Goal: Task Accomplishment & Management: Manage account settings

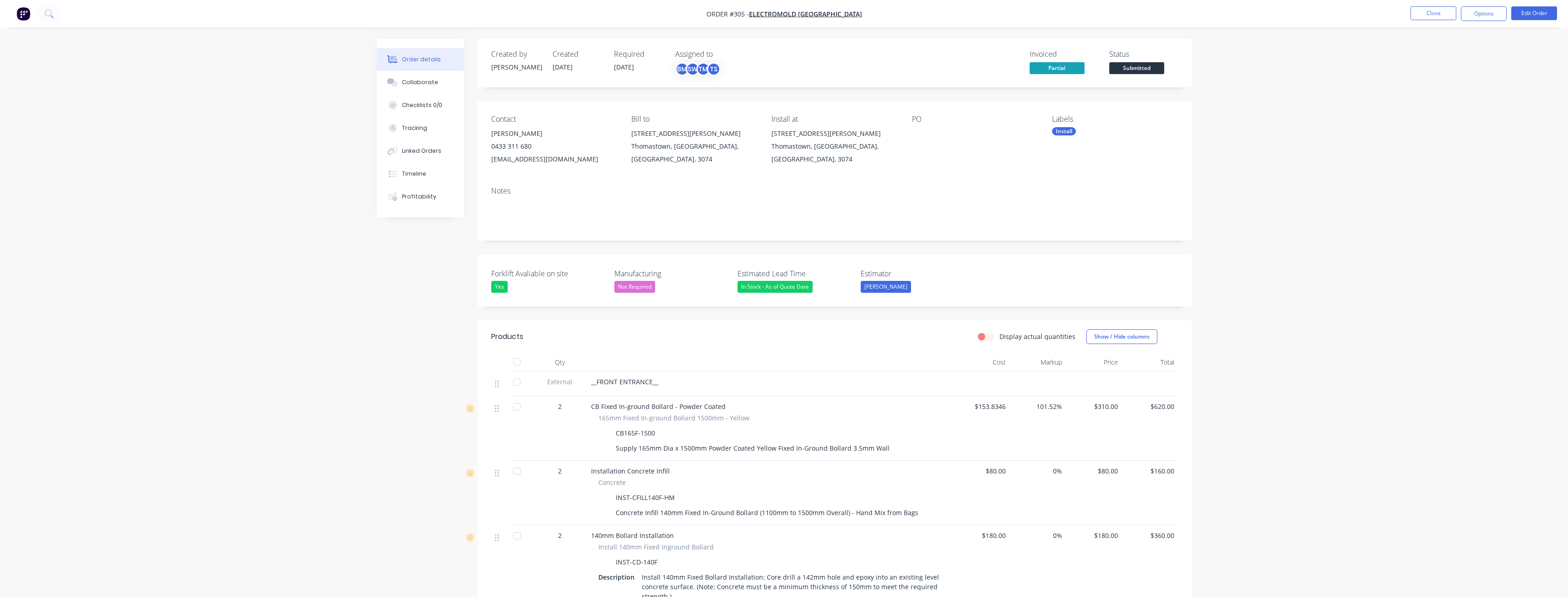
click at [22, 14] on img "button" at bounding box center [23, 14] width 14 height 14
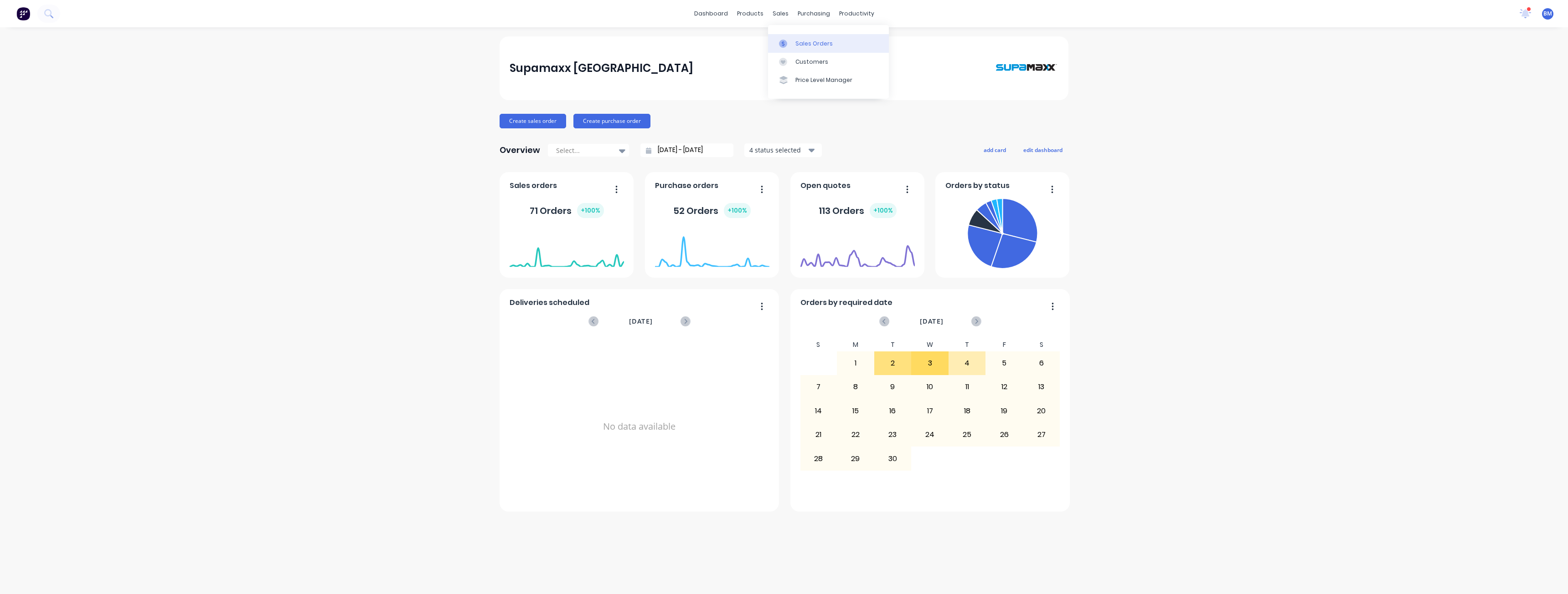
click at [798, 41] on div "Sales Orders" at bounding box center [814, 44] width 37 height 9
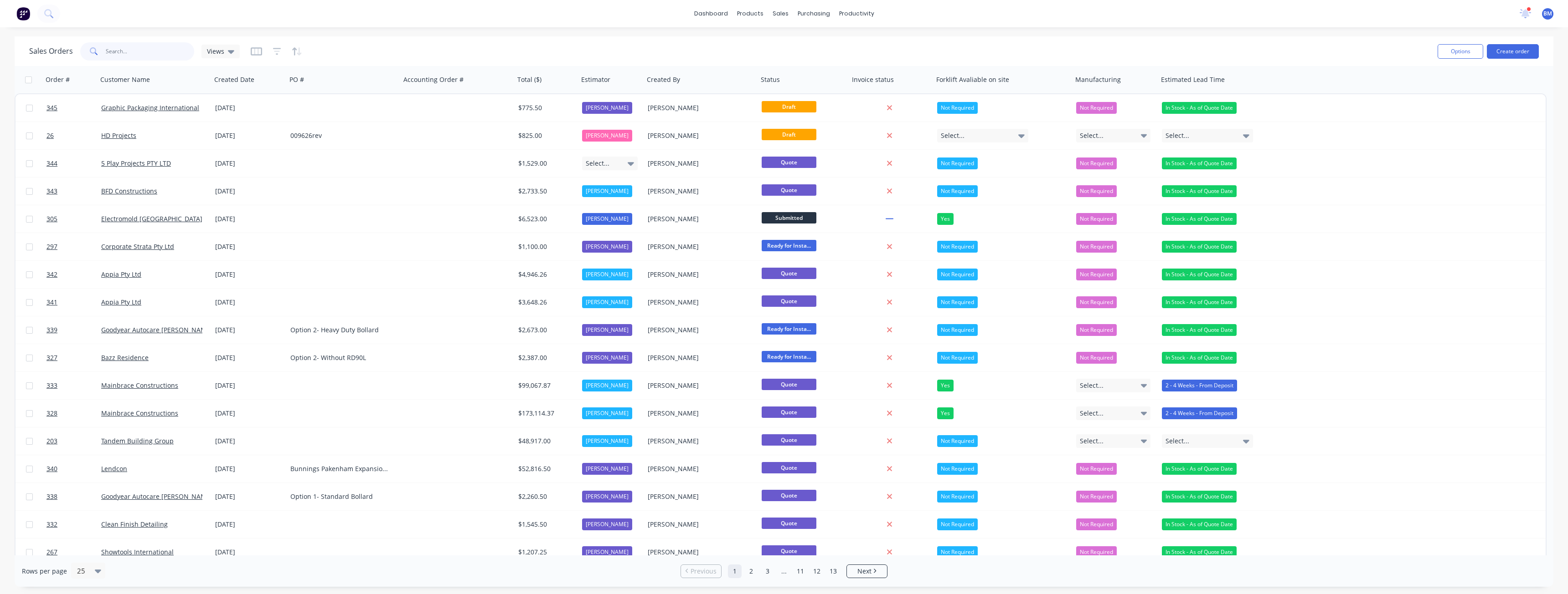
click at [132, 53] on input "text" at bounding box center [150, 51] width 89 height 19
type input "balo"
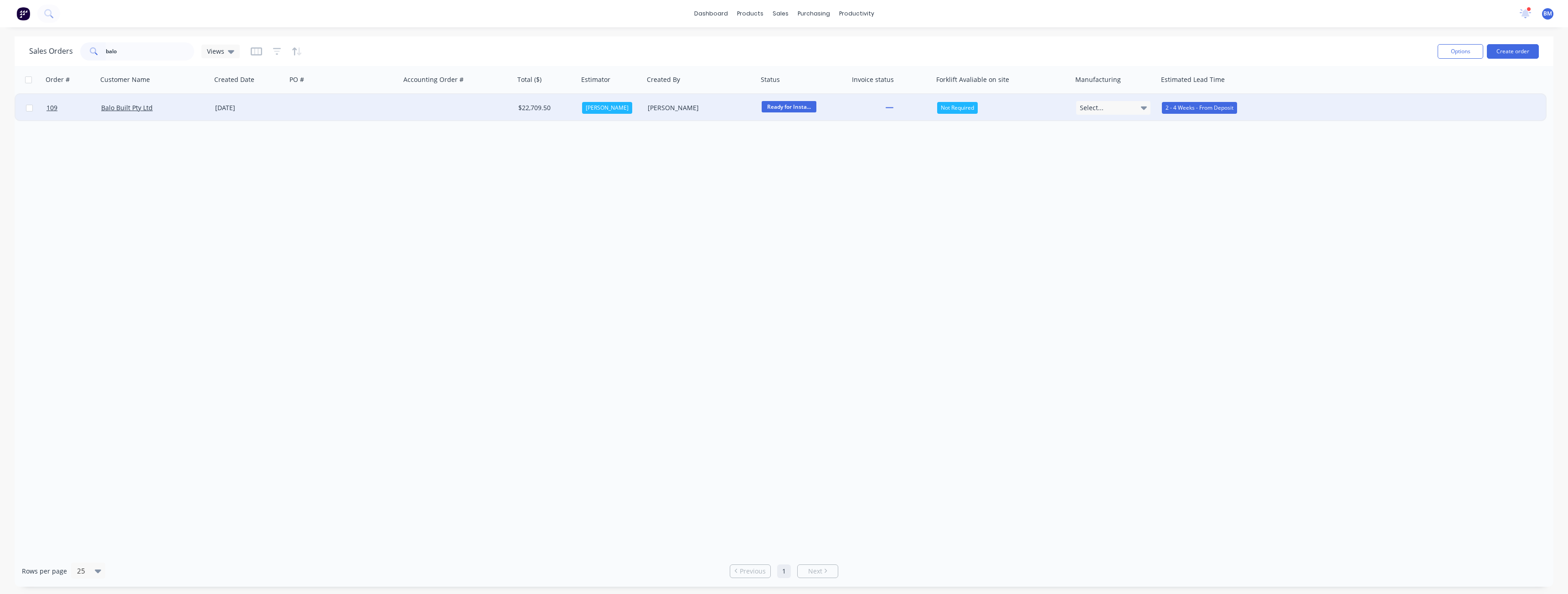
click at [341, 103] on div at bounding box center [344, 108] width 114 height 27
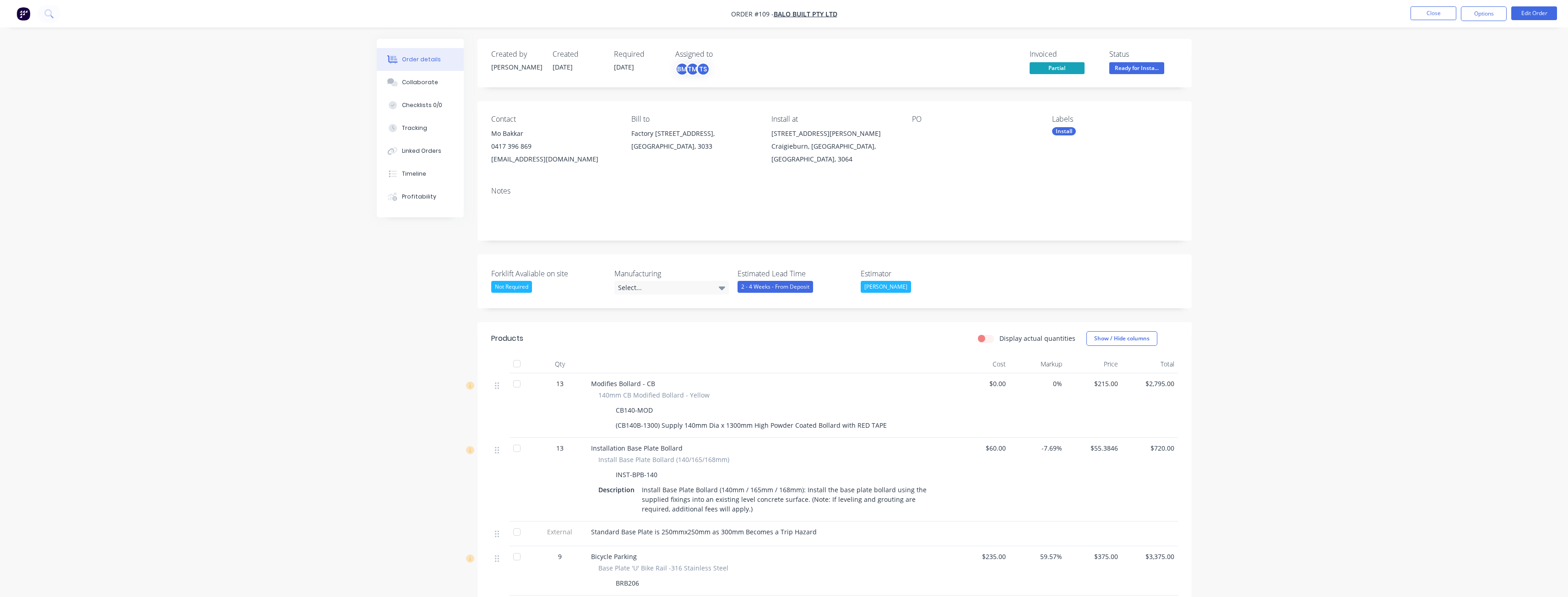
click at [24, 11] on img "button" at bounding box center [23, 14] width 14 height 14
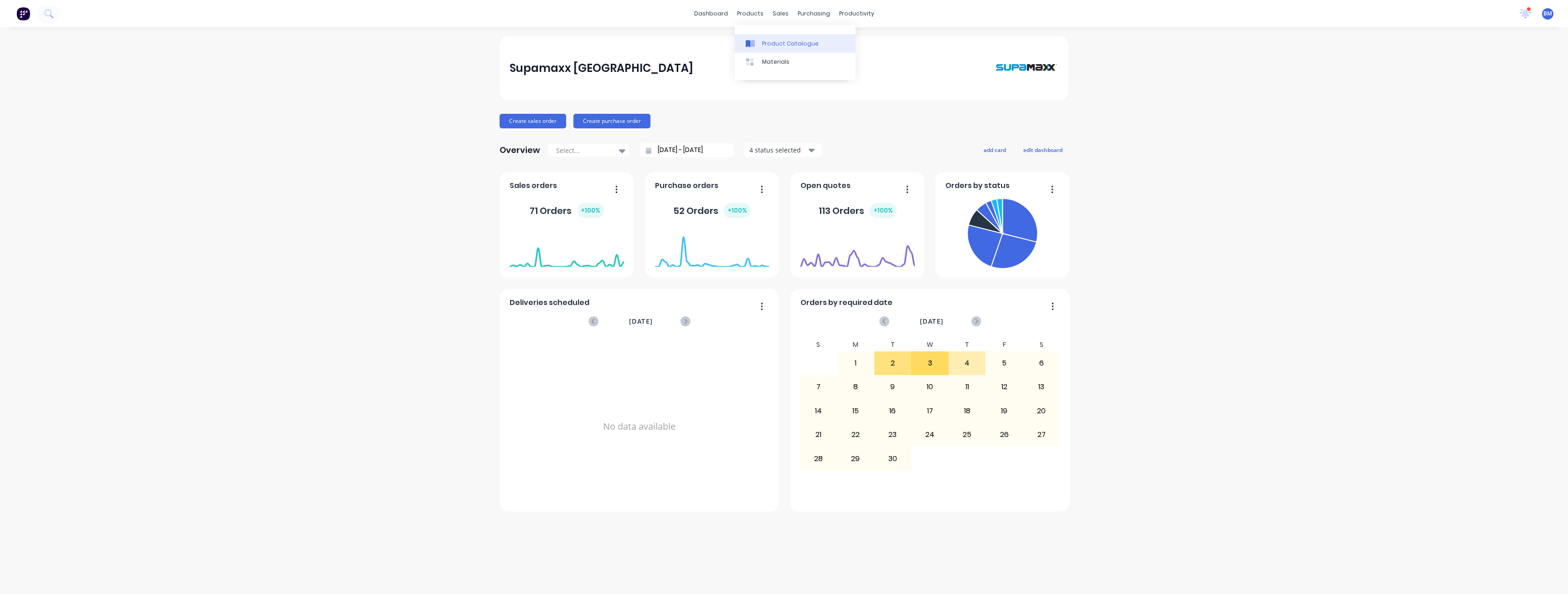
click at [770, 42] on div "Product Catalogue" at bounding box center [790, 44] width 56 height 9
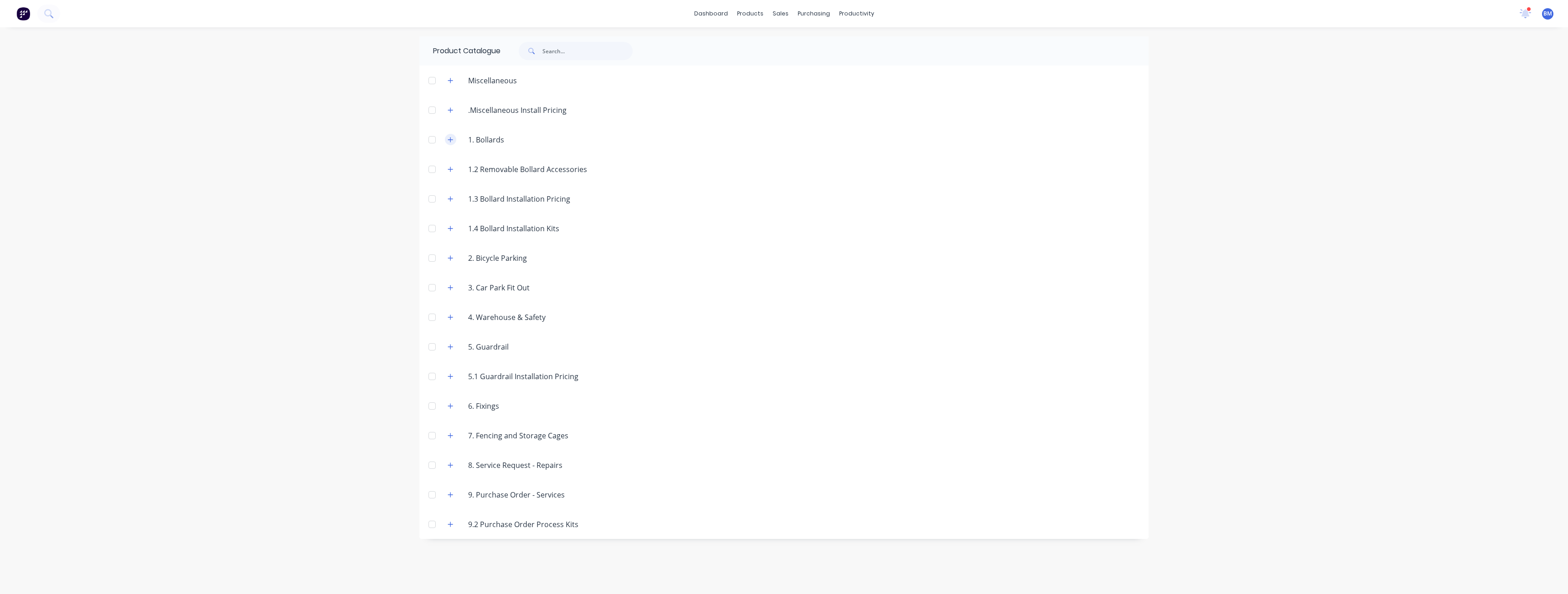
click at [449, 138] on icon "button" at bounding box center [450, 140] width 6 height 6
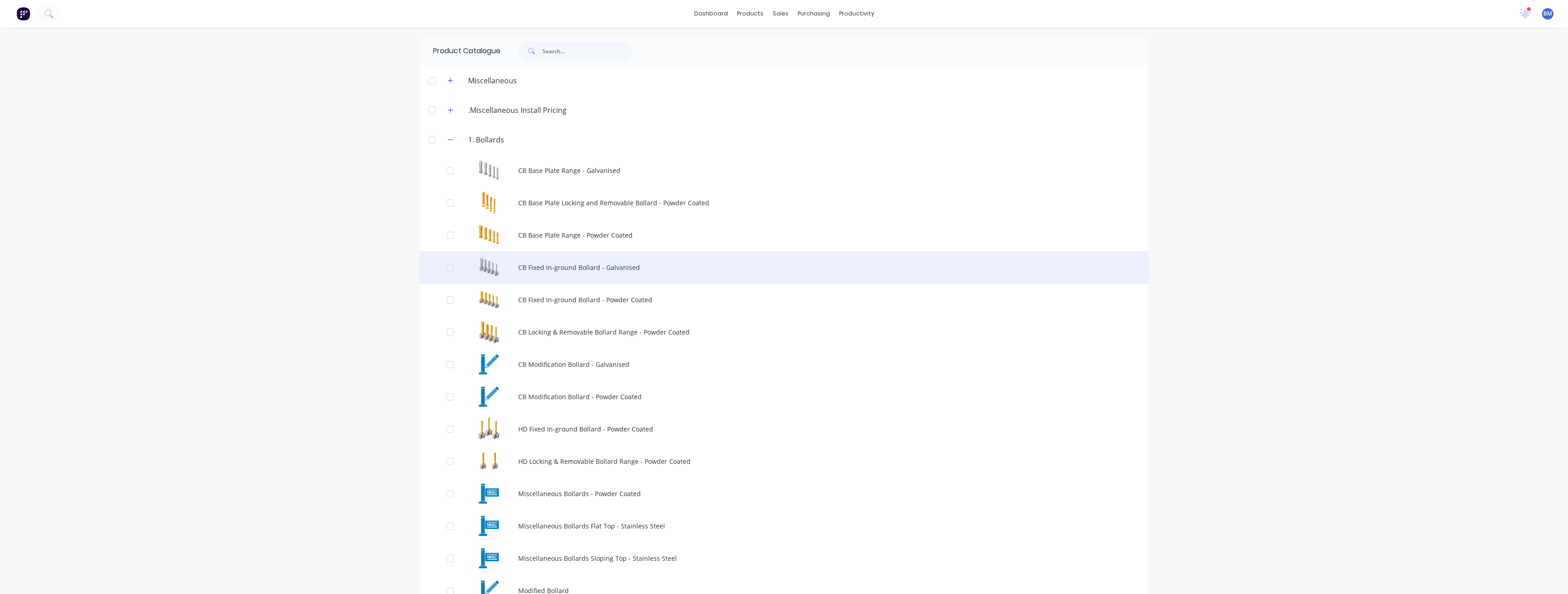
click at [548, 272] on div "CB Fixed In-ground Bollard - Galvanised" at bounding box center [783, 267] width 729 height 32
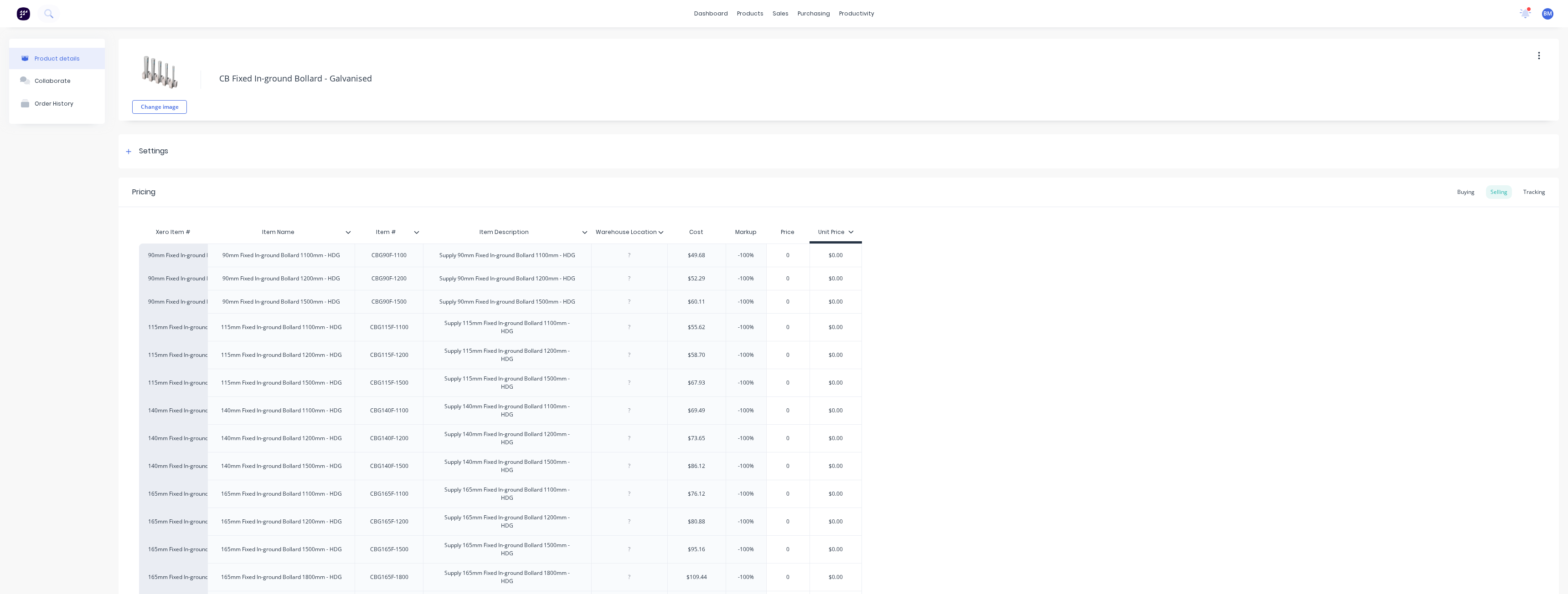
type textarea "x"
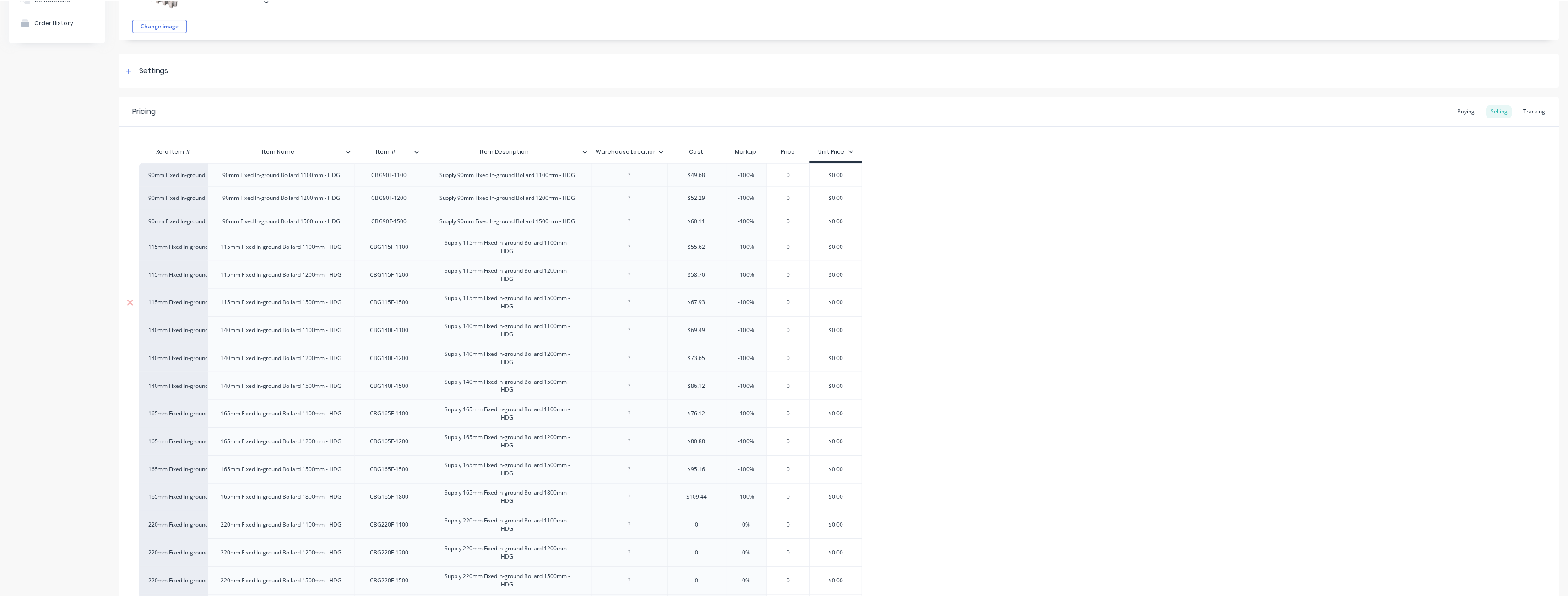
scroll to position [209, 0]
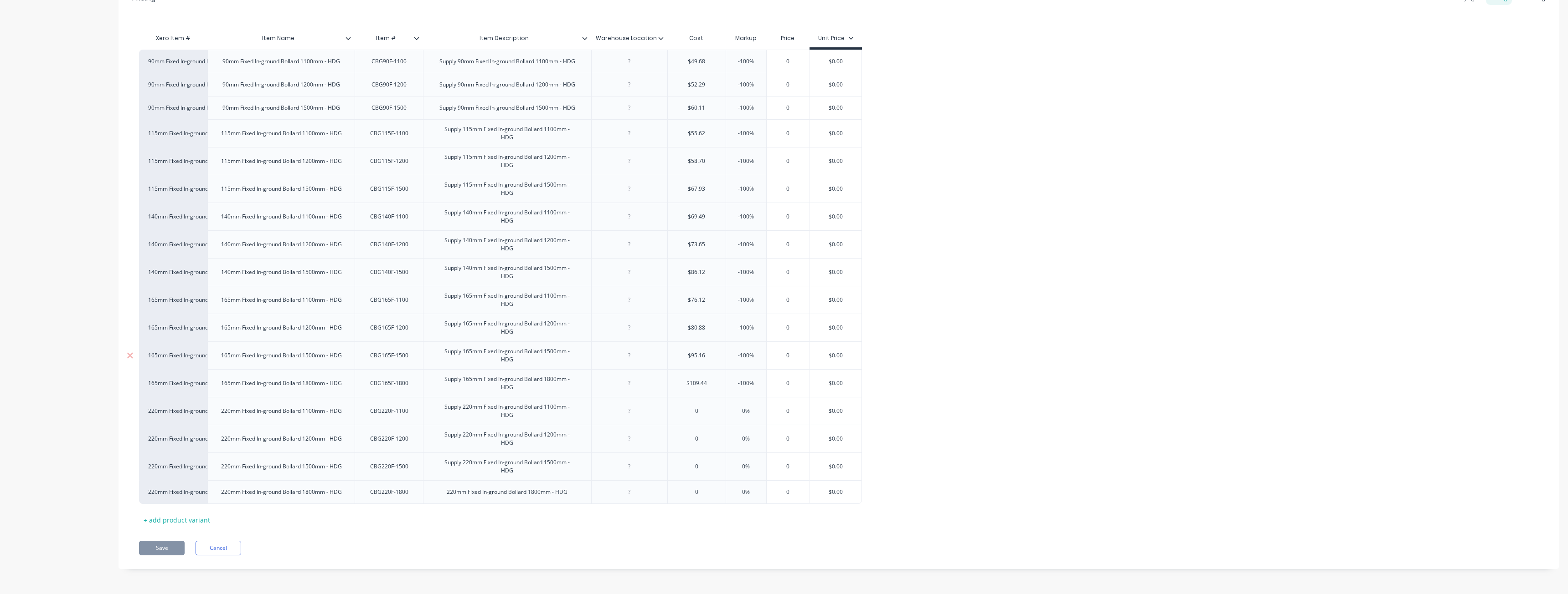
type input "$0.00"
click at [843, 355] on input "$0.00" at bounding box center [835, 356] width 51 height 9
click at [216, 544] on button "Cancel" at bounding box center [218, 548] width 46 height 14
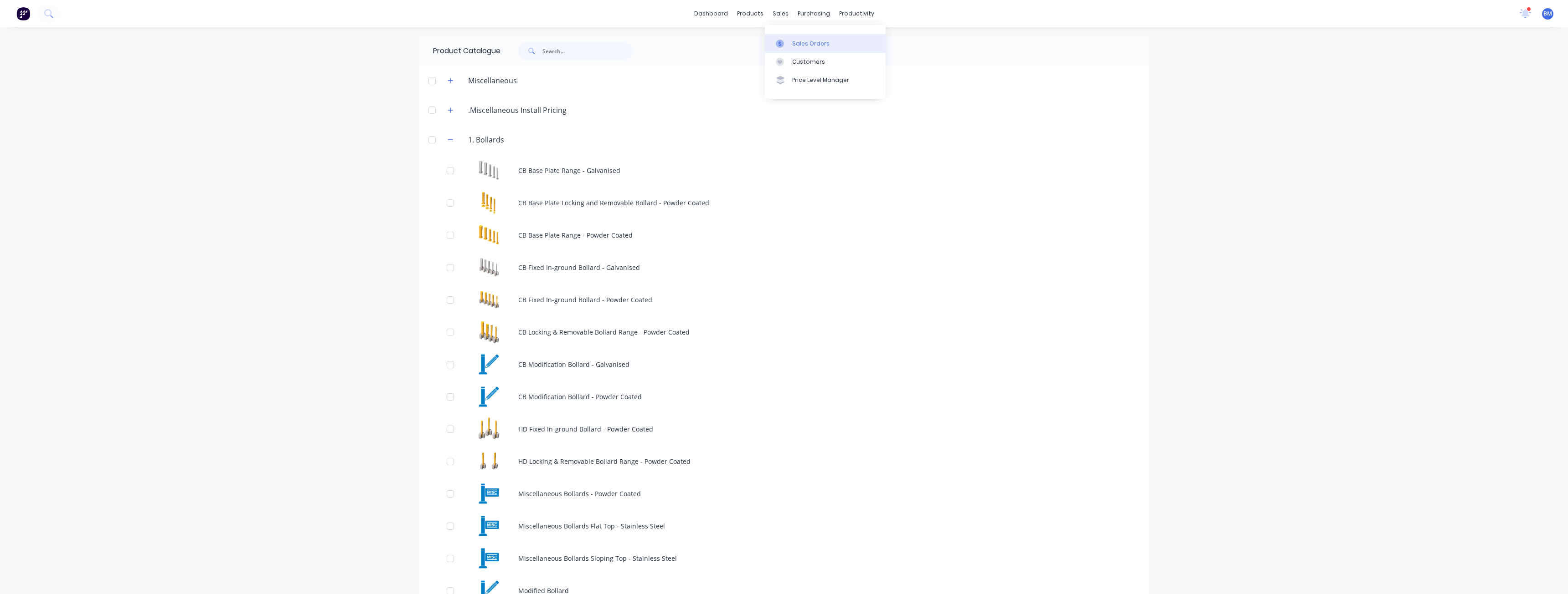
click at [792, 40] on div "Sales Orders" at bounding box center [810, 44] width 37 height 9
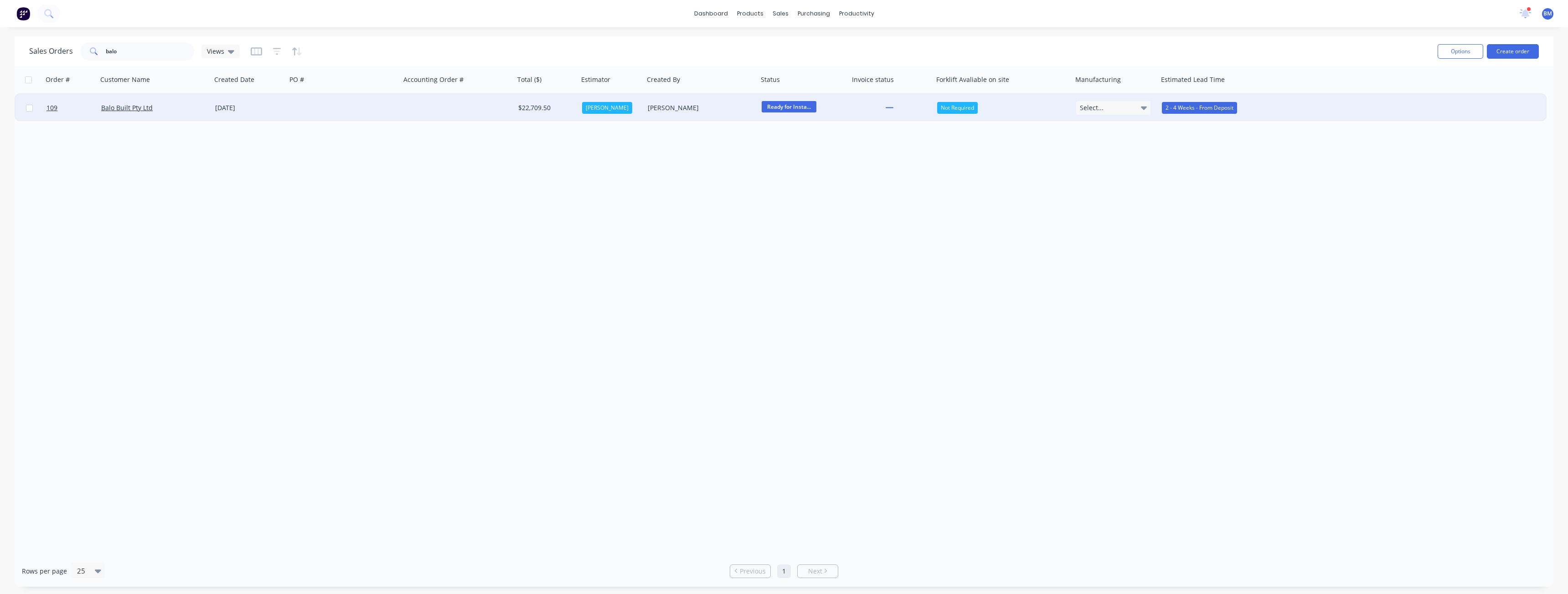
click at [306, 103] on div at bounding box center [344, 108] width 114 height 27
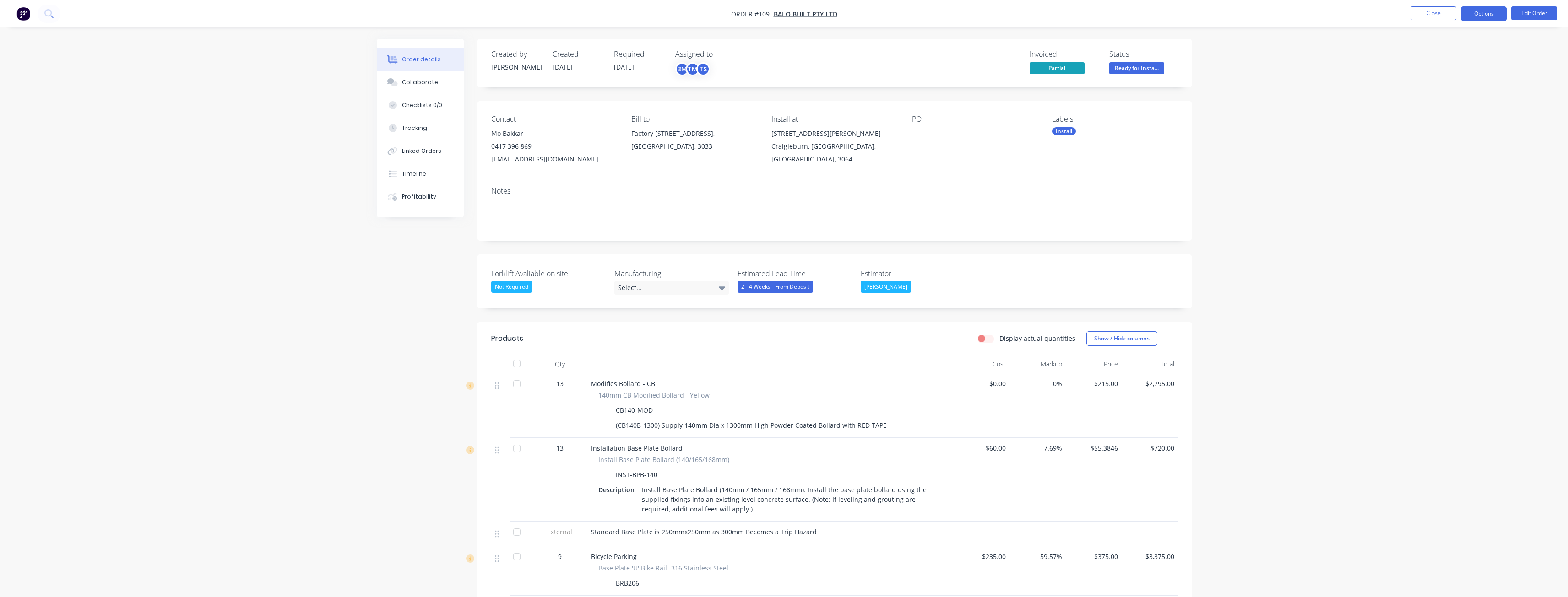
click at [1491, 14] on button "Options" at bounding box center [1484, 14] width 46 height 14
click at [1531, 10] on button "Edit Order" at bounding box center [1534, 13] width 46 height 14
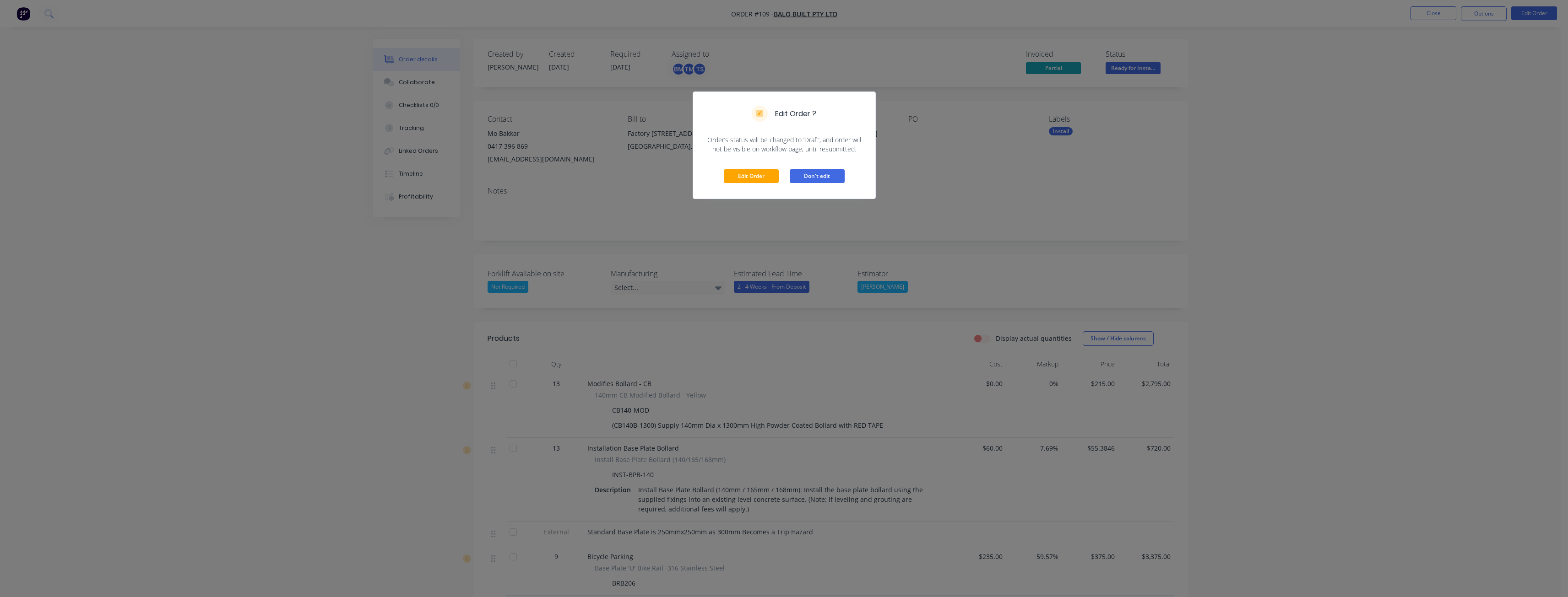
click at [808, 168] on div "Edit Order Don't edit" at bounding box center [784, 176] width 182 height 45
click at [812, 177] on button "Don't edit" at bounding box center [817, 176] width 55 height 14
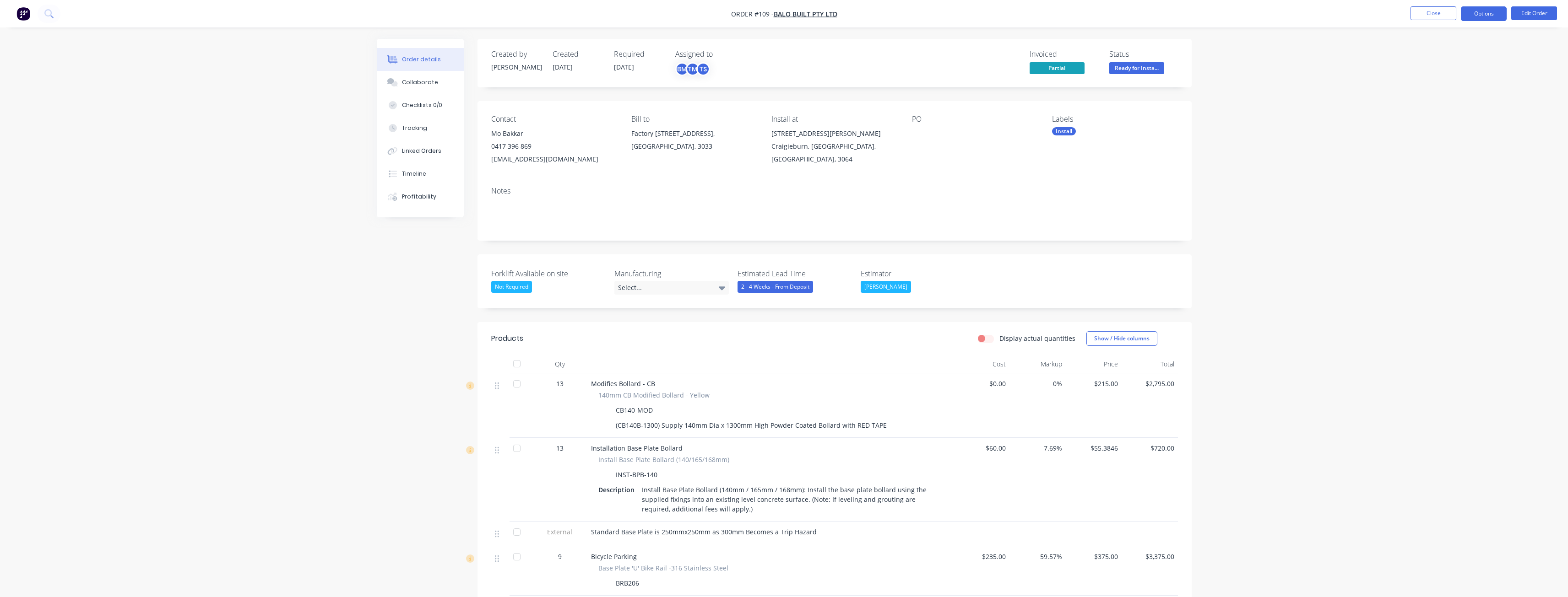
click at [1495, 9] on button "Options" at bounding box center [1484, 14] width 46 height 14
click at [1444, 236] on div "Convert to Quote" at bounding box center [1456, 238] width 84 height 14
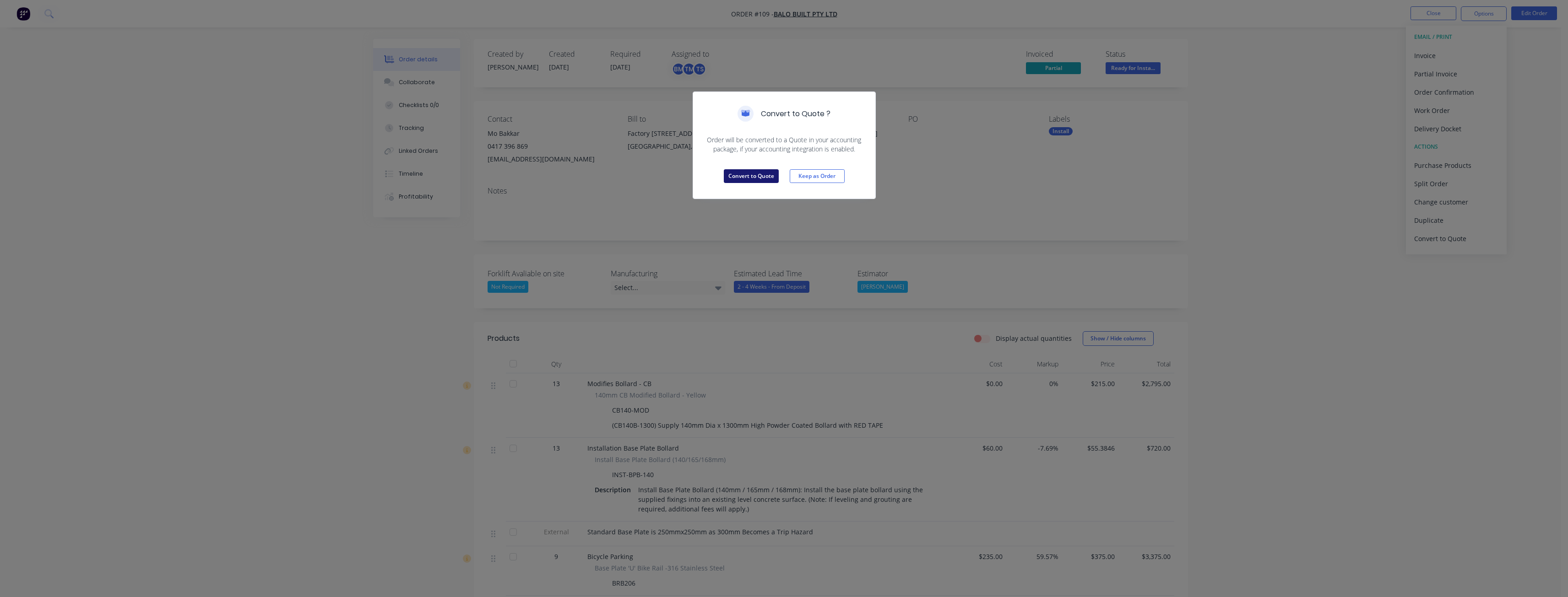
click at [749, 170] on button "Convert to Quote" at bounding box center [751, 176] width 55 height 14
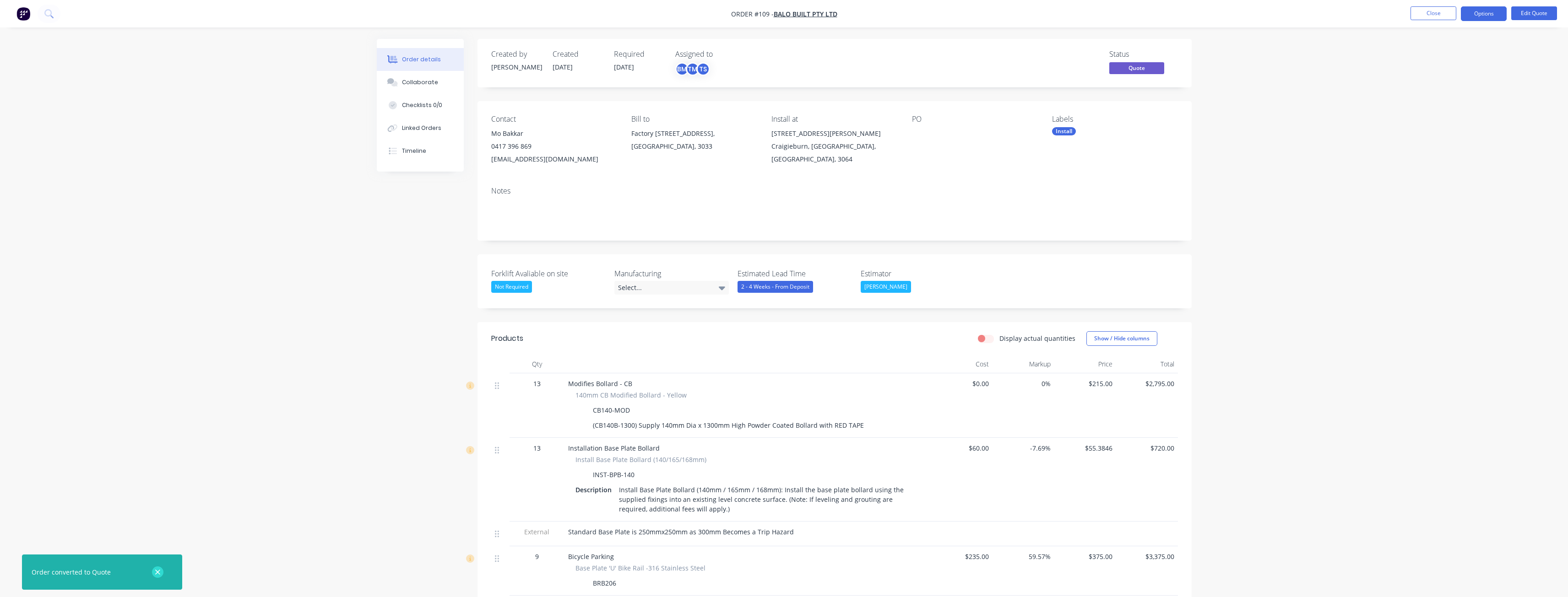
click at [156, 568] on icon "button" at bounding box center [158, 573] width 6 height 9
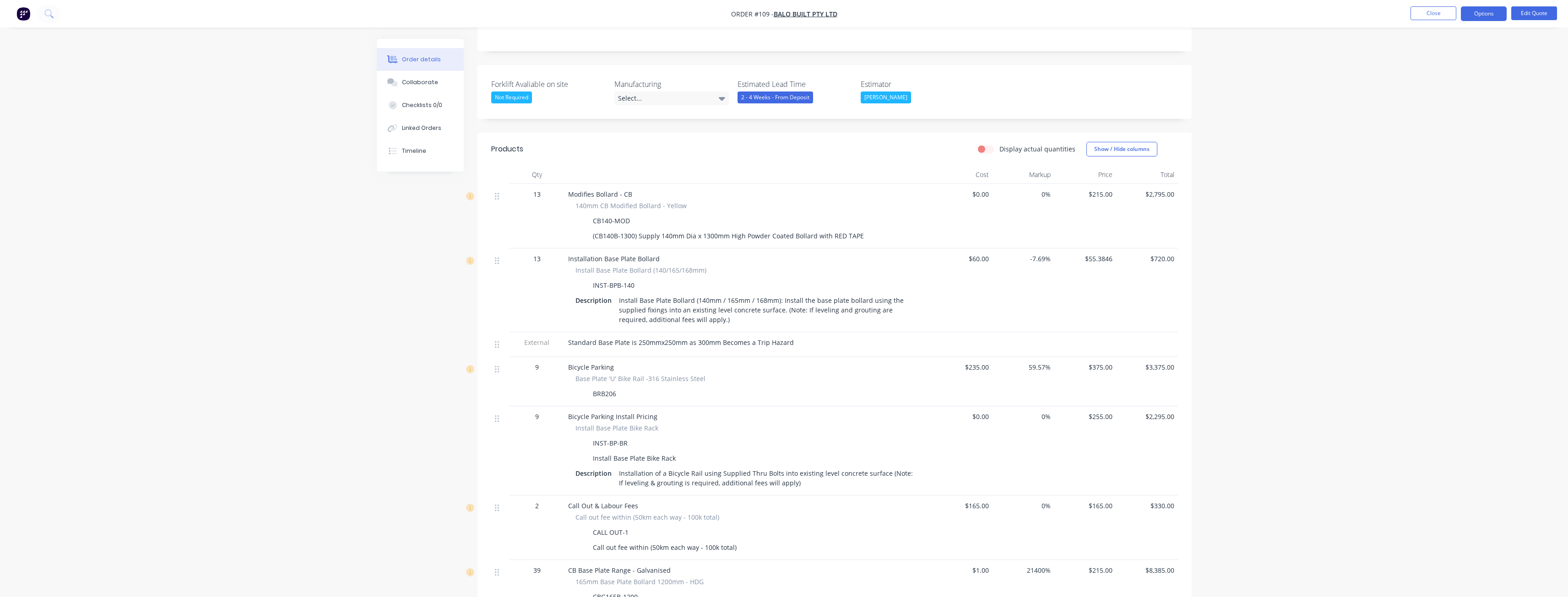
scroll to position [321, 0]
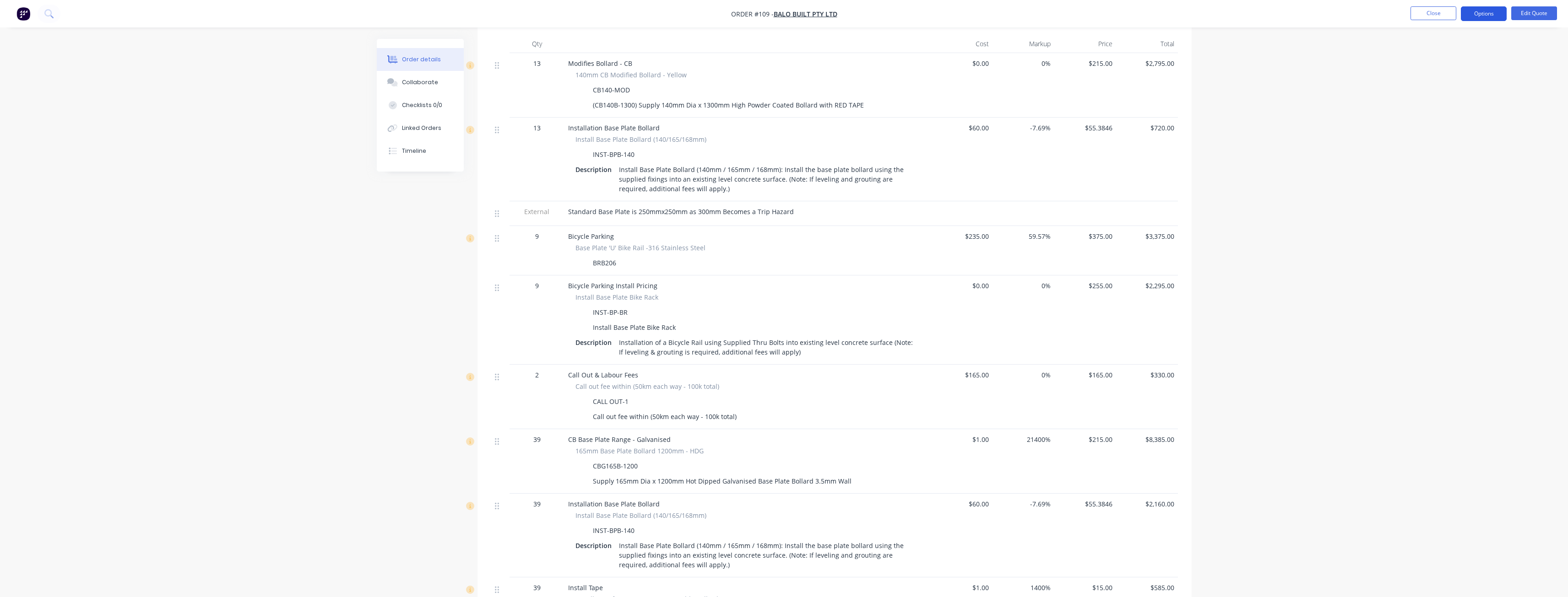
click at [1476, 16] on button "Options" at bounding box center [1484, 14] width 46 height 14
click at [1428, 50] on div "Quote" at bounding box center [1456, 55] width 84 height 14
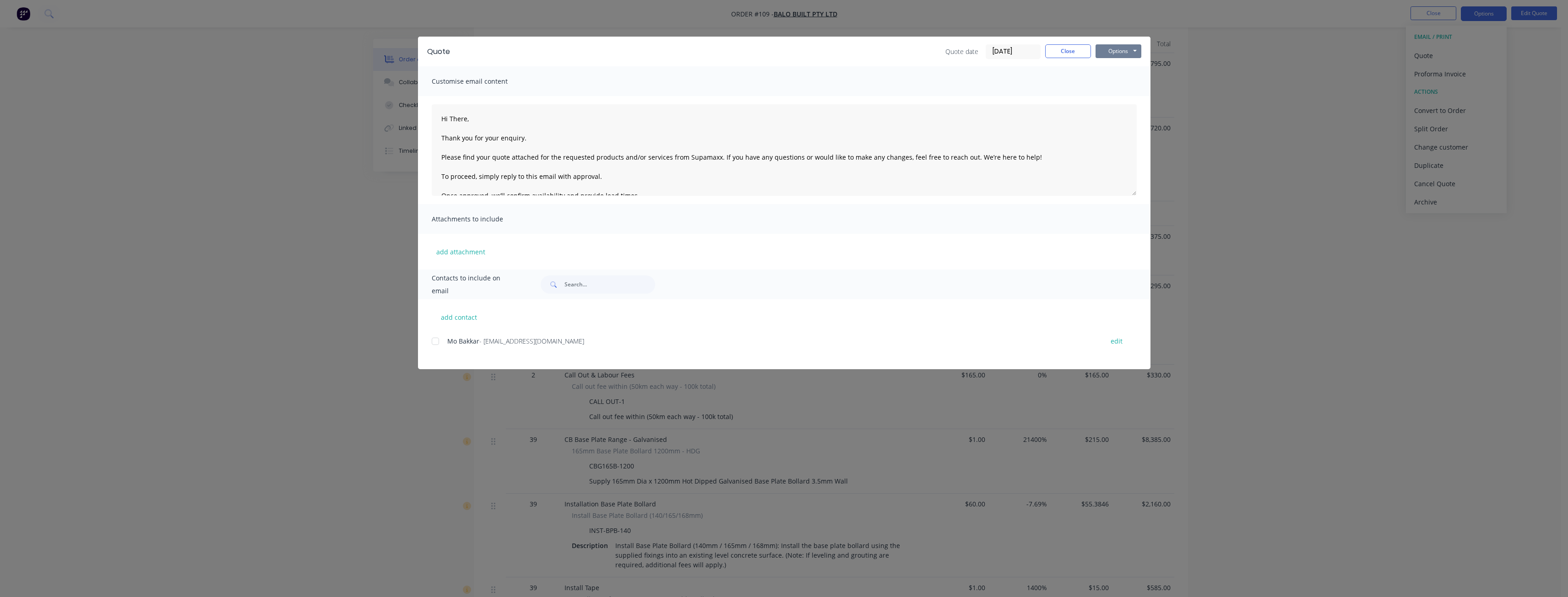
click at [1117, 46] on button "Options" at bounding box center [1118, 51] width 46 height 14
click at [1121, 67] on button "Preview" at bounding box center [1125, 67] width 59 height 15
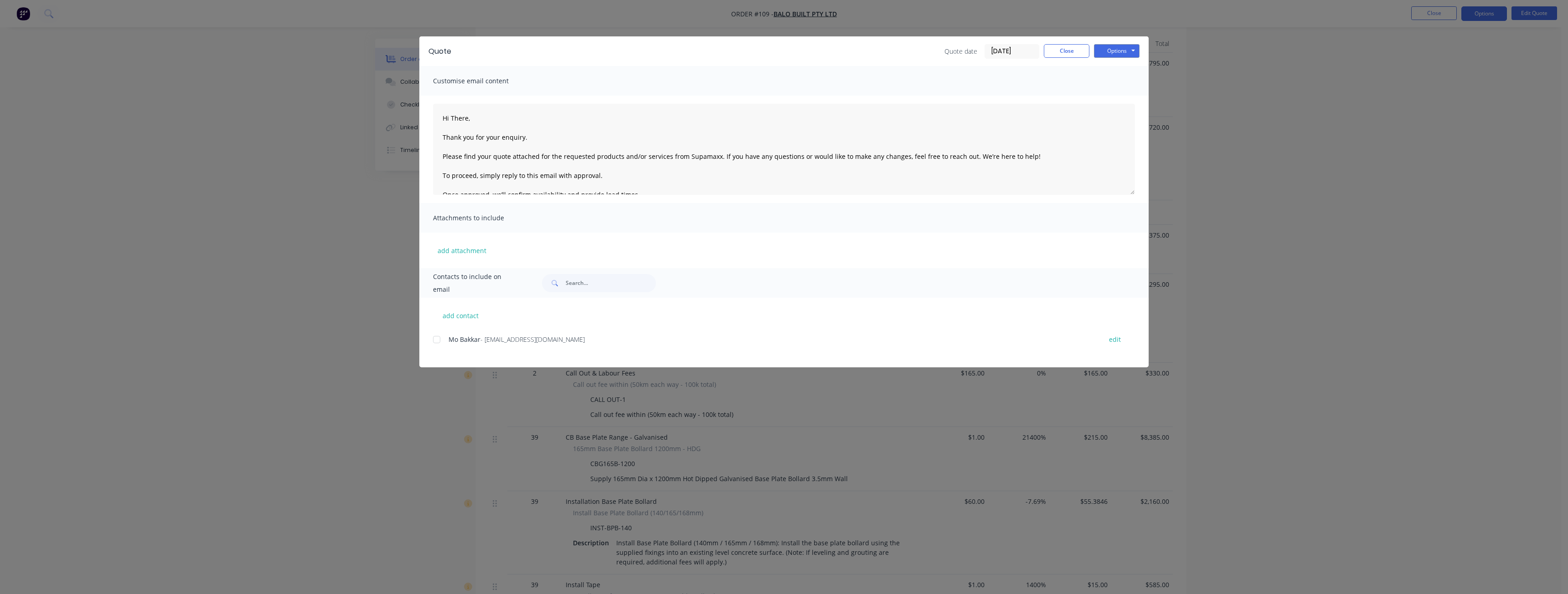
type textarea "Hi There, Thank you for your enquiry. Please find your quote attached for the r…"
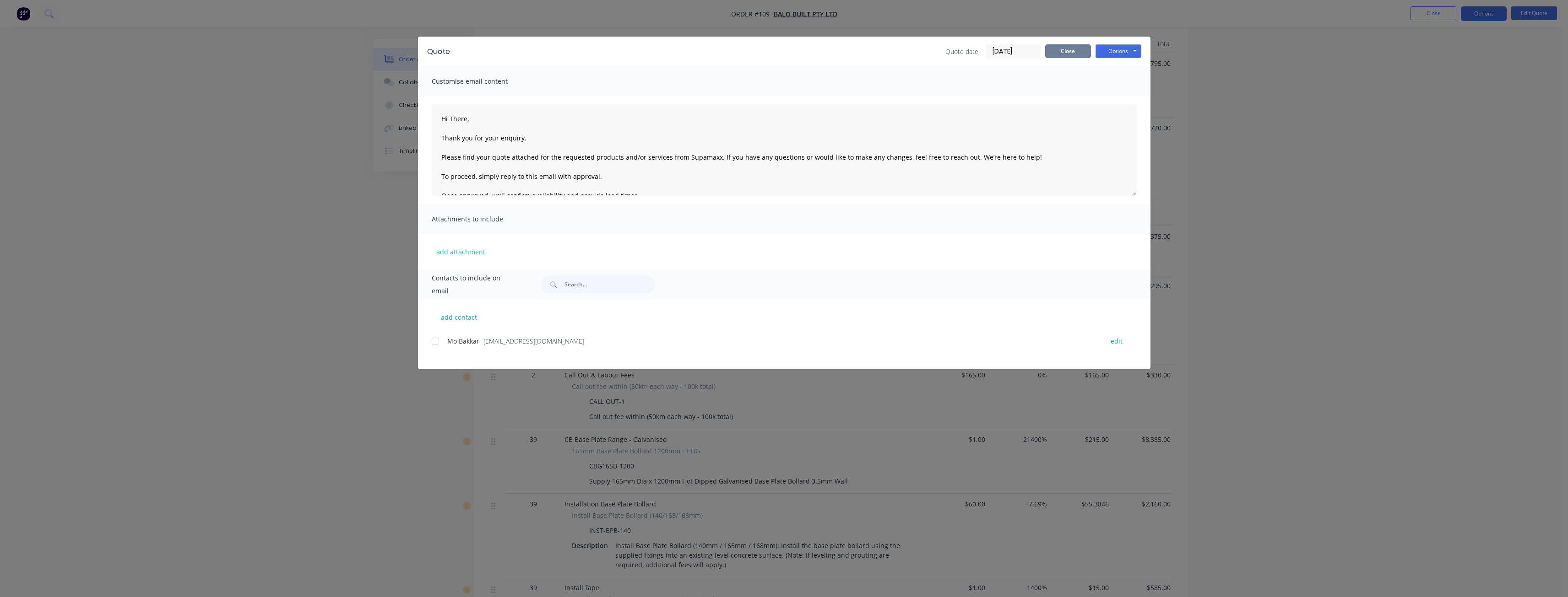
click at [1076, 49] on button "Close" at bounding box center [1068, 51] width 46 height 14
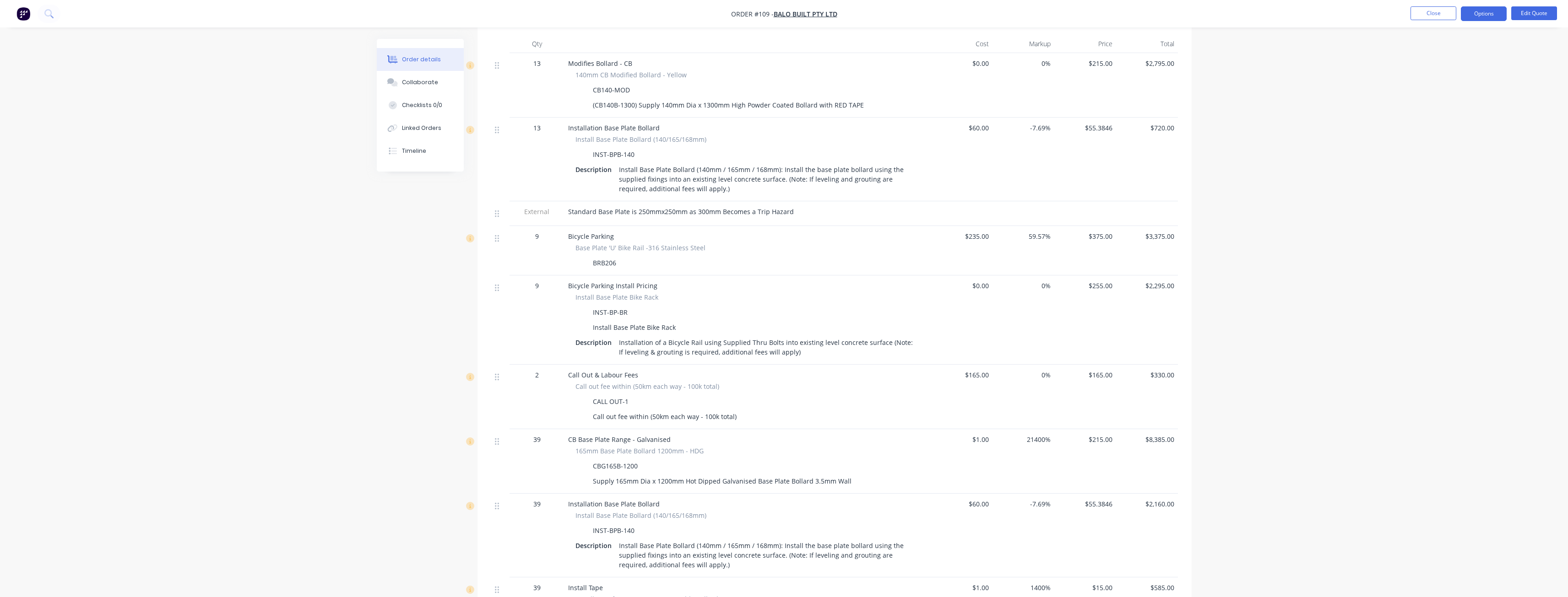
click at [332, 184] on div "Order details Collaborate Checklists 0/0 Linked Orders Timeline Order details C…" at bounding box center [784, 247] width 1568 height 1135
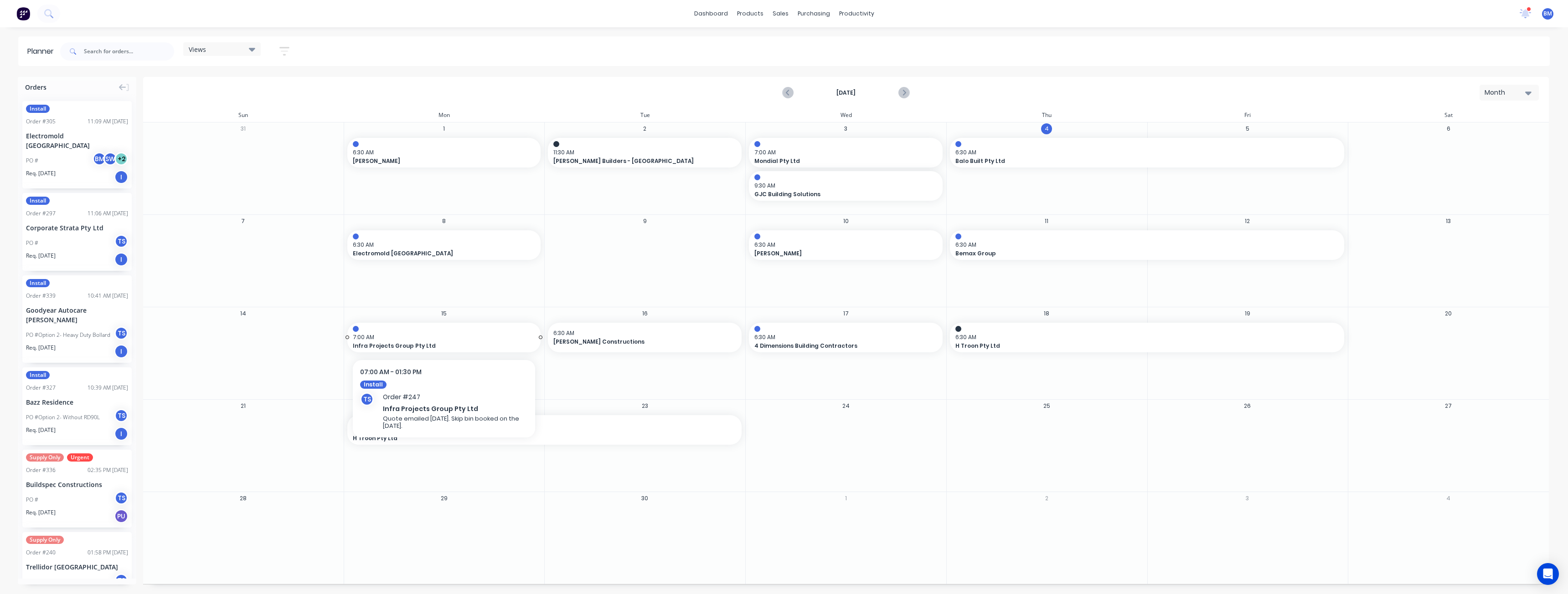
click at [453, 336] on span "7:00 AM" at bounding box center [442, 338] width 178 height 9
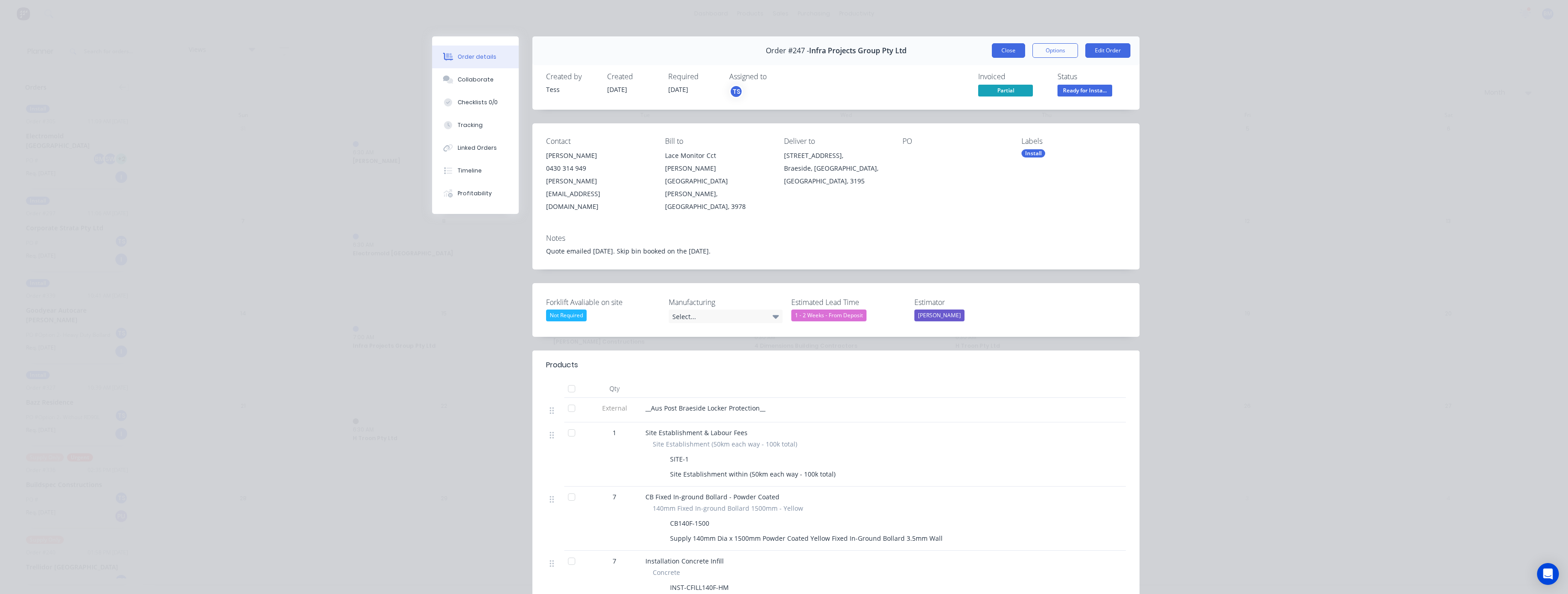
click at [1002, 46] on button "Close" at bounding box center [1008, 51] width 33 height 14
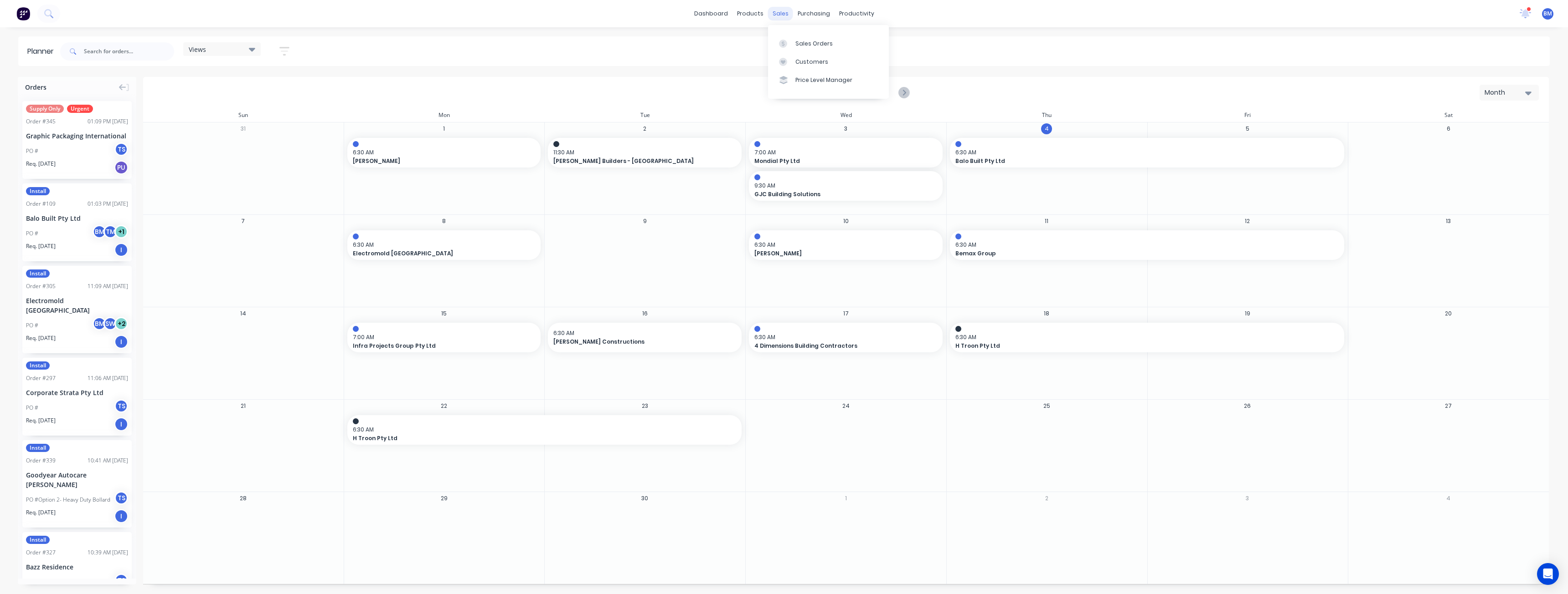
click at [780, 17] on div "sales" at bounding box center [780, 14] width 25 height 14
click at [801, 41] on div "Sales Orders" at bounding box center [814, 44] width 37 height 9
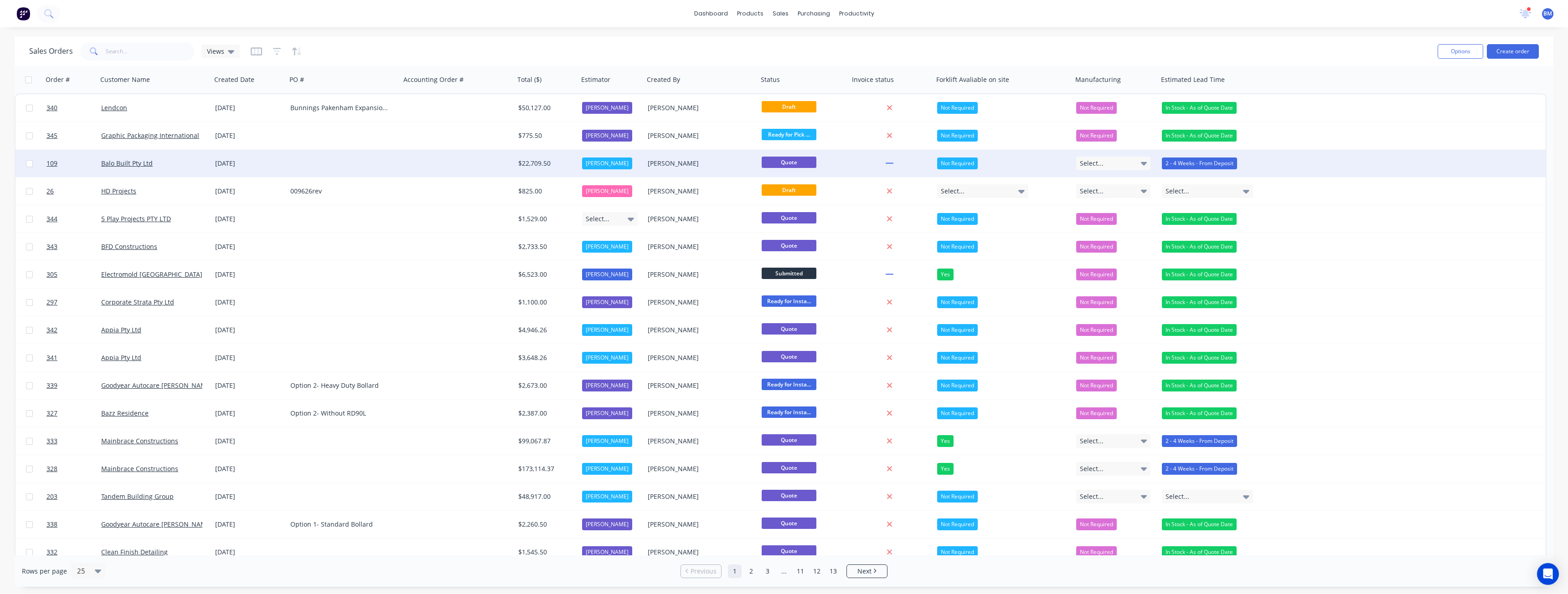
click at [354, 157] on div at bounding box center [344, 163] width 114 height 27
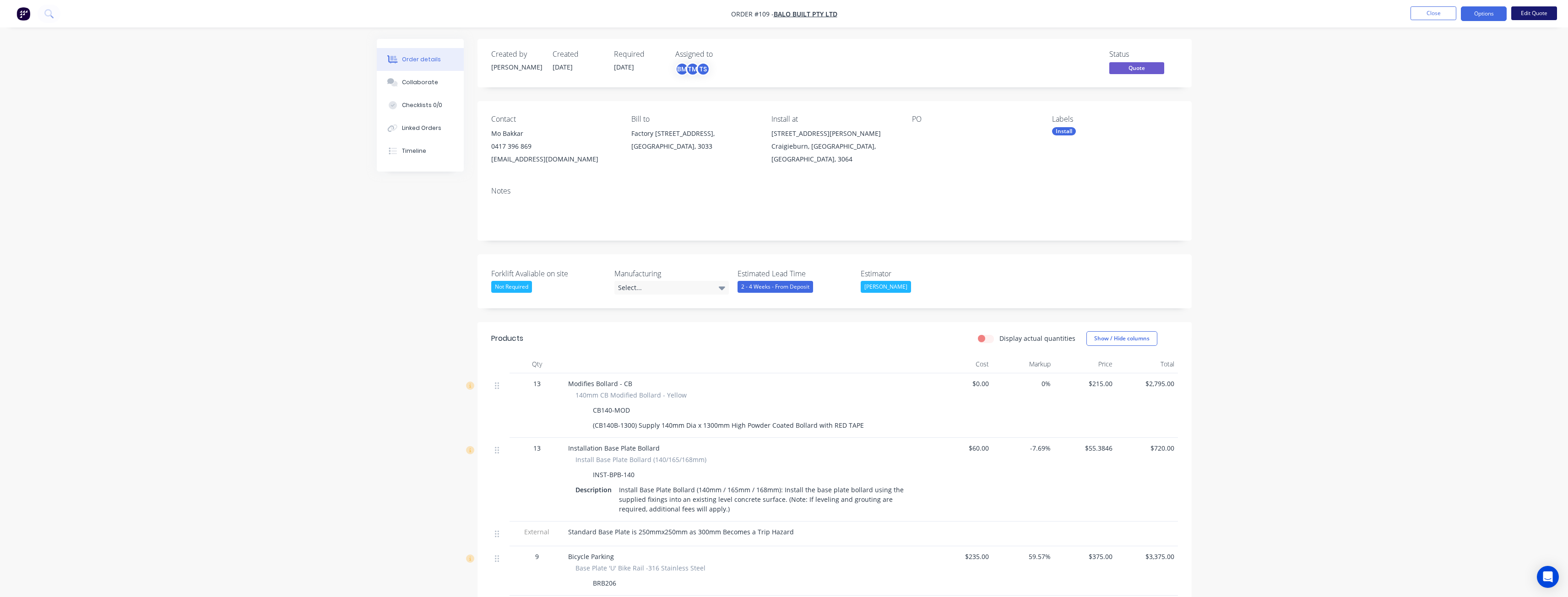
click at [1534, 11] on button "Edit Quote" at bounding box center [1534, 13] width 46 height 14
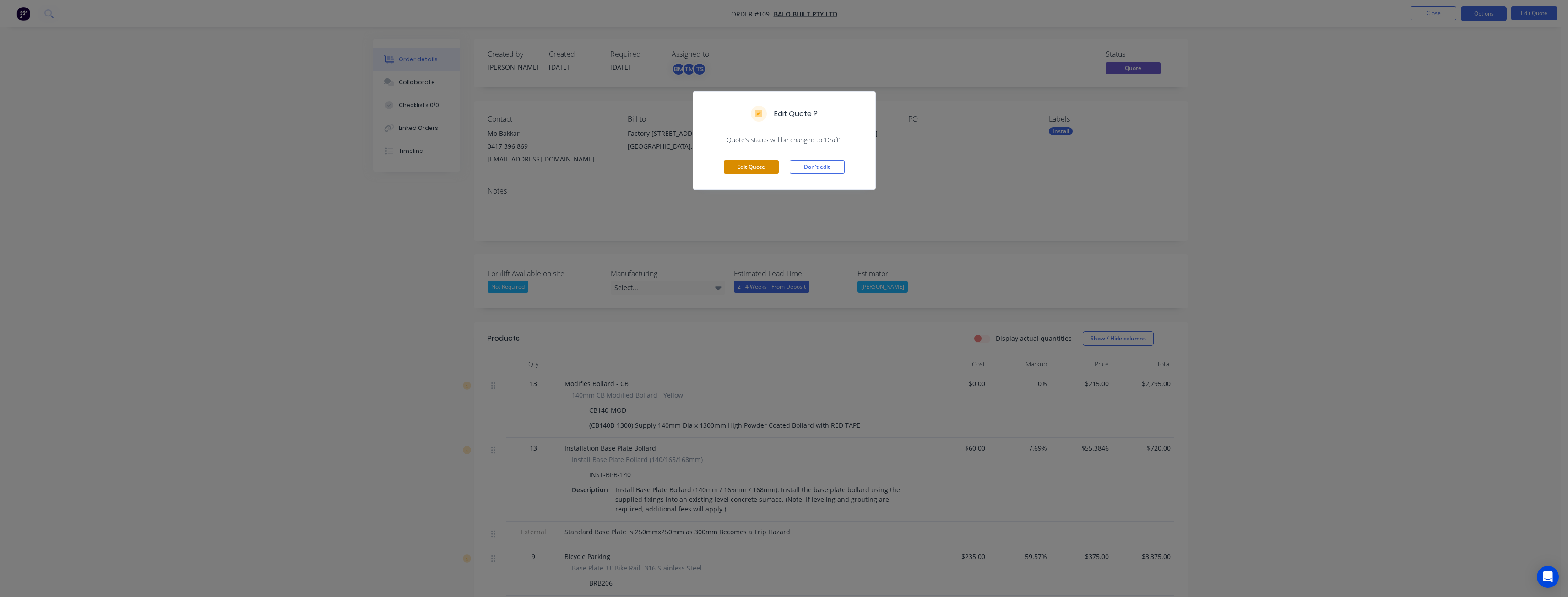
click at [765, 166] on button "Edit Quote" at bounding box center [751, 167] width 55 height 14
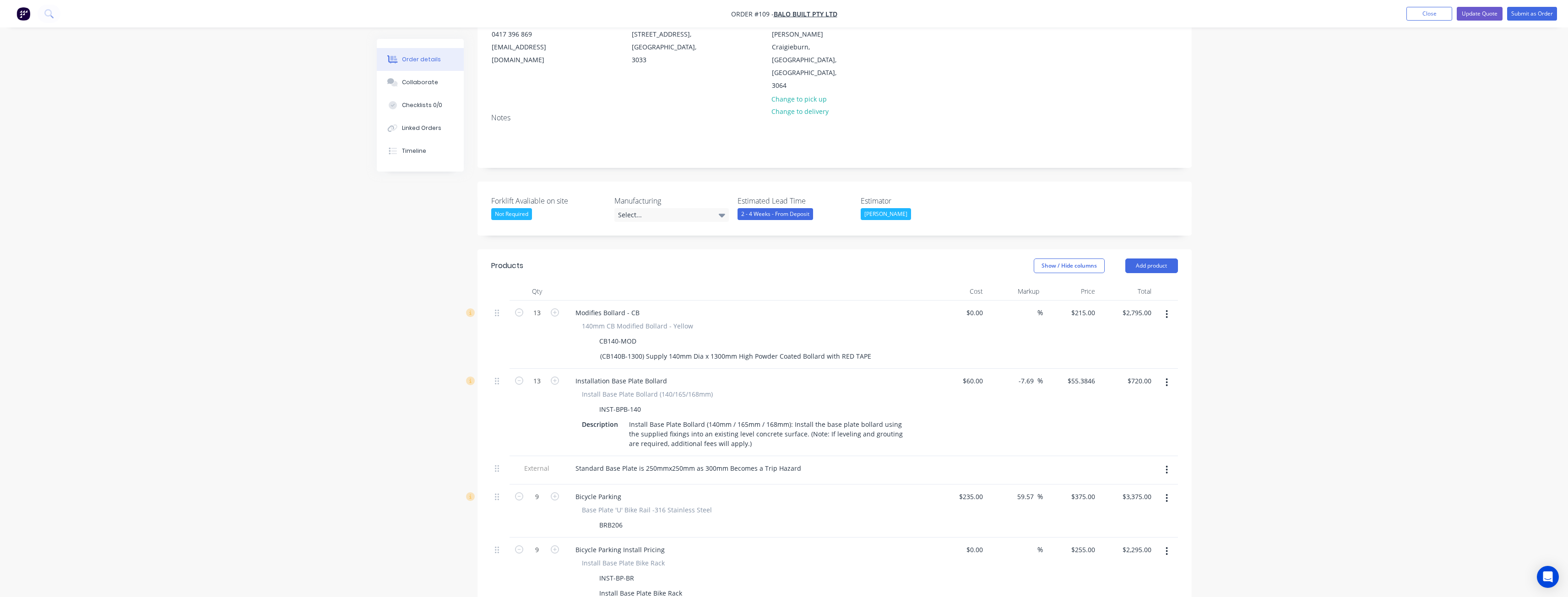
scroll to position [137, 0]
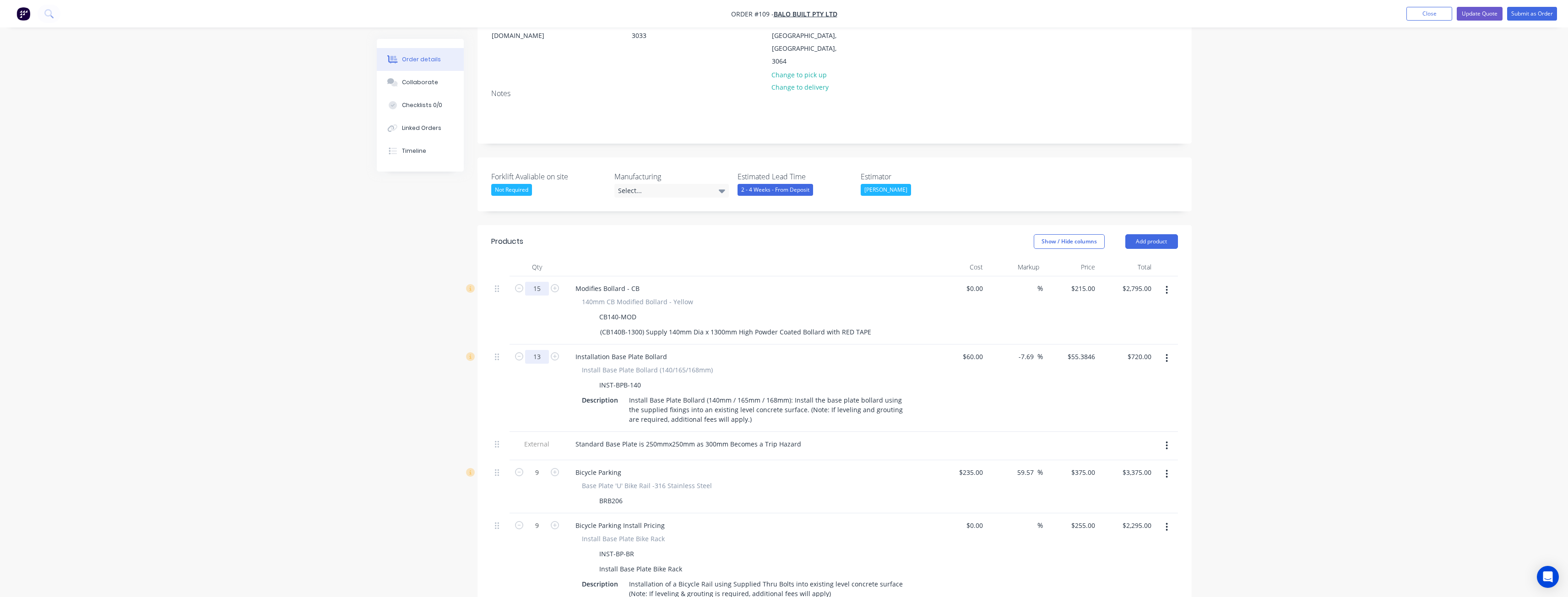
type input "15"
type input "$3,225.00"
type input "15"
type input "$830.77"
click at [520, 381] on div "15" at bounding box center [537, 388] width 55 height 87
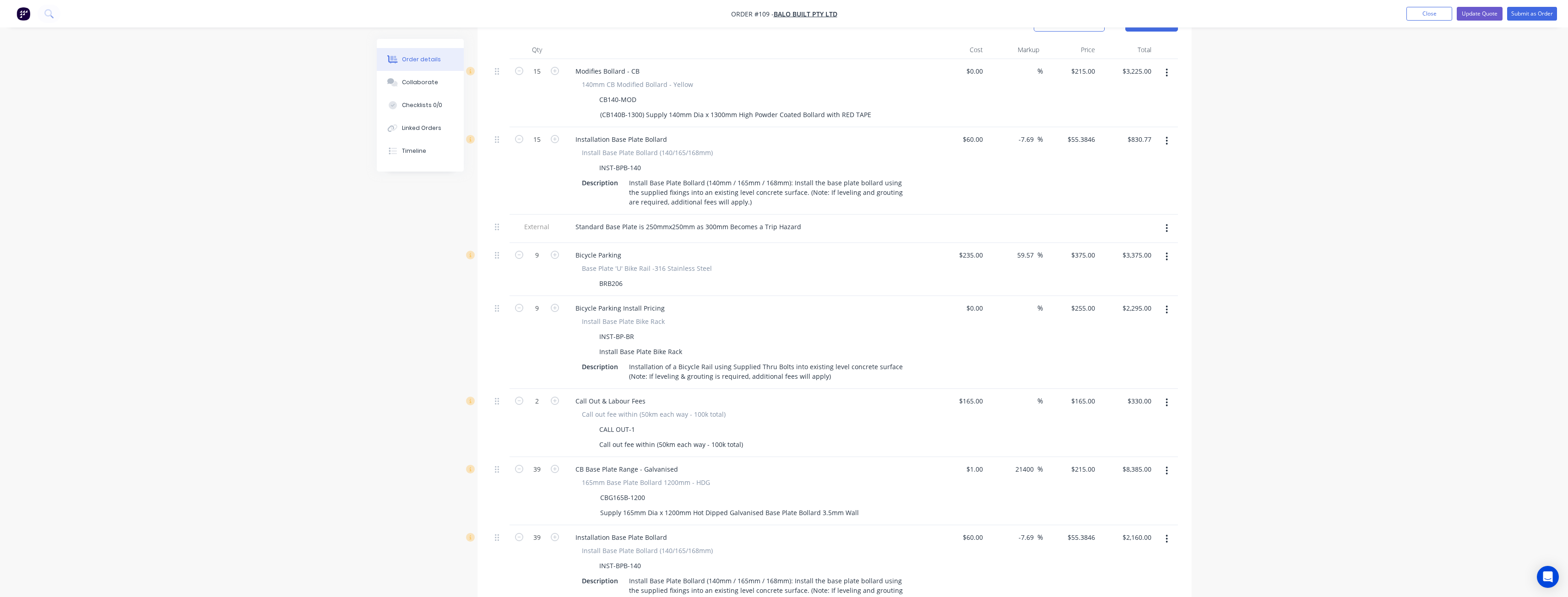
scroll to position [412, 0]
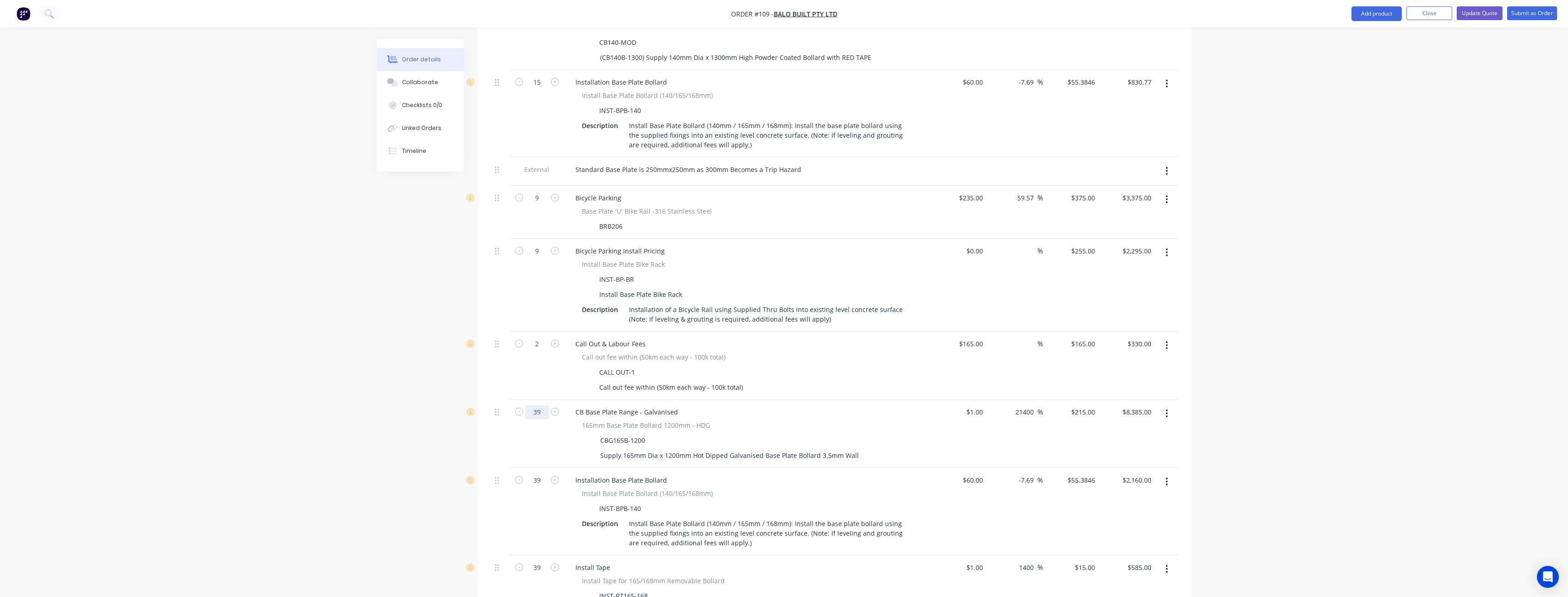
click at [542, 406] on input "39" at bounding box center [536, 412] width 24 height 14
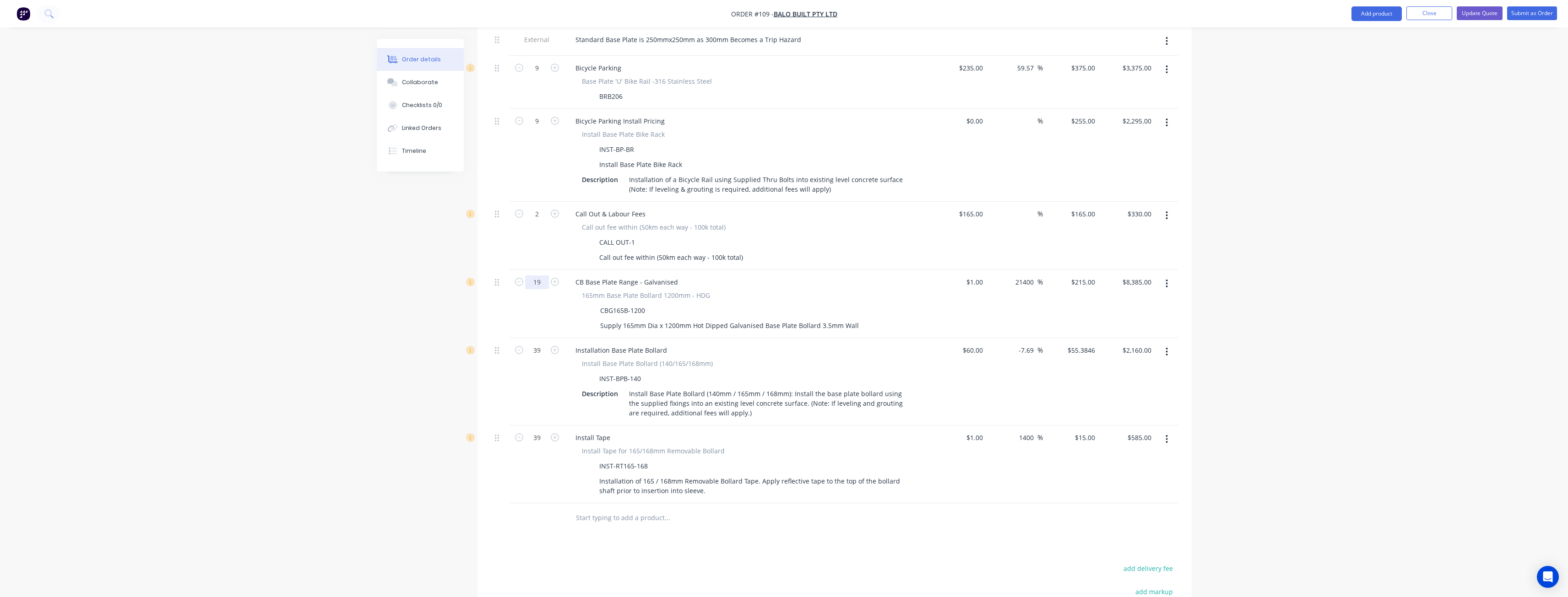
scroll to position [549, 0]
type input "19"
type input "$4,085.00"
click at [544, 336] on input "39" at bounding box center [536, 343] width 24 height 14
type input "19"
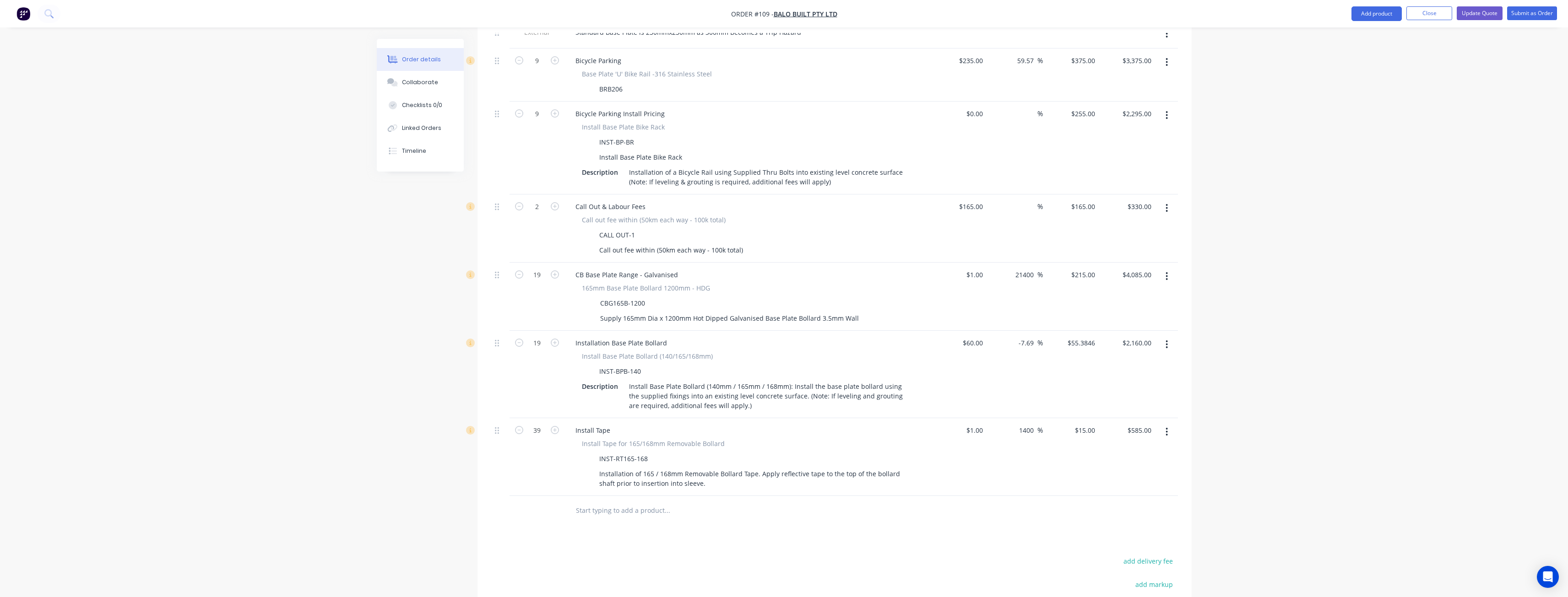
type input "$1,052.31"
click at [434, 482] on div "Created by [PERSON_NAME] Created [DATE] Required [DATE] Assigned to BM TM TS St…" at bounding box center [784, 125] width 815 height 1270
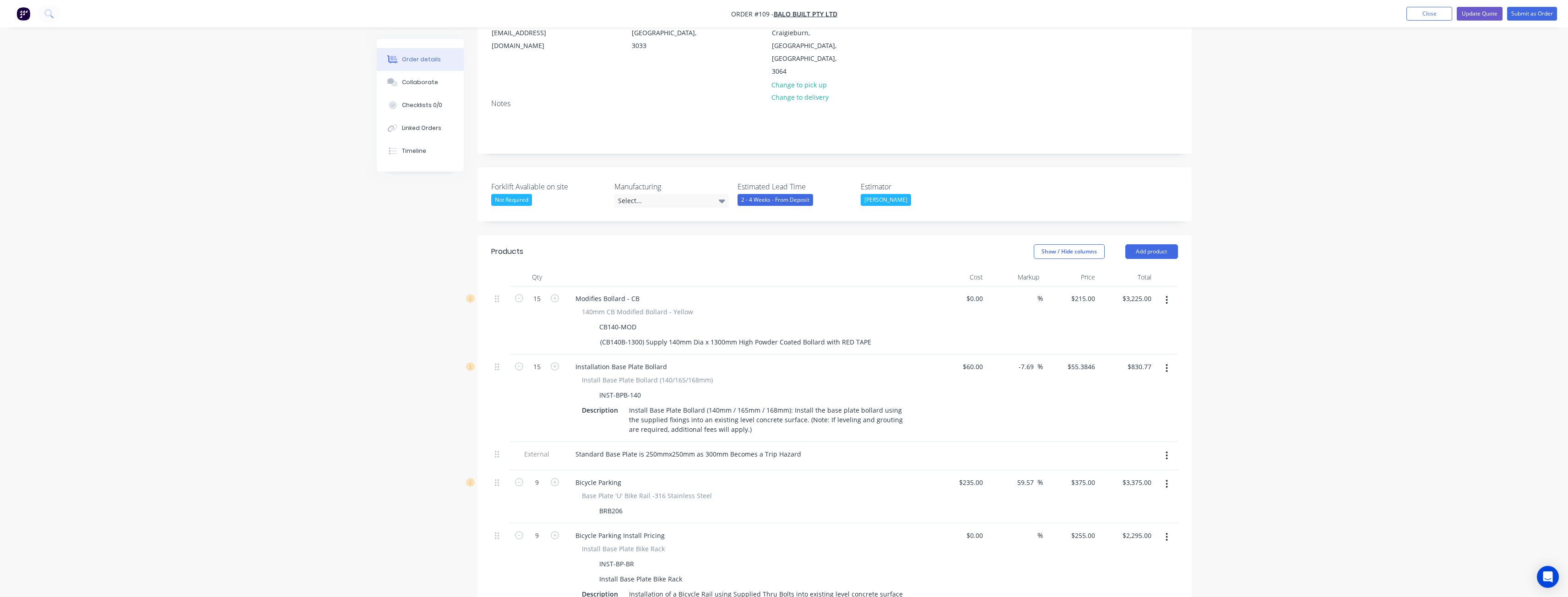
scroll to position [100, 0]
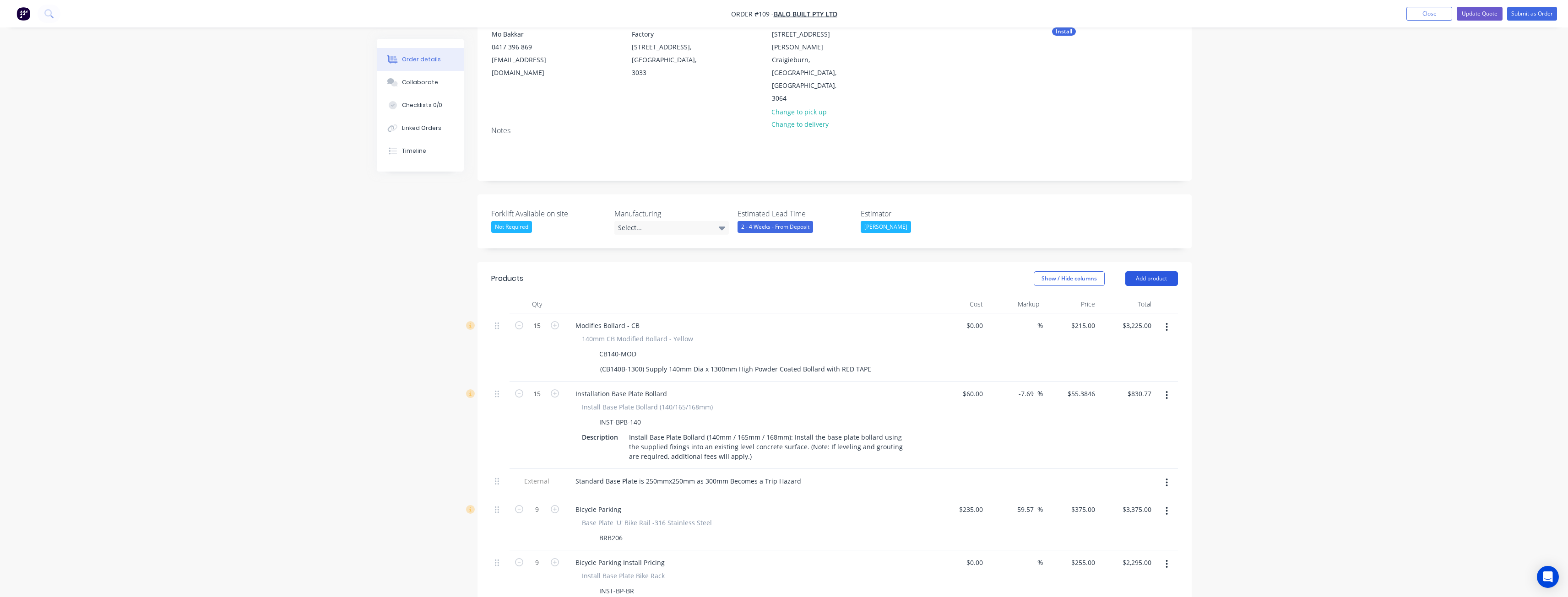
click at [1155, 271] on button "Add product" at bounding box center [1152, 278] width 53 height 14
click at [1134, 295] on div "Product catalogue" at bounding box center [1134, 301] width 70 height 14
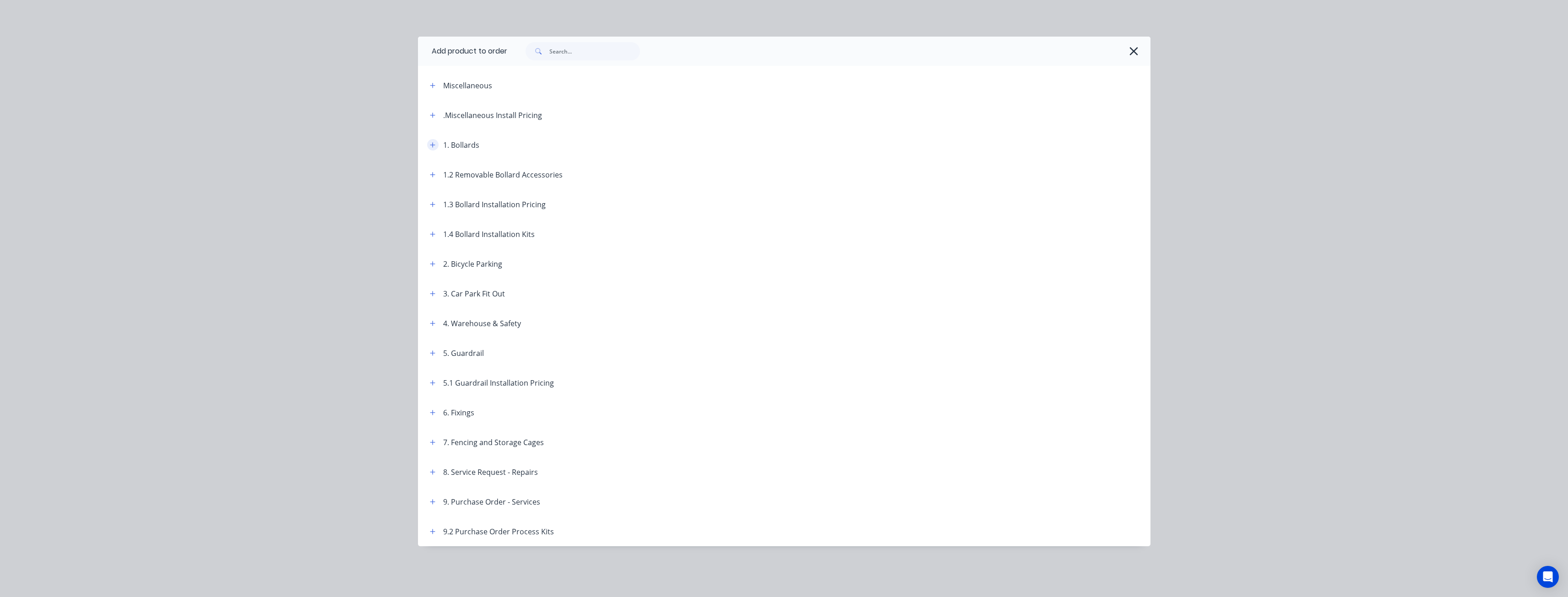
click at [431, 142] on icon "button" at bounding box center [432, 145] width 6 height 6
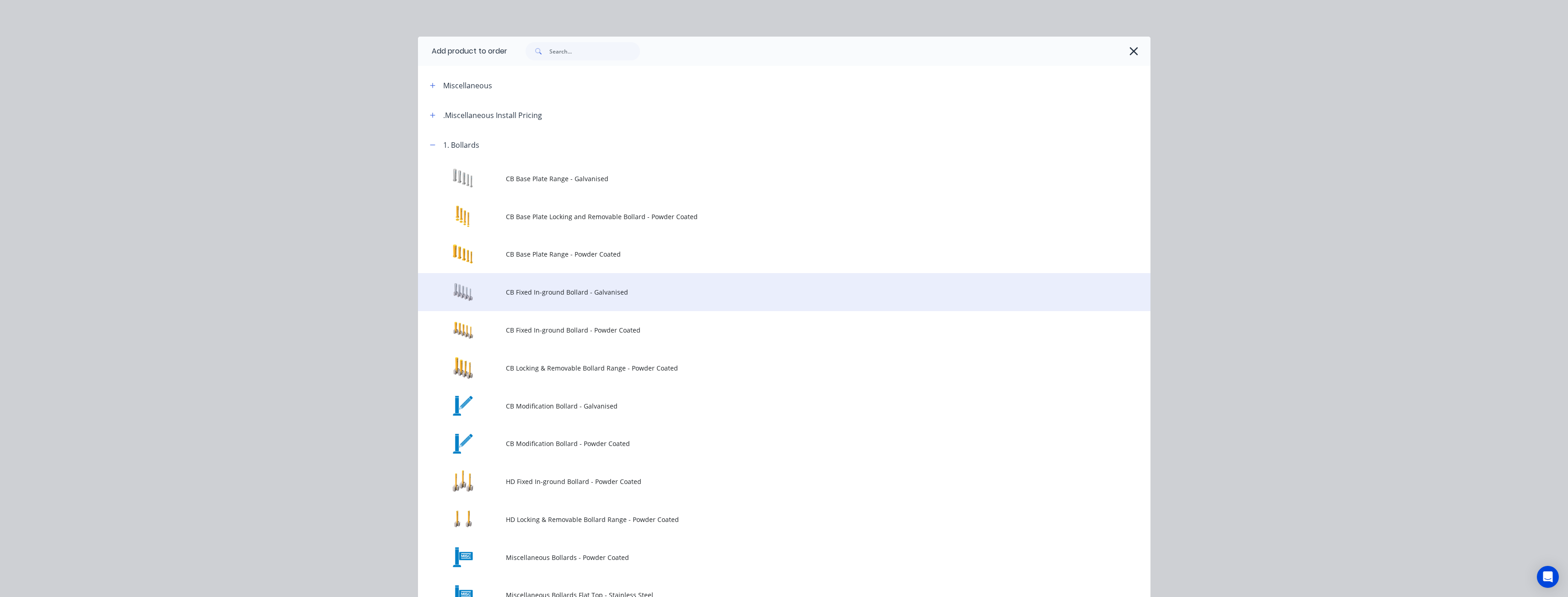
click at [511, 291] on span "CB Fixed In-ground Bollard - Galvanised" at bounding box center [764, 292] width 516 height 9
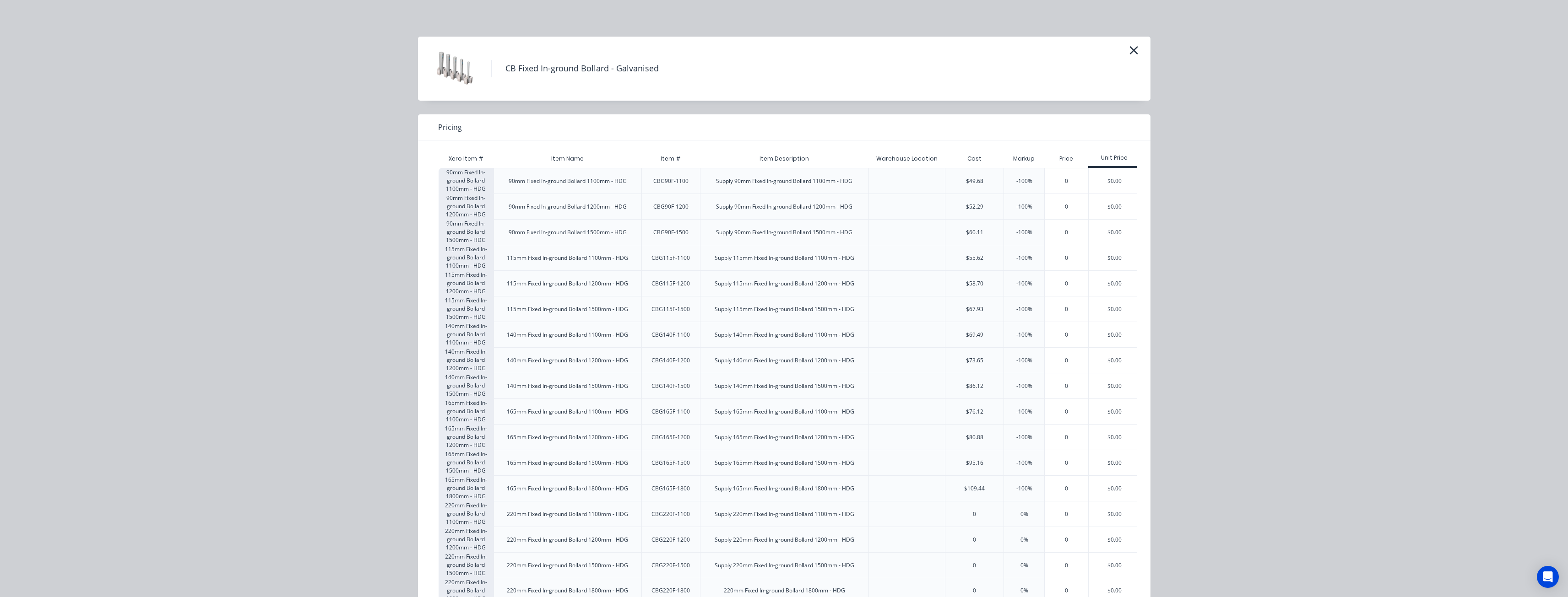
scroll to position [39, 0]
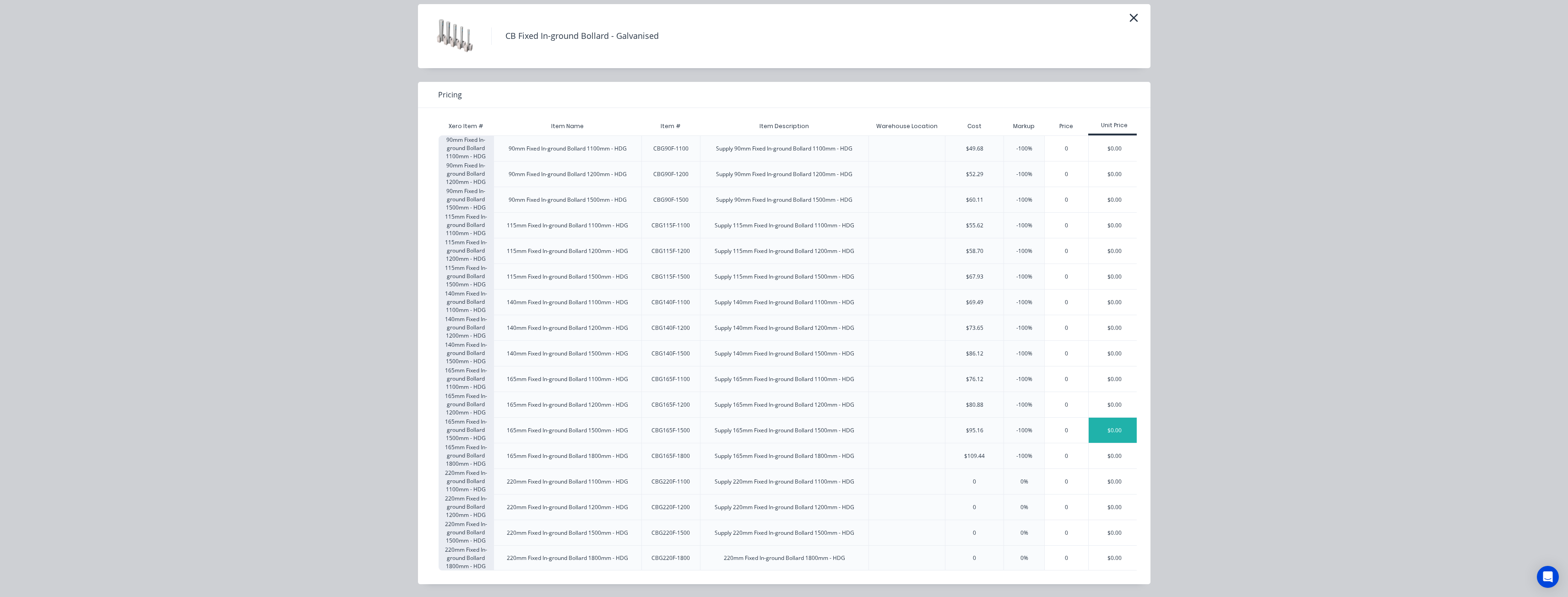
click at [1110, 419] on div "$0.00" at bounding box center [1115, 430] width 52 height 25
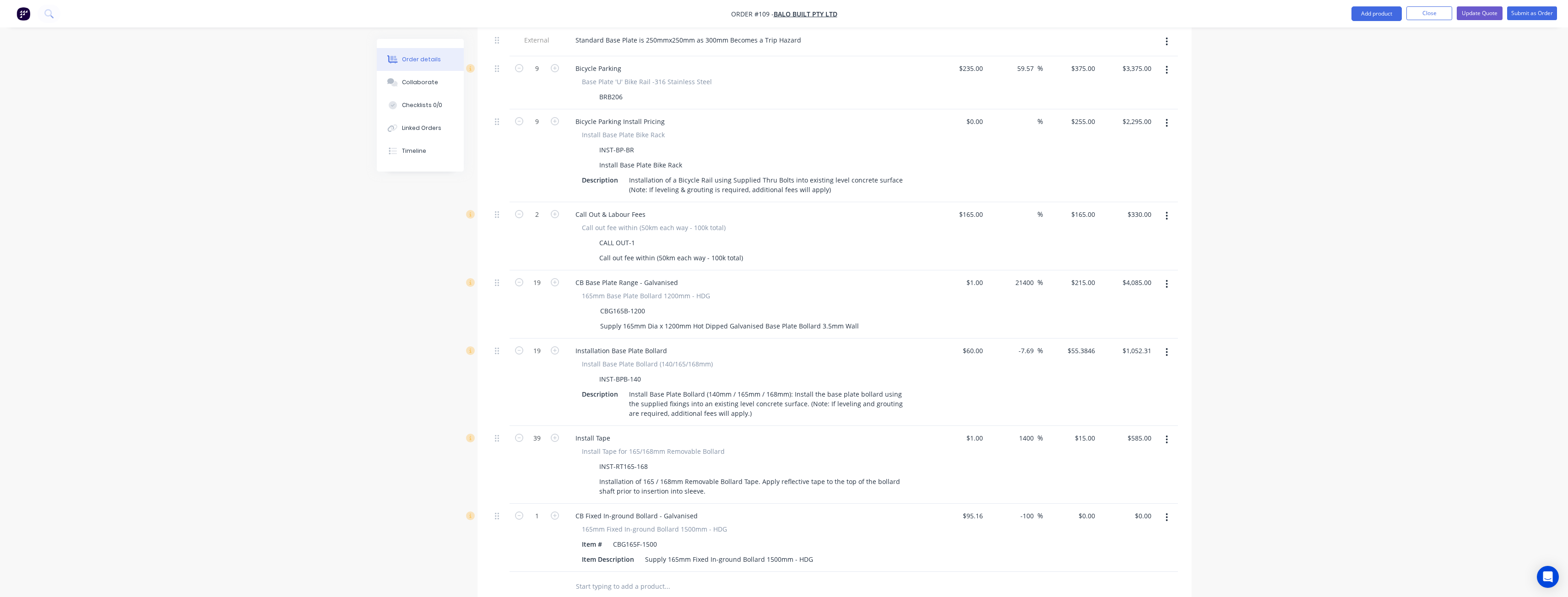
scroll to position [603, 0]
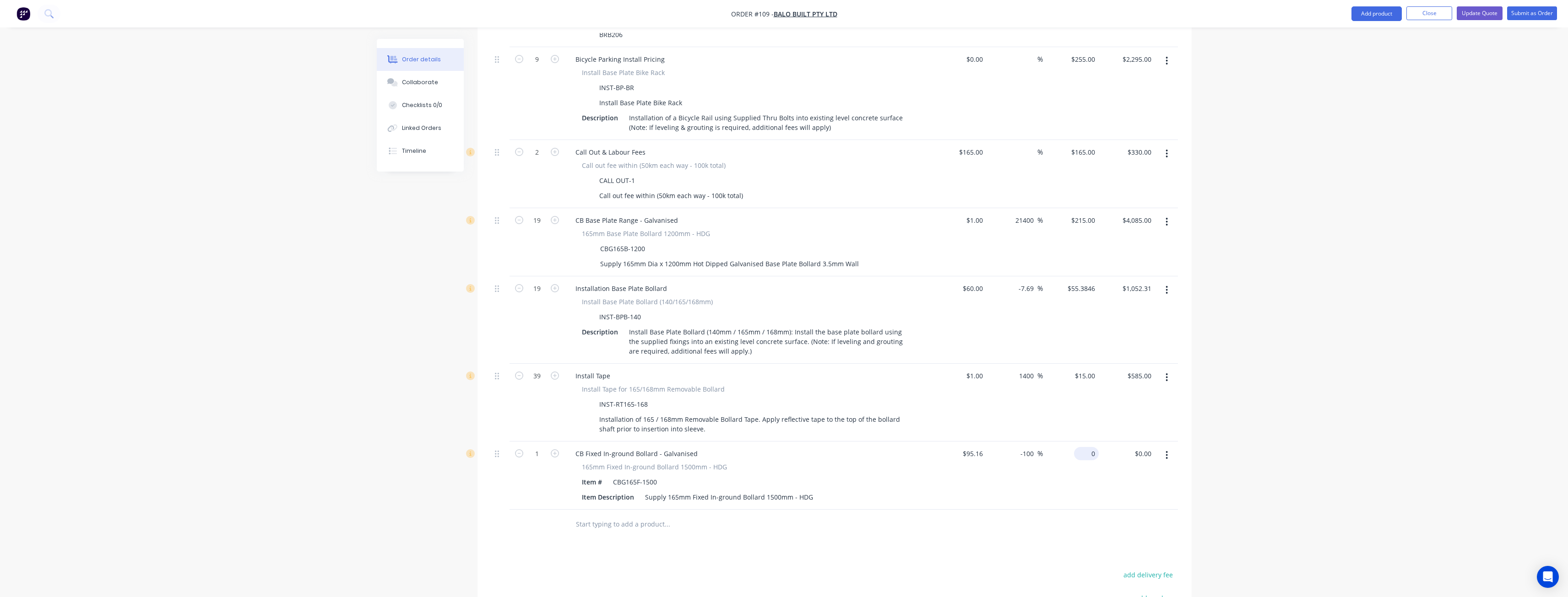
click at [1093, 447] on input "0" at bounding box center [1088, 454] width 21 height 14
type input "215"
type input "125.94"
type input "$215.00"
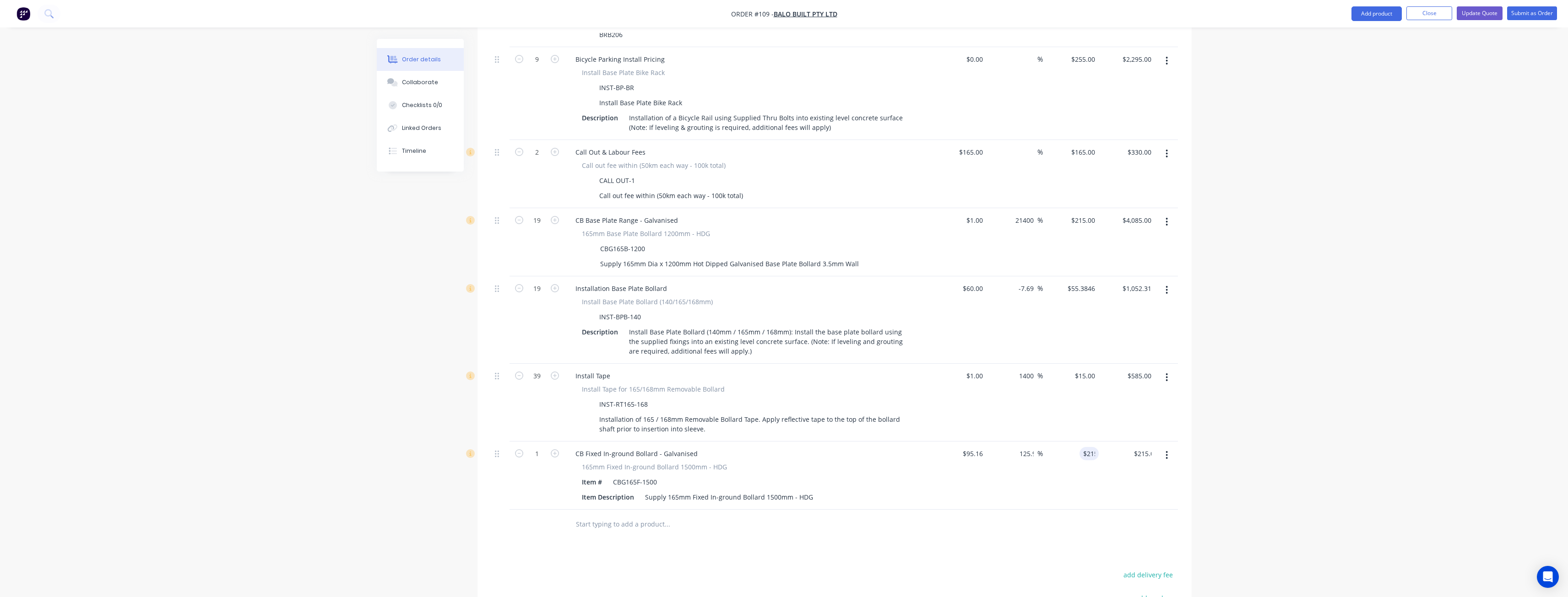
click at [974, 510] on div at bounding box center [834, 525] width 687 height 30
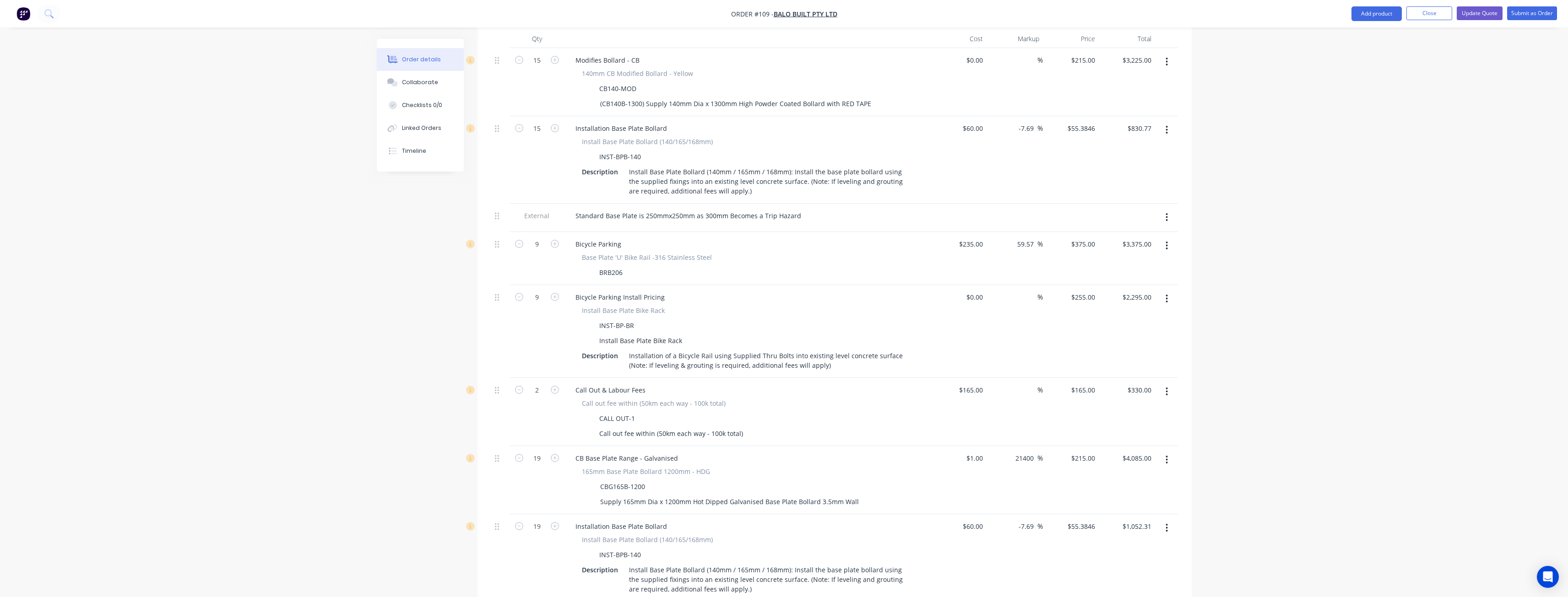
scroll to position [306, 0]
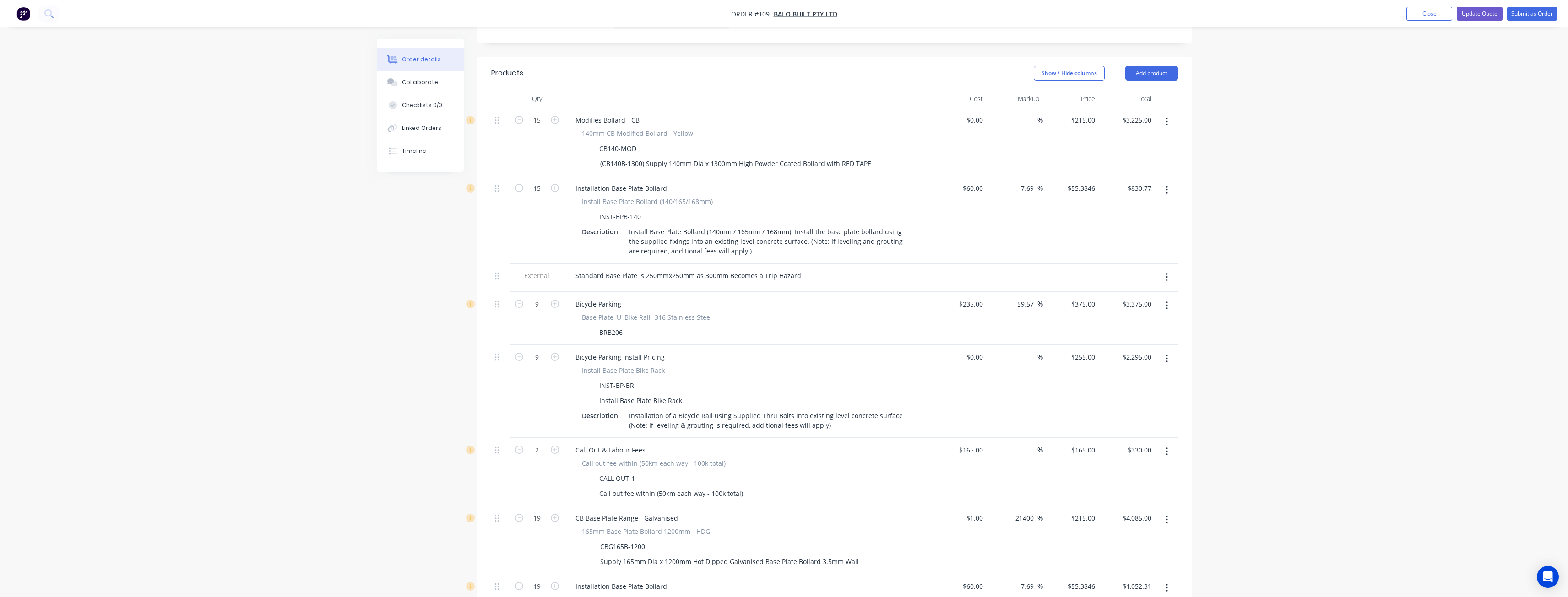
click at [213, 137] on div "Order details Collaborate Checklists 0/0 Linked Orders Timeline Order details C…" at bounding box center [784, 382] width 1568 height 1377
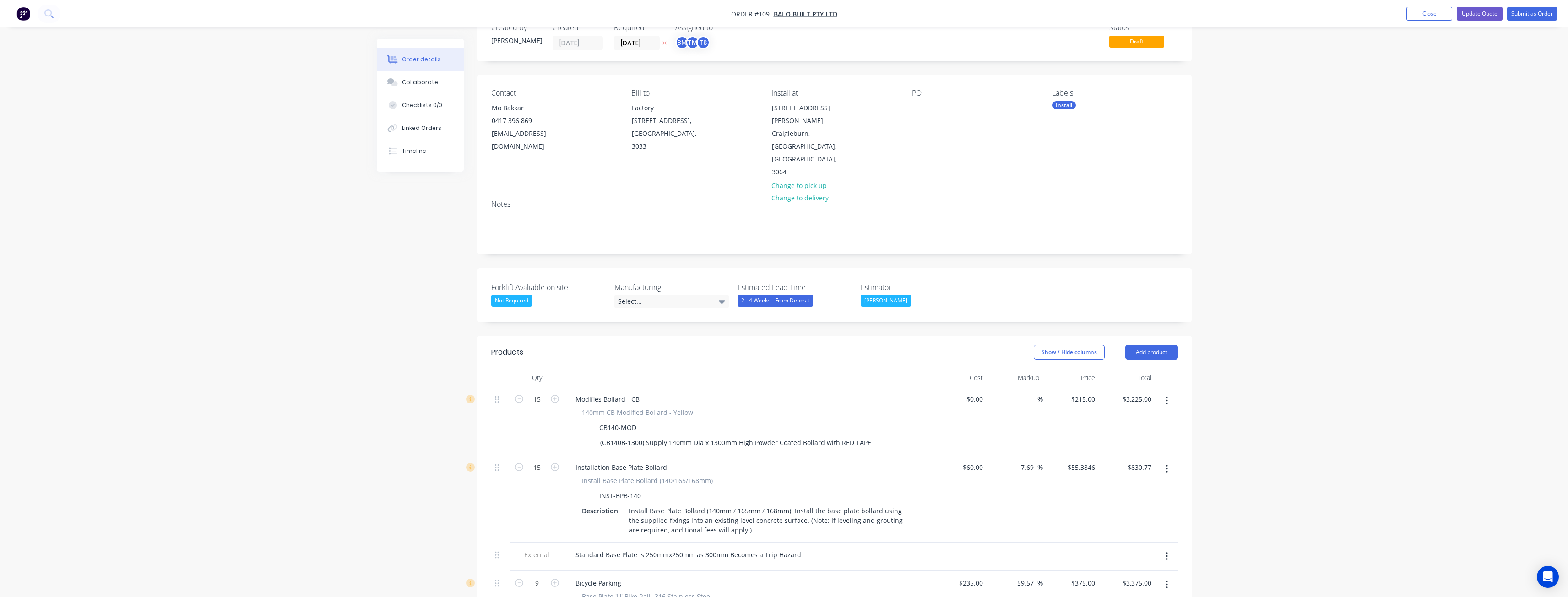
scroll to position [0, 0]
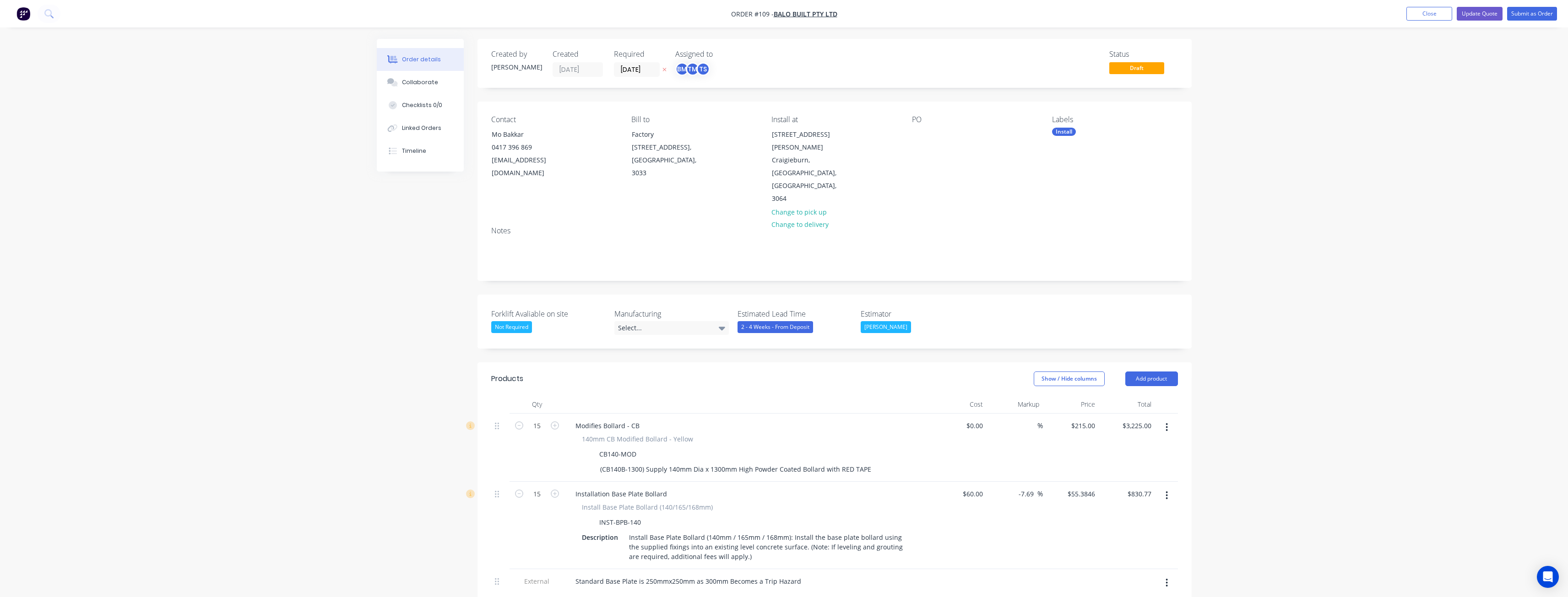
drag, startPoint x: 279, startPoint y: 242, endPoint x: 279, endPoint y: 247, distance: 5.0
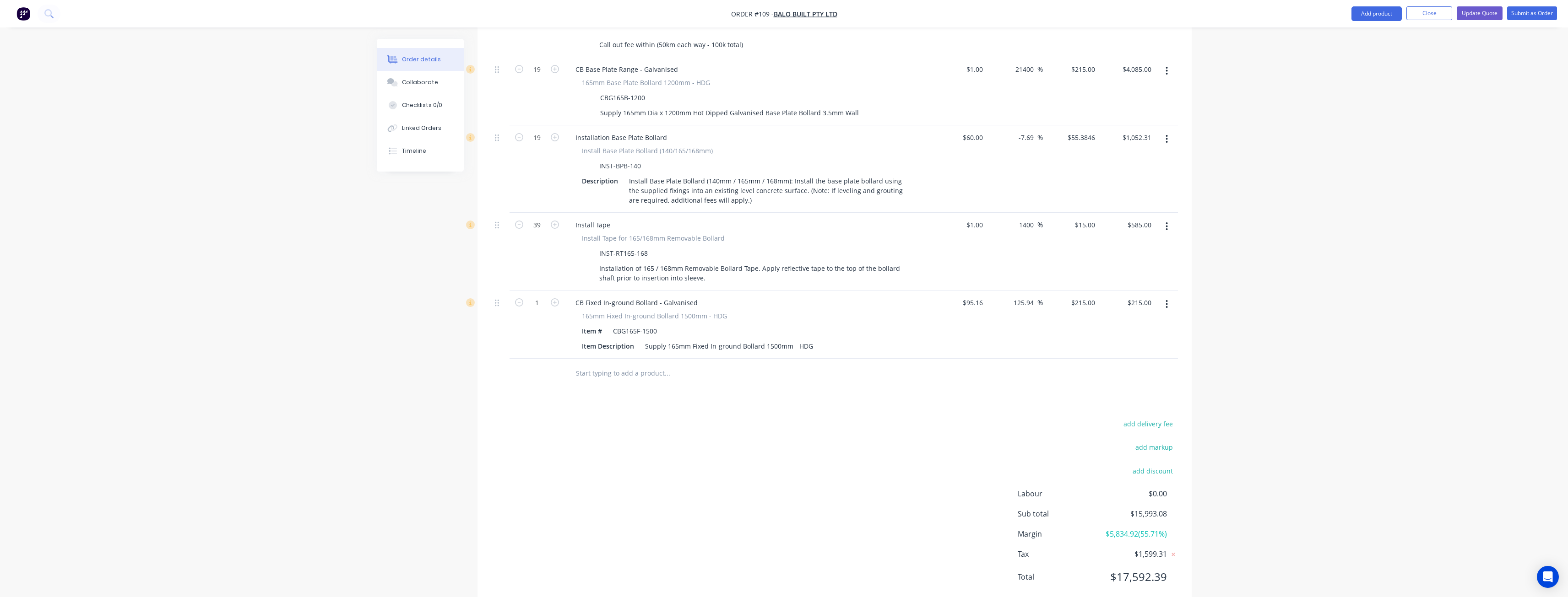
scroll to position [764, 0]
click at [543, 288] on input "1" at bounding box center [536, 294] width 24 height 14
type input "12"
type input "$2,580.00"
click at [720, 452] on div "add delivery fee add markup add discount Labour $0.00 Sub total $18,358.08 Marg…" at bounding box center [834, 498] width 687 height 177
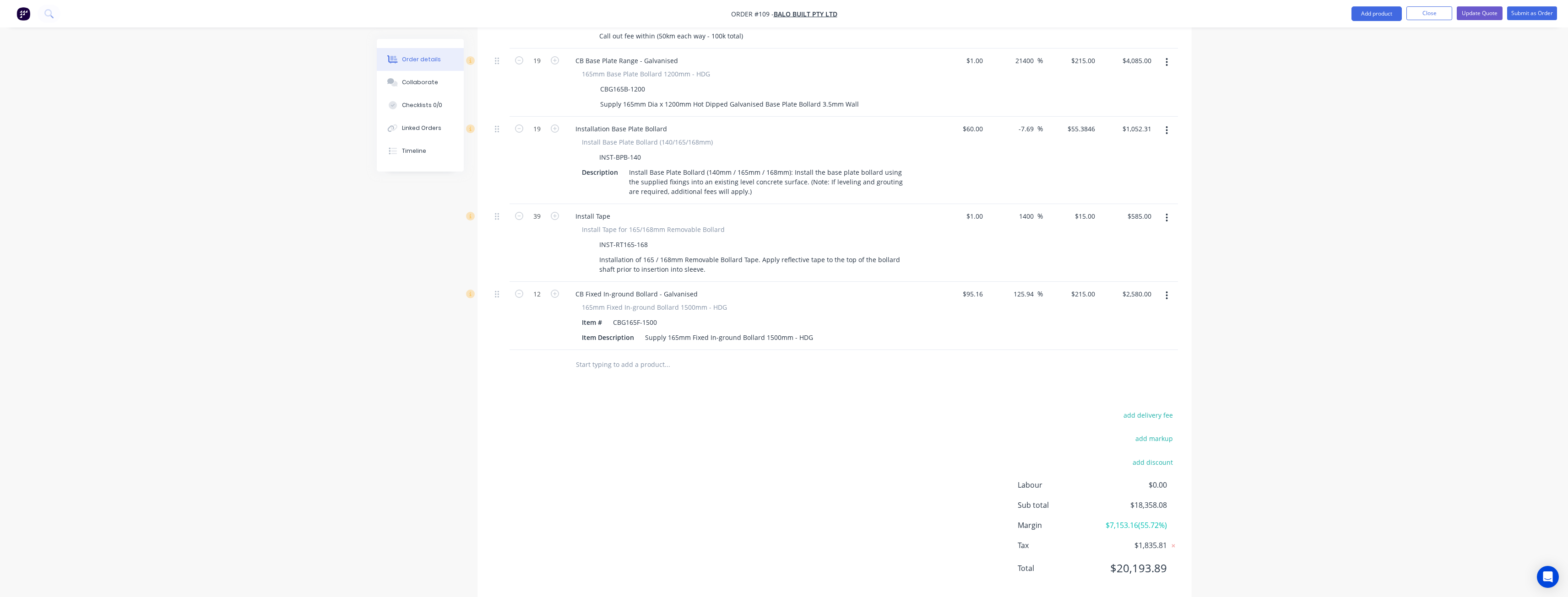
click at [603, 409] on div "add delivery fee add markup add discount Labour $0.00 Sub total $18,358.08 Marg…" at bounding box center [834, 498] width 687 height 177
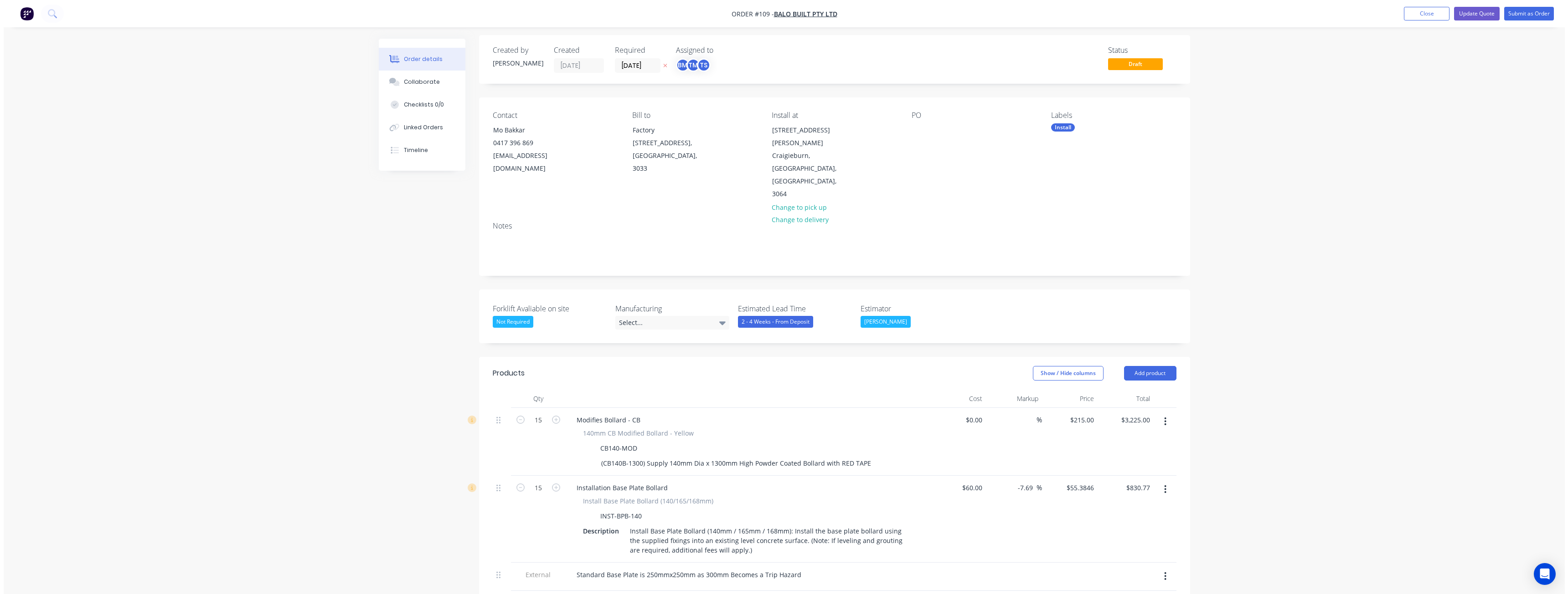
scroll to position [0, 0]
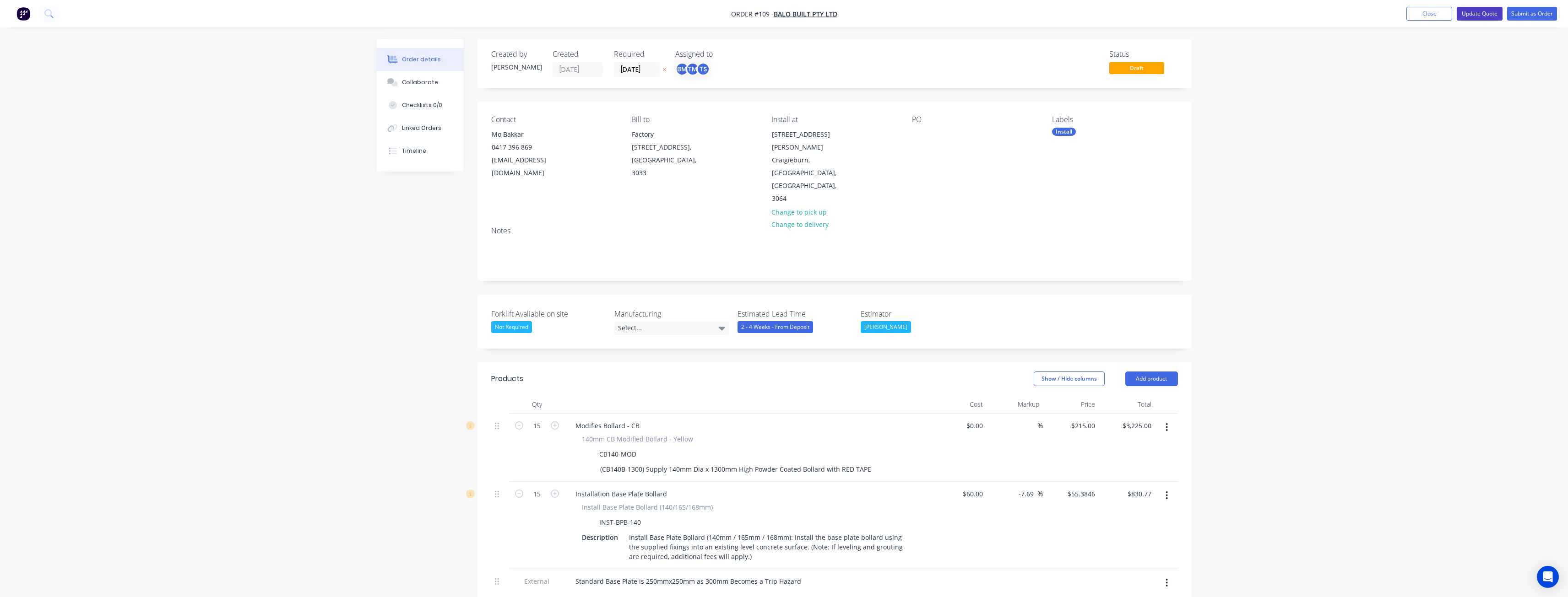
click at [1484, 12] on button "Update Quote" at bounding box center [1480, 14] width 46 height 14
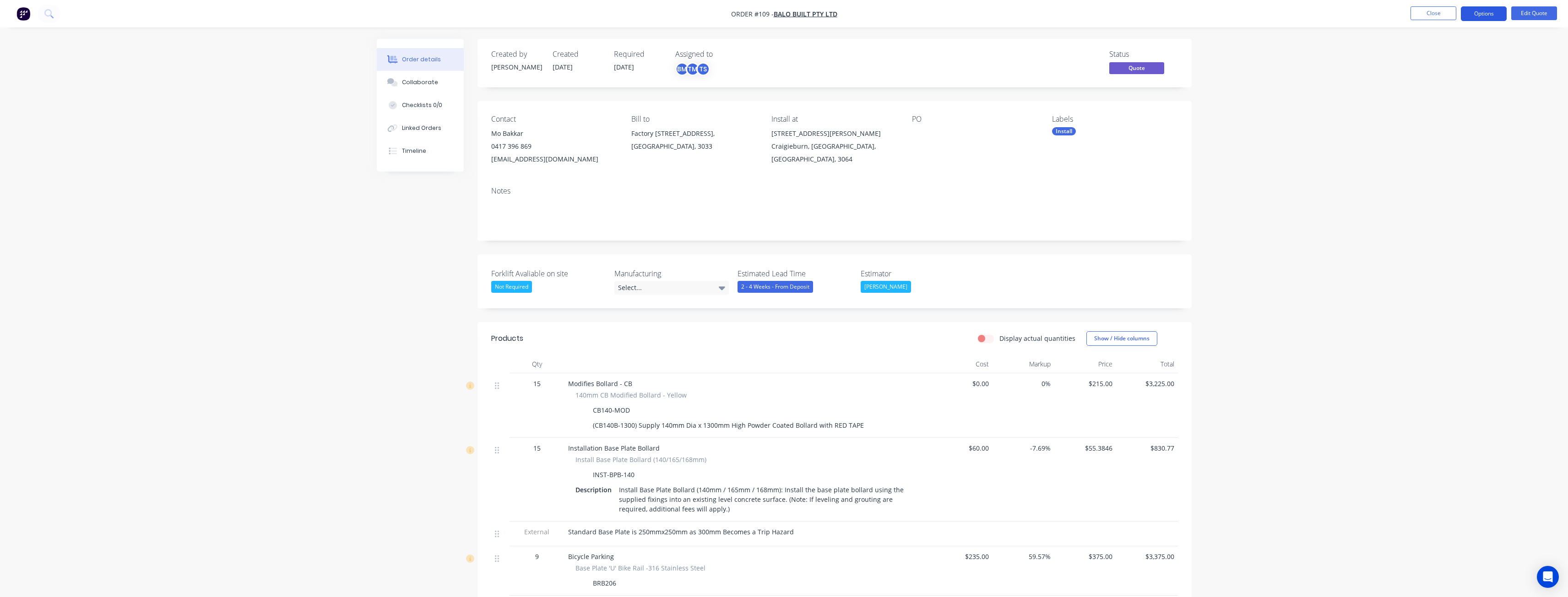
click at [1487, 11] on button "Options" at bounding box center [1484, 14] width 46 height 14
click at [1433, 55] on div "Quote" at bounding box center [1456, 55] width 84 height 14
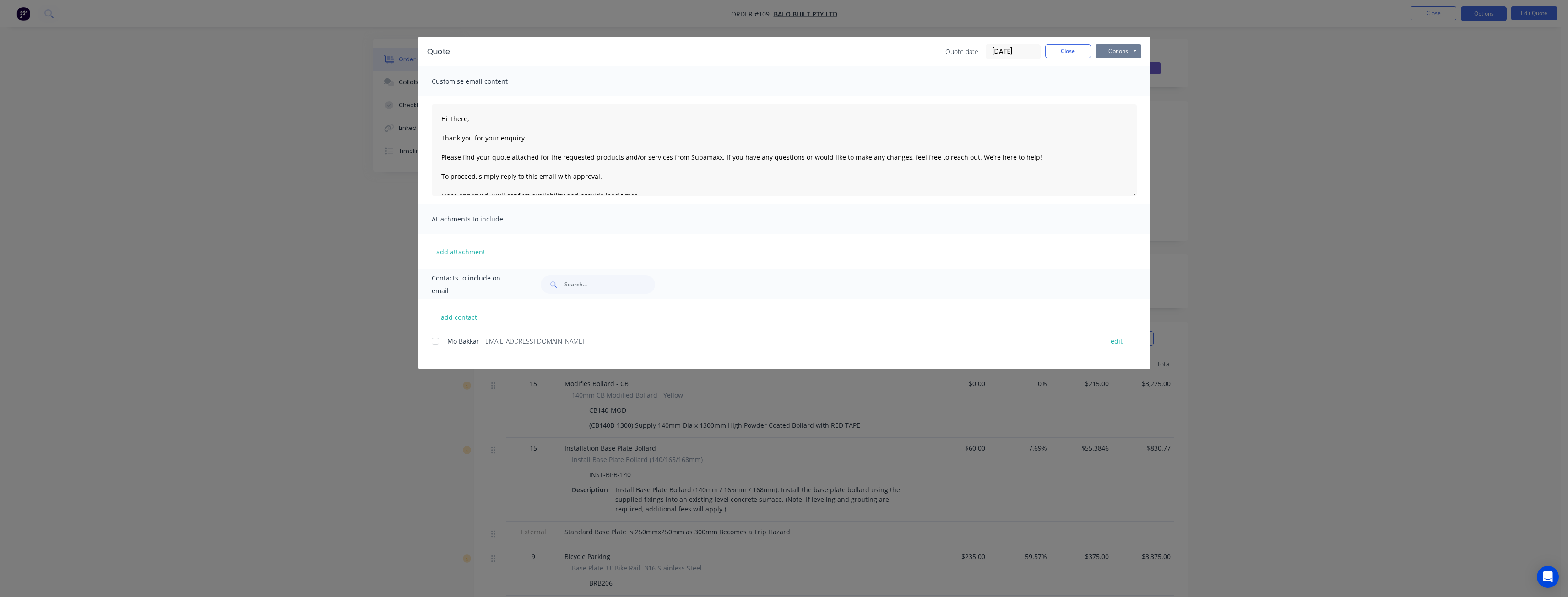
click at [1111, 47] on button "Options" at bounding box center [1118, 51] width 46 height 14
click at [1115, 63] on button "Preview" at bounding box center [1125, 67] width 59 height 15
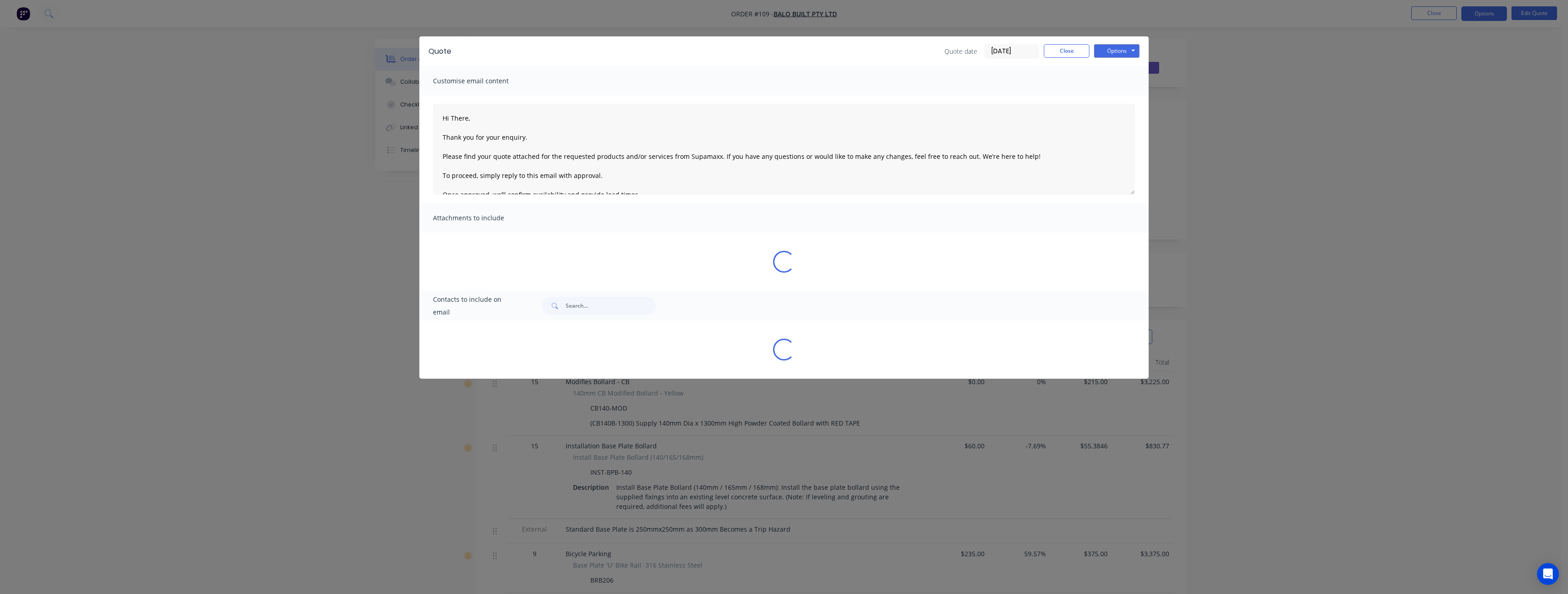
type textarea "Hi There, Thank you for your enquiry. Please find your quote attached for the r…"
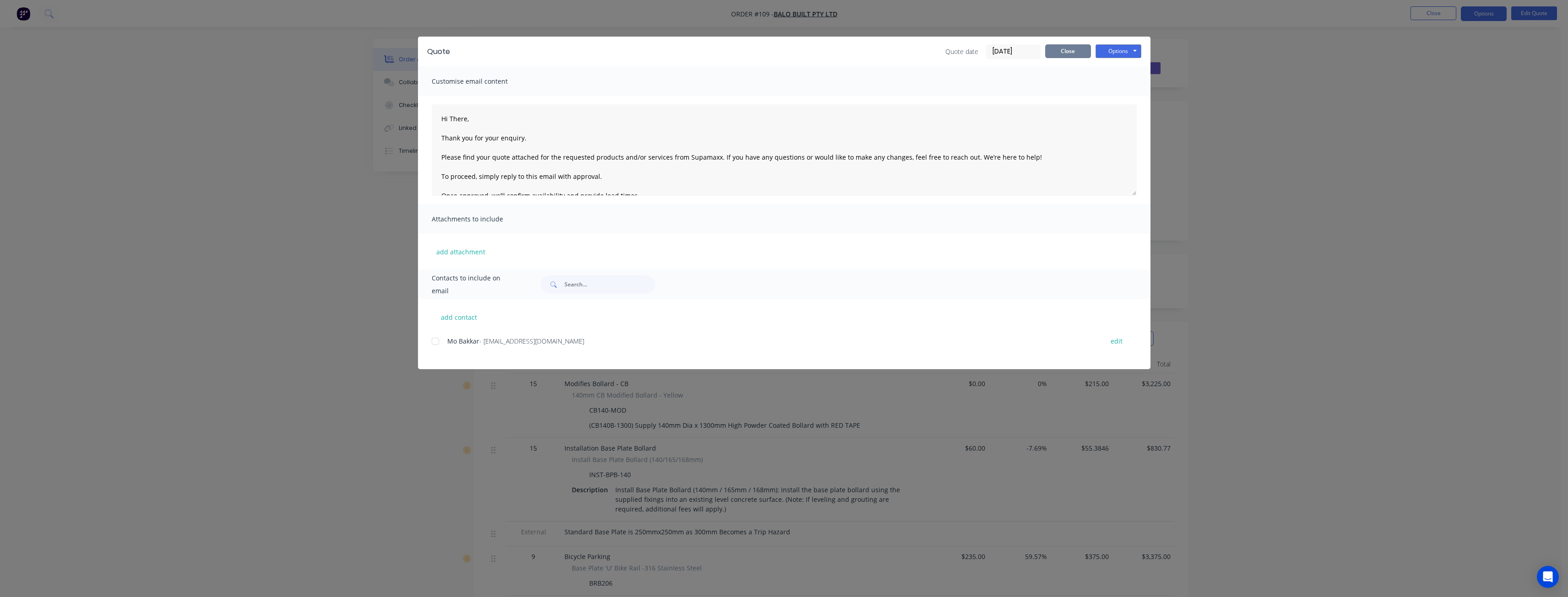
click at [1073, 49] on button "Close" at bounding box center [1068, 51] width 46 height 14
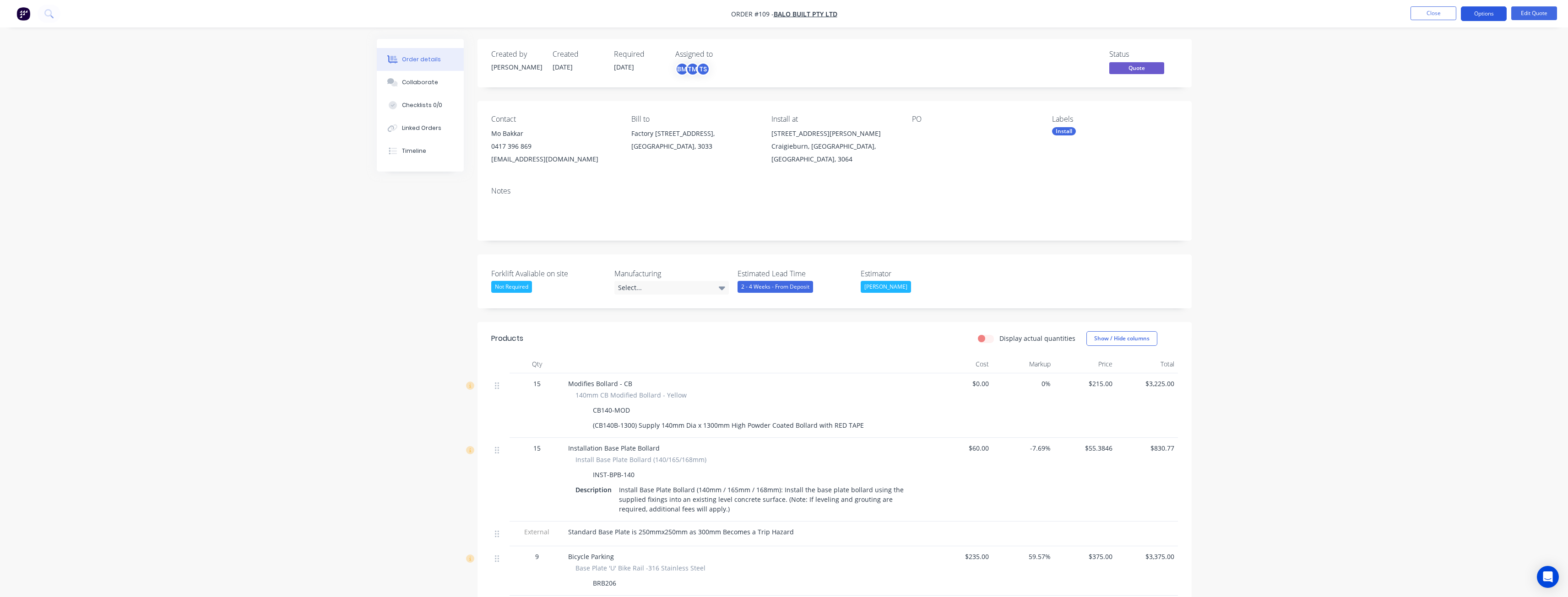
click at [1487, 11] on button "Options" at bounding box center [1484, 14] width 46 height 14
click at [1438, 104] on div "Convert to Order" at bounding box center [1456, 110] width 84 height 14
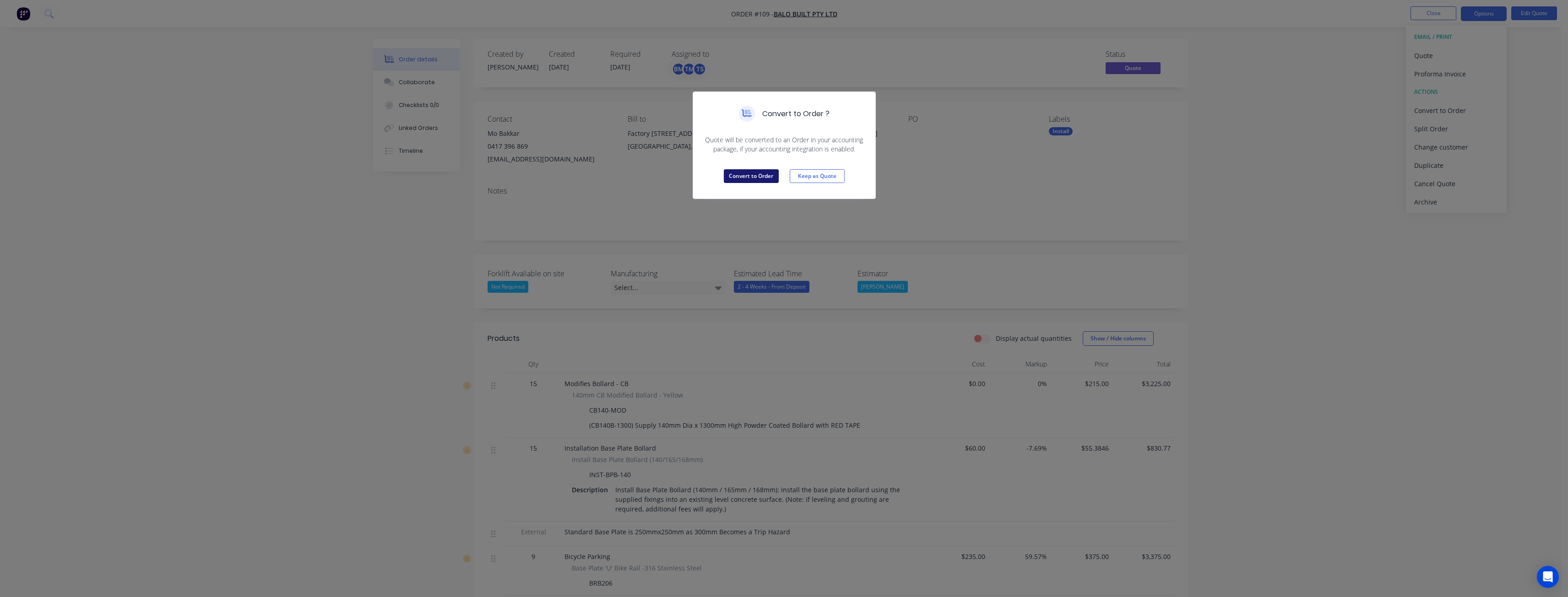
click at [740, 170] on button "Convert to Order" at bounding box center [751, 176] width 55 height 14
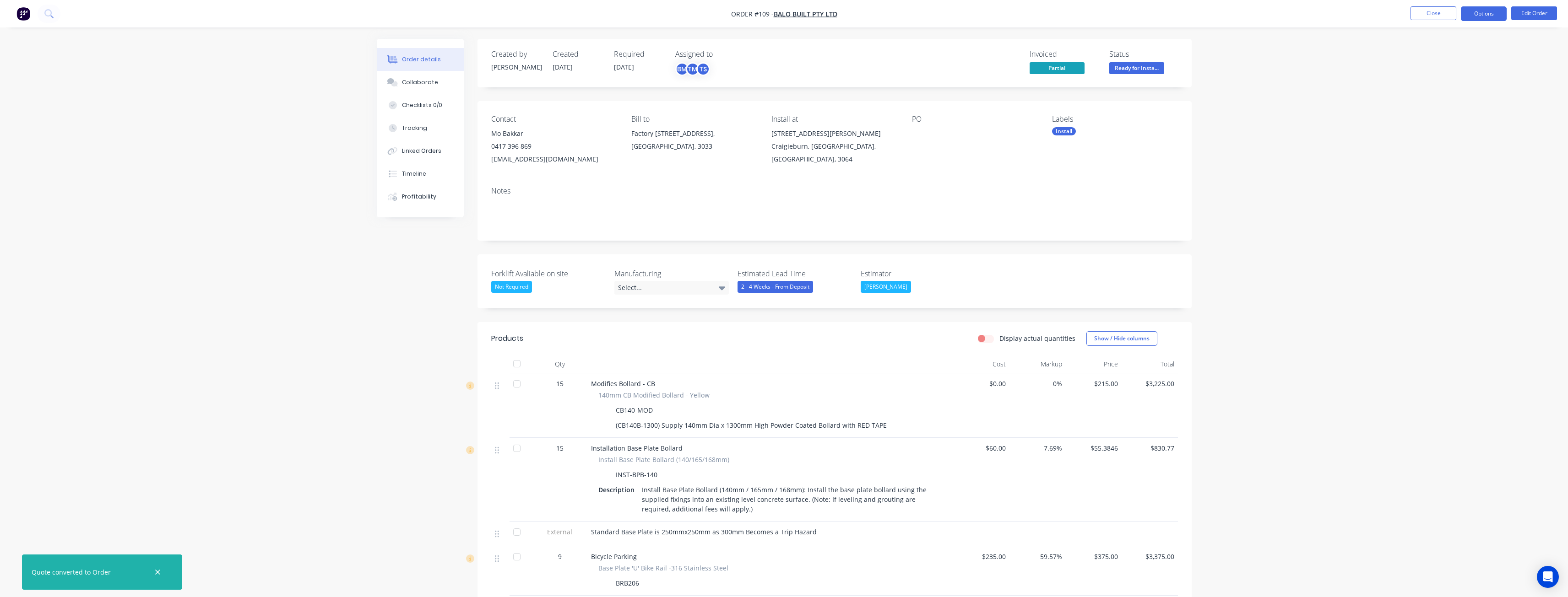
click at [1476, 12] on button "Options" at bounding box center [1484, 14] width 46 height 14
click at [1439, 129] on div "Delivery Docket" at bounding box center [1456, 129] width 84 height 14
click at [1428, 92] on div "Without pricing" at bounding box center [1456, 92] width 84 height 14
click at [284, 264] on div "Order details Collaborate Checklists 0/0 Tracking Linked Orders Timeline Profit…" at bounding box center [784, 600] width 1568 height 1200
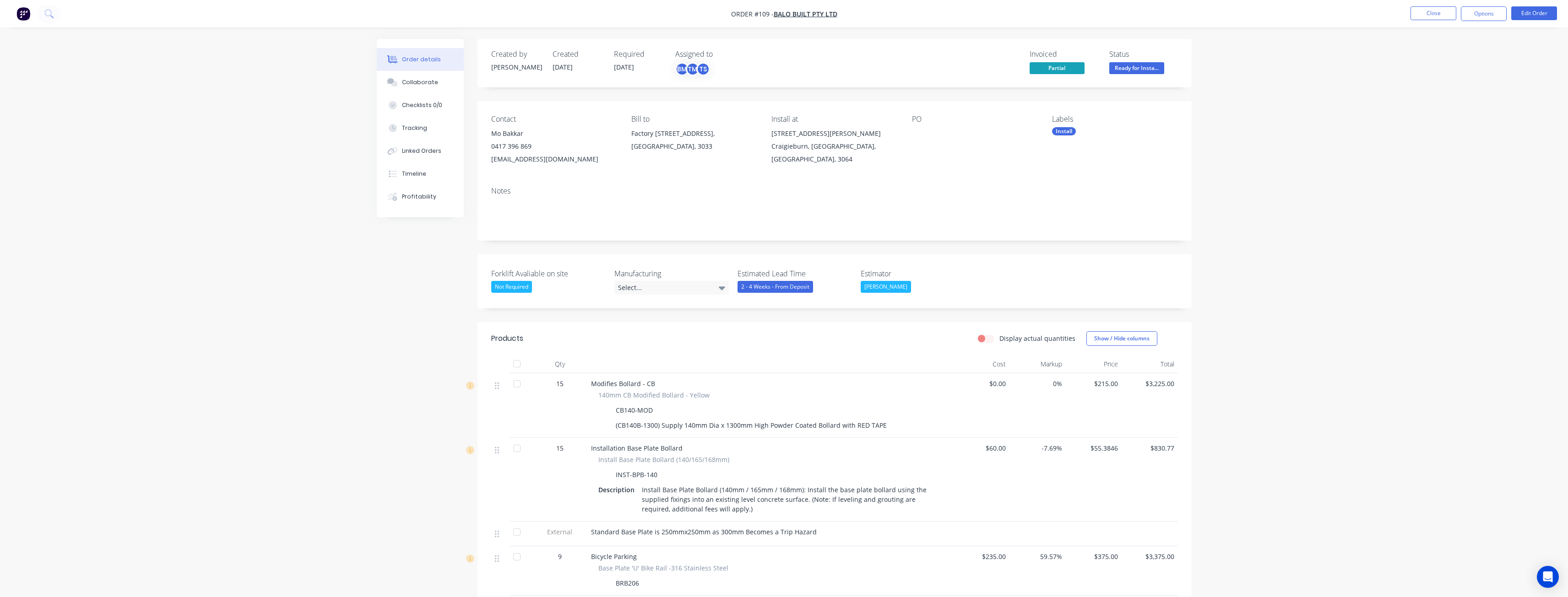
click at [366, 297] on div "Order details Collaborate Checklists 0/0 Tracking Linked Orders Timeline Profit…" at bounding box center [784, 600] width 1568 height 1200
drag, startPoint x: 357, startPoint y: 268, endPoint x: 380, endPoint y: 248, distance: 30.5
click at [359, 264] on div "Order details Collaborate Checklists 0/0 Tracking Linked Orders Timeline Profit…" at bounding box center [784, 600] width 1568 height 1200
click at [26, 11] on img "button" at bounding box center [23, 14] width 14 height 14
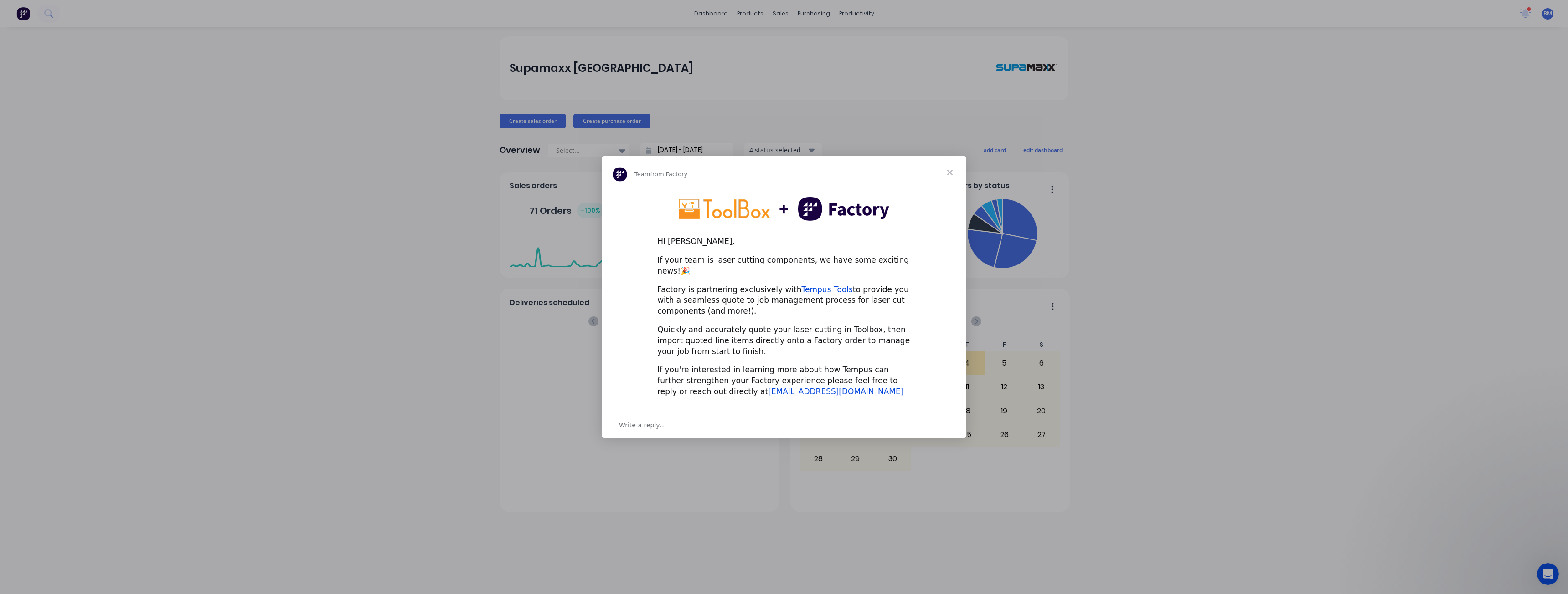
click at [951, 176] on span "Close" at bounding box center [950, 172] width 33 height 33
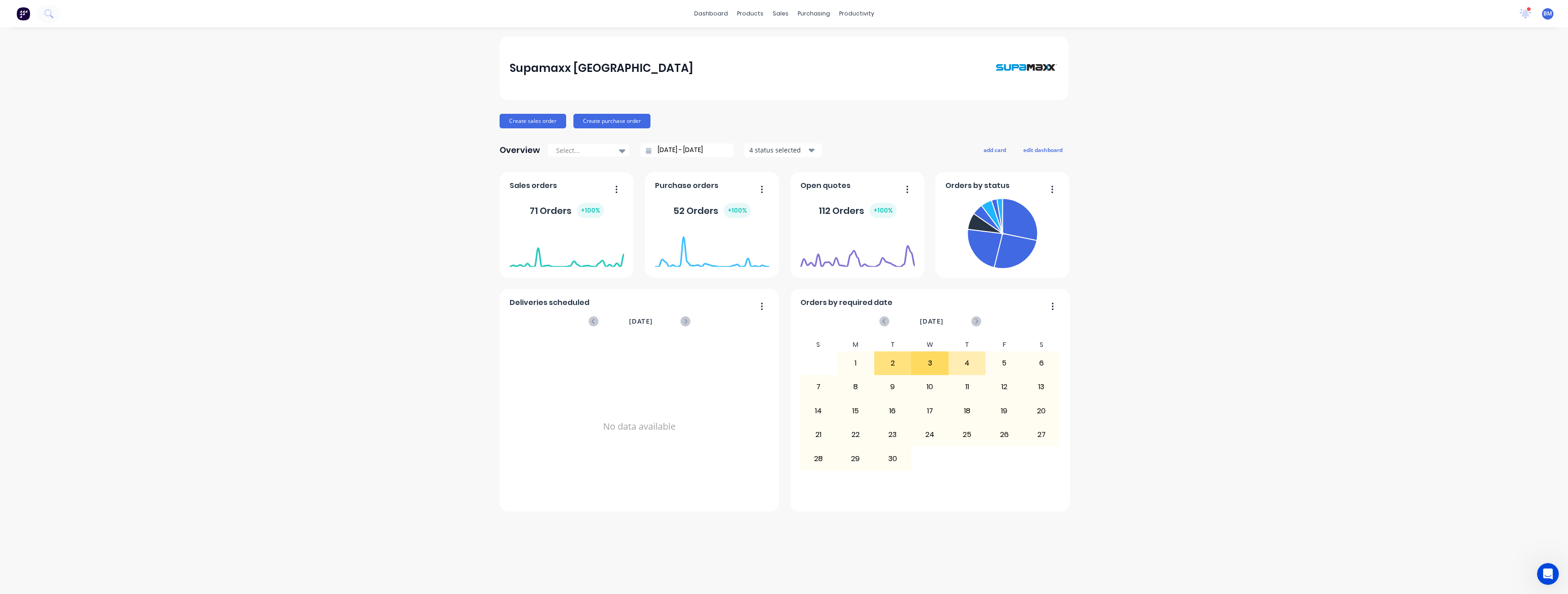
click at [287, 207] on div "Supamaxx [GEOGRAPHIC_DATA] Create sales order Create purchase order Overview Se…" at bounding box center [784, 311] width 1568 height 548
click at [773, 8] on div "sales" at bounding box center [780, 14] width 25 height 14
click at [802, 47] on div "Sales Orders" at bounding box center [814, 44] width 37 height 9
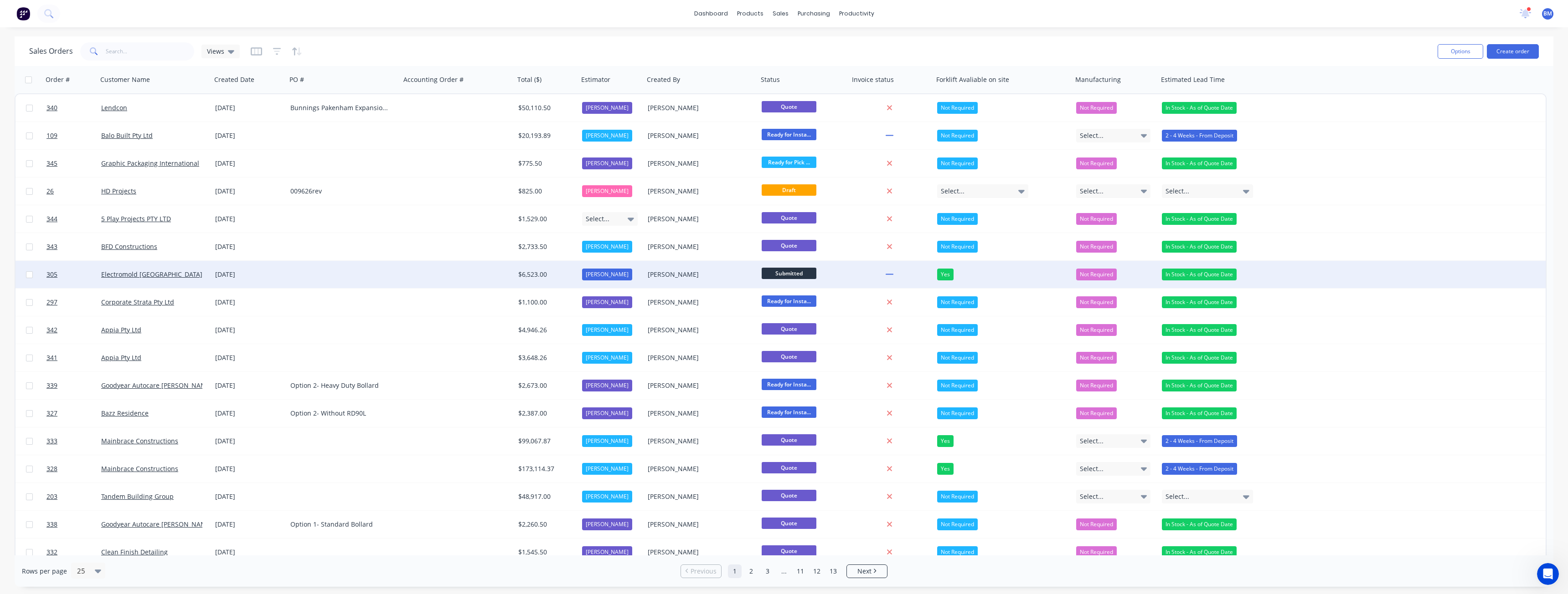
click at [199, 270] on div "Electromold [GEOGRAPHIC_DATA]" at bounding box center [152, 274] width 101 height 9
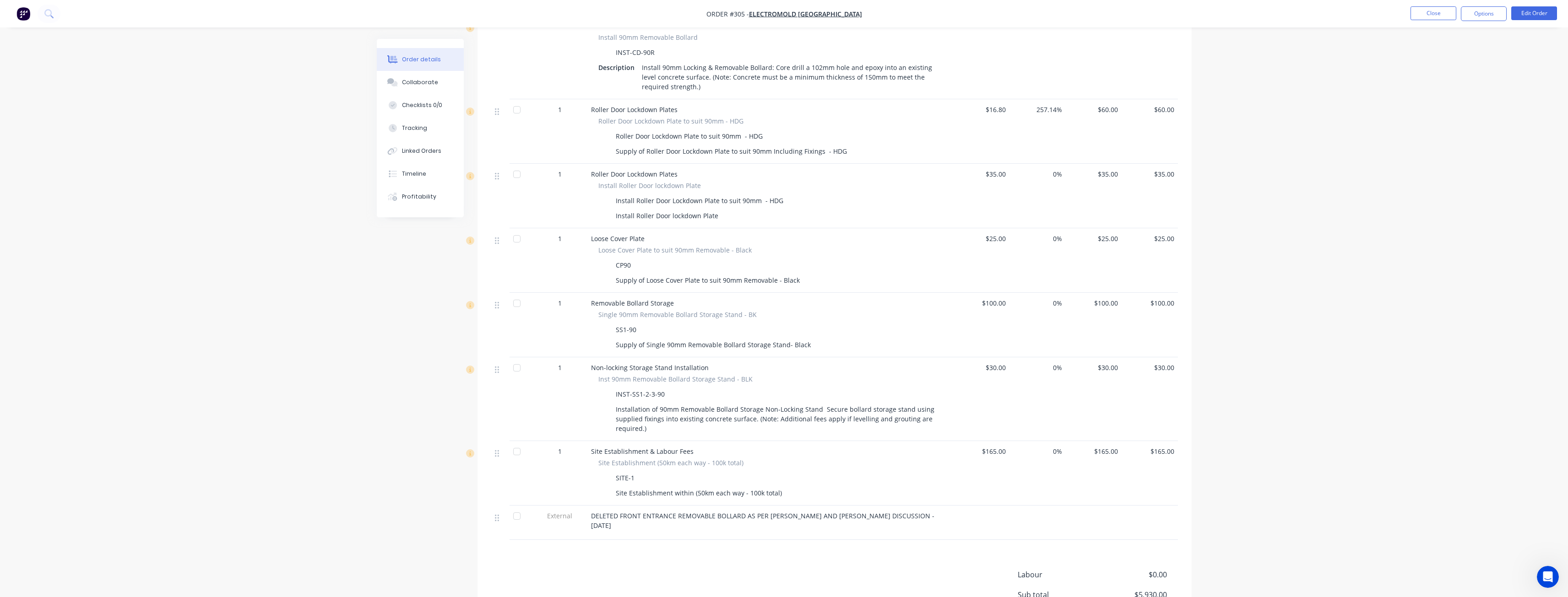
scroll to position [1281, 0]
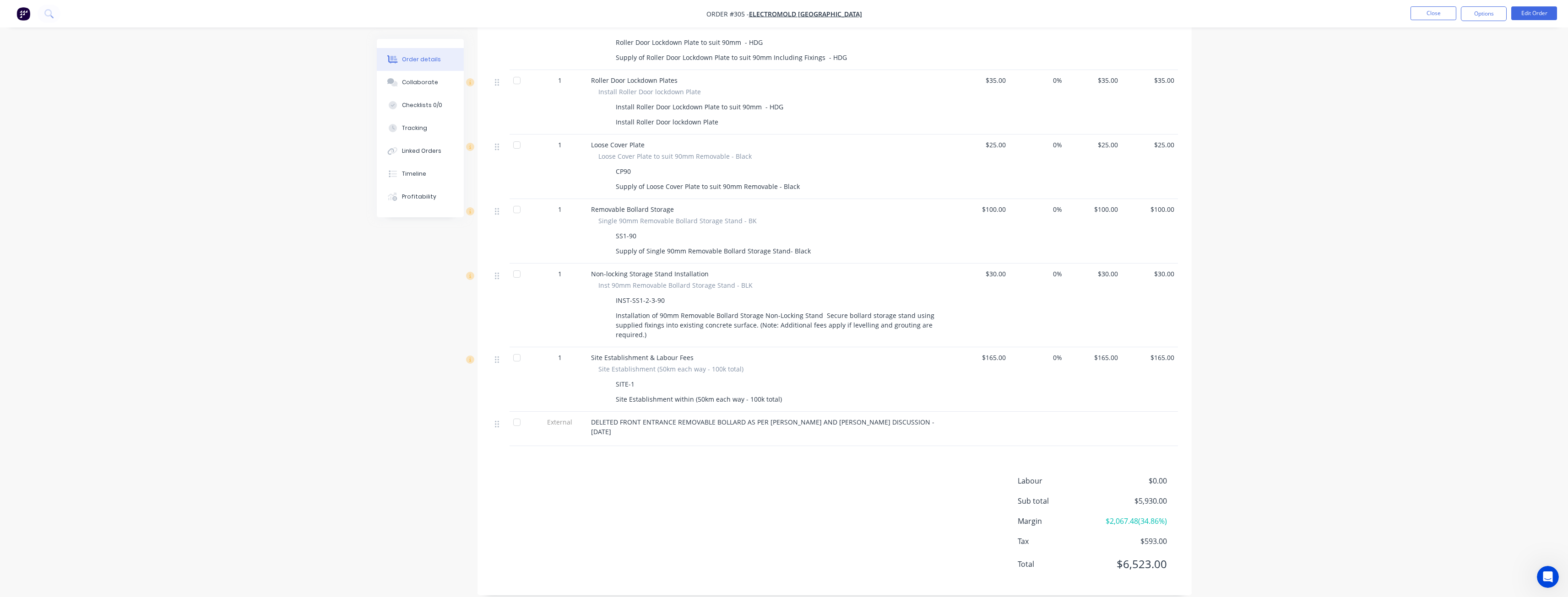
scroll to position [1368, 0]
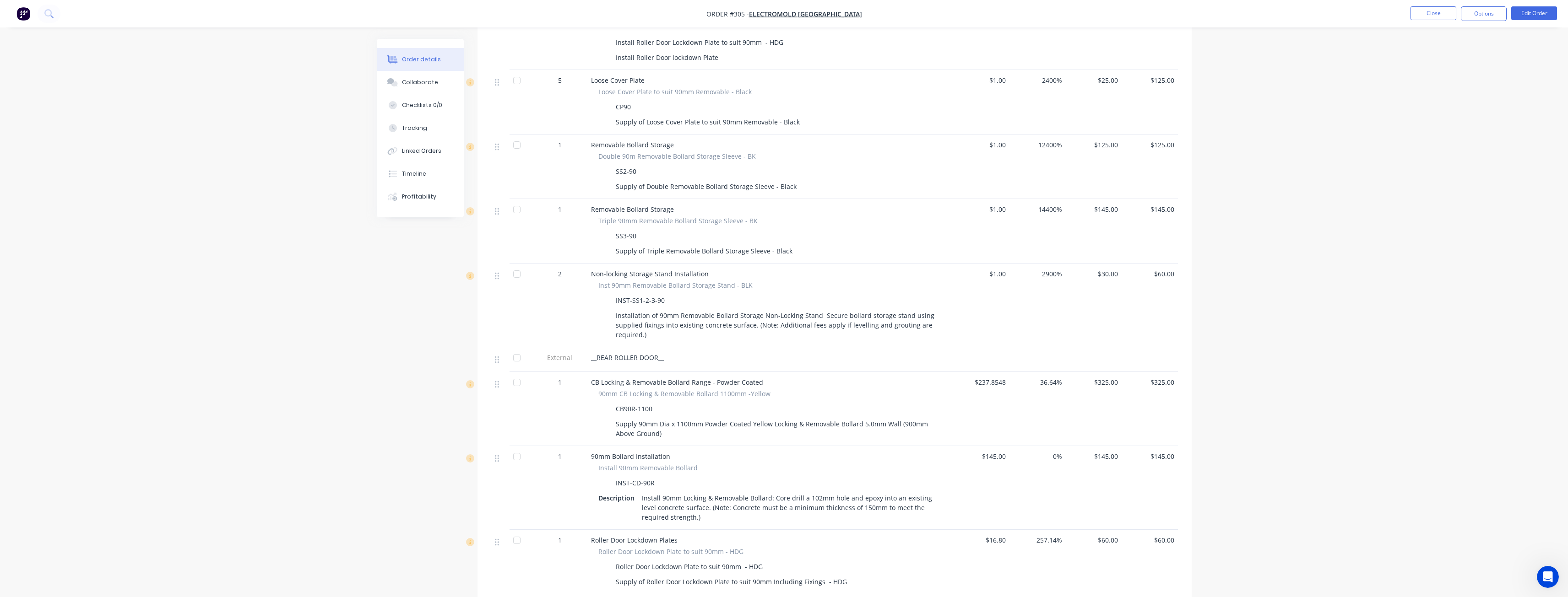
scroll to position [819, 0]
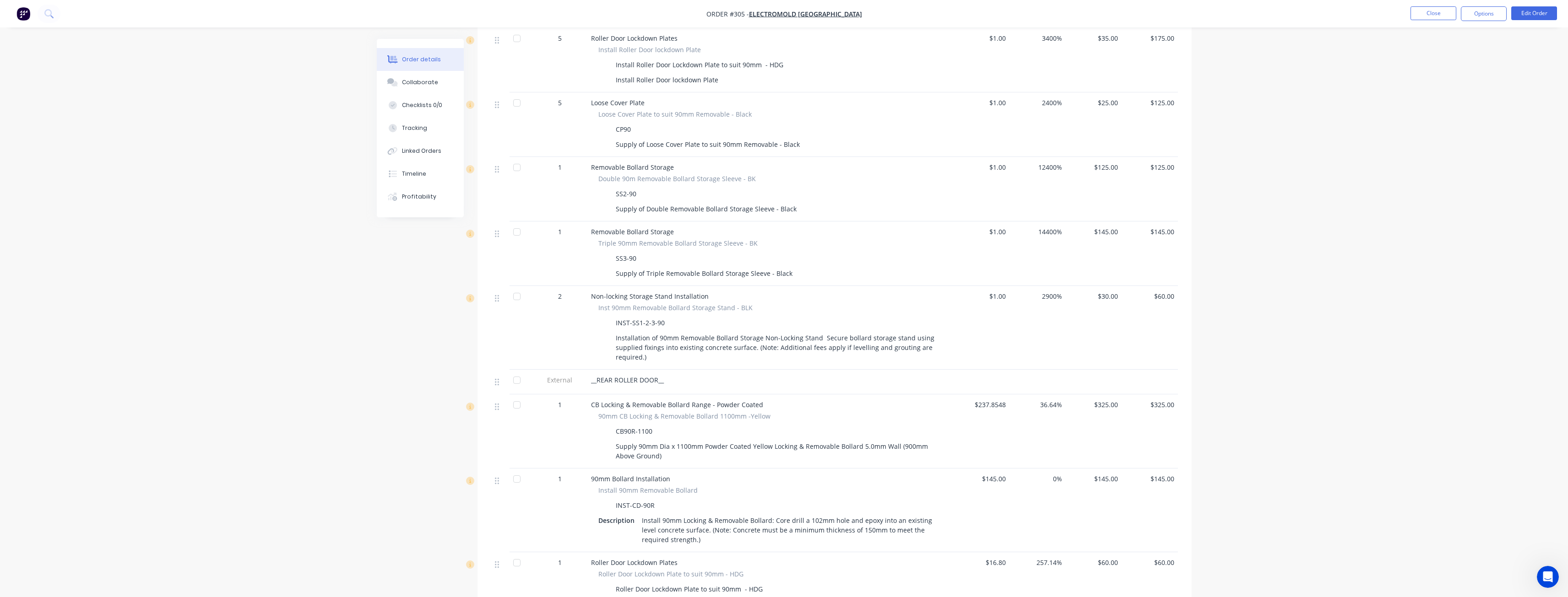
click at [354, 289] on div "Order details Collaborate Checklists 0/0 Tracking Linked Orders Timeline Profit…" at bounding box center [784, 168] width 1568 height 1975
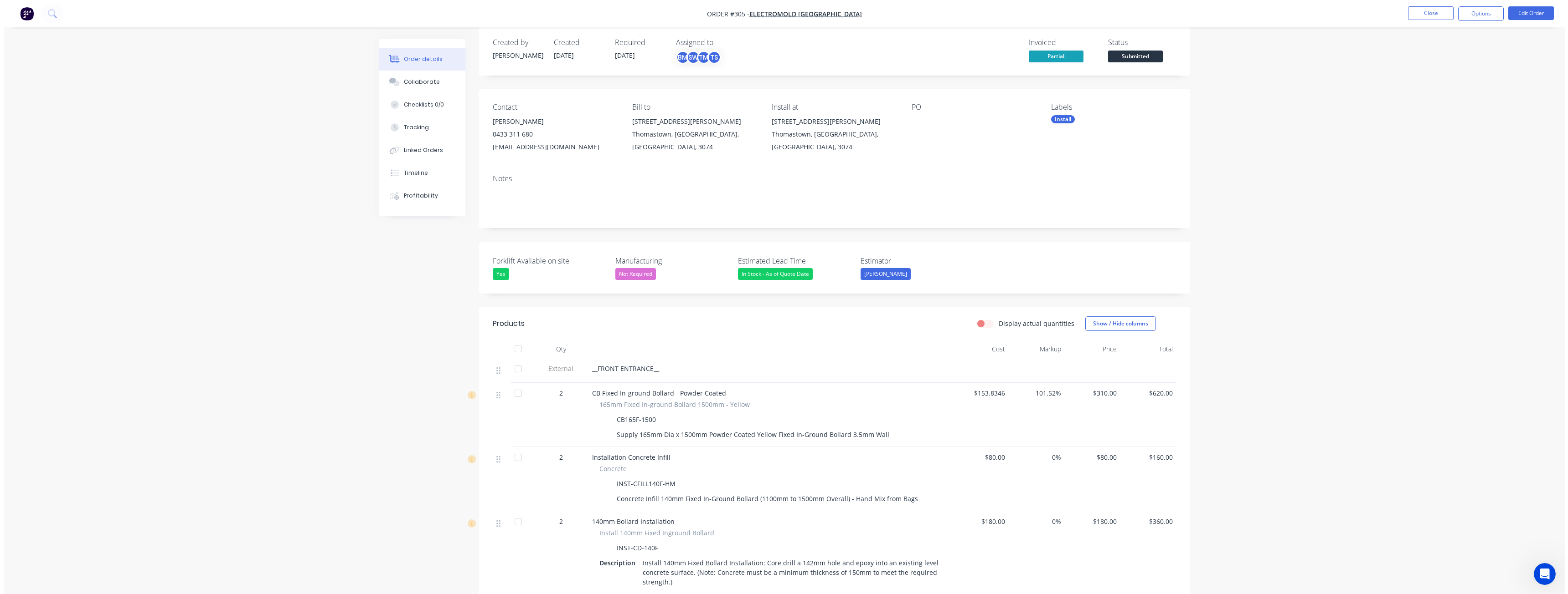
scroll to position [0, 0]
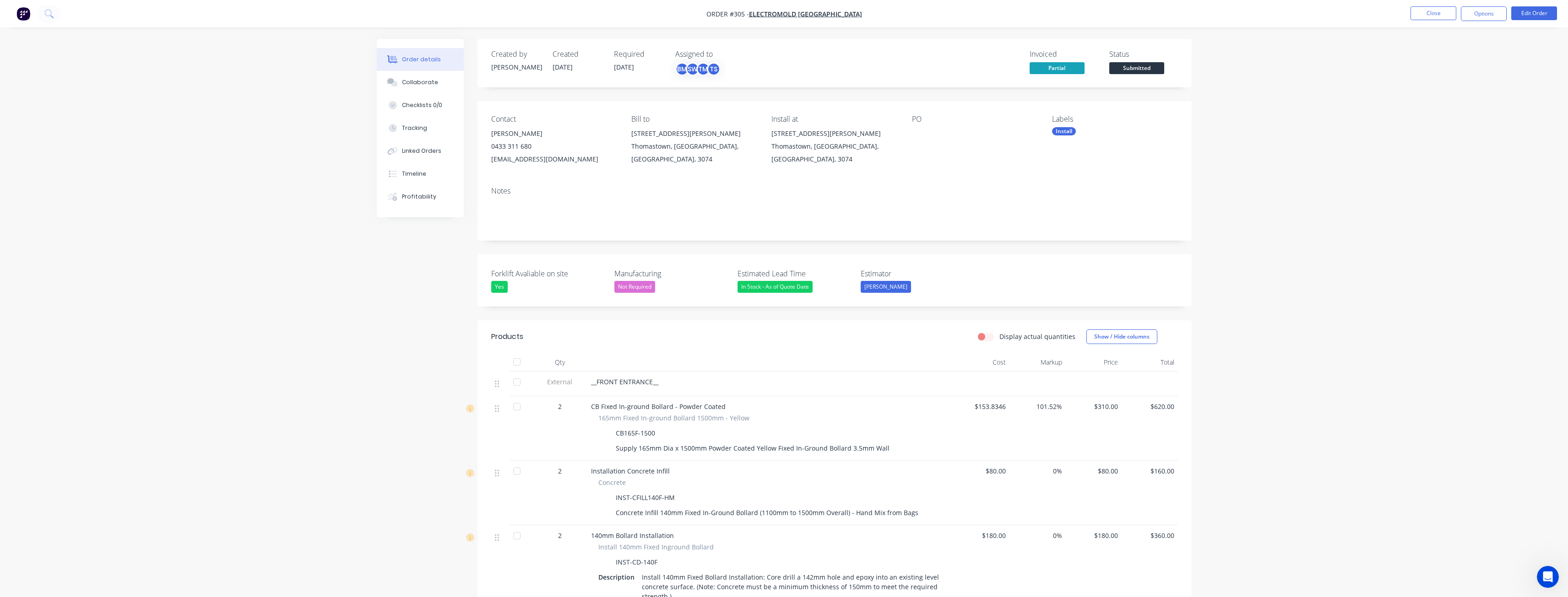
click at [19, 11] on img "button" at bounding box center [23, 14] width 14 height 14
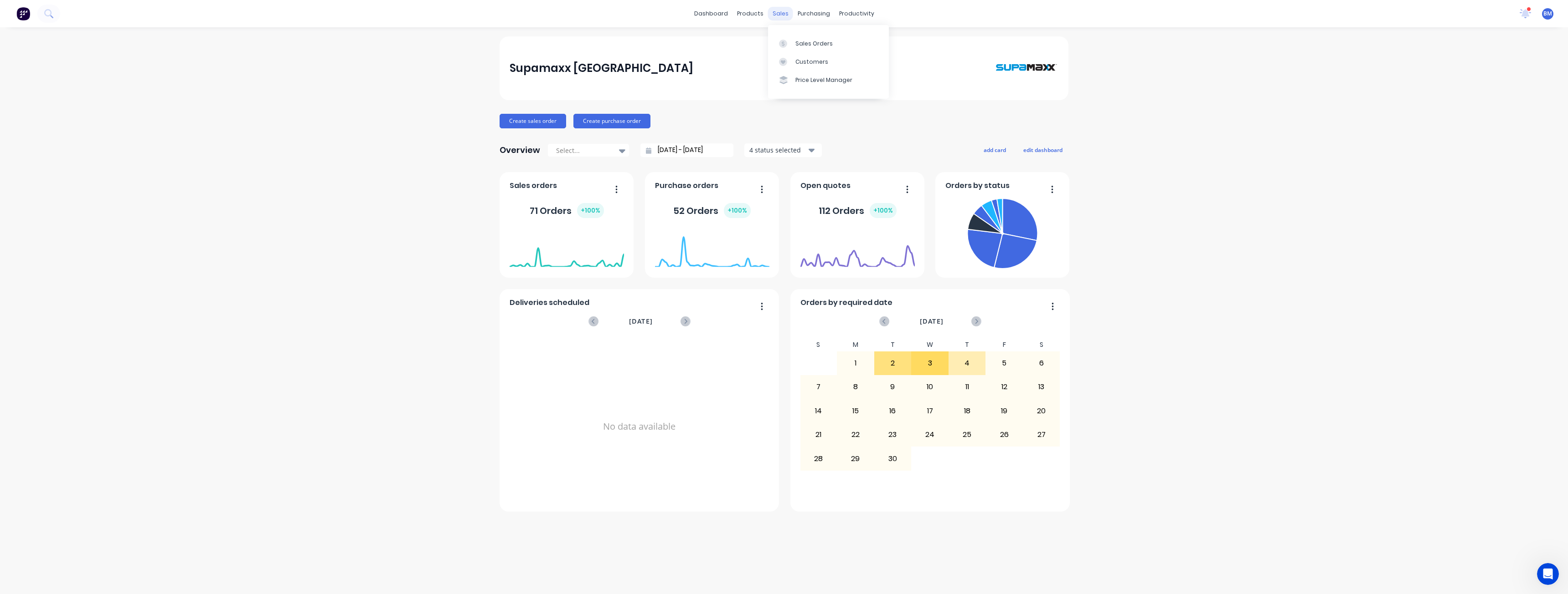
click at [775, 11] on div "sales" at bounding box center [780, 14] width 25 height 14
click at [326, 137] on div "Supamaxx [GEOGRAPHIC_DATA] Create sales order Create purchase order Overview Se…" at bounding box center [784, 311] width 1568 height 548
drag, startPoint x: 267, startPoint y: 189, endPoint x: 263, endPoint y: 188, distance: 4.1
click at [269, 189] on div "Supamaxx [GEOGRAPHIC_DATA] Create sales order Create purchase order Overview Se…" at bounding box center [784, 311] width 1568 height 548
click at [804, 43] on div "Sales Orders" at bounding box center [814, 44] width 37 height 9
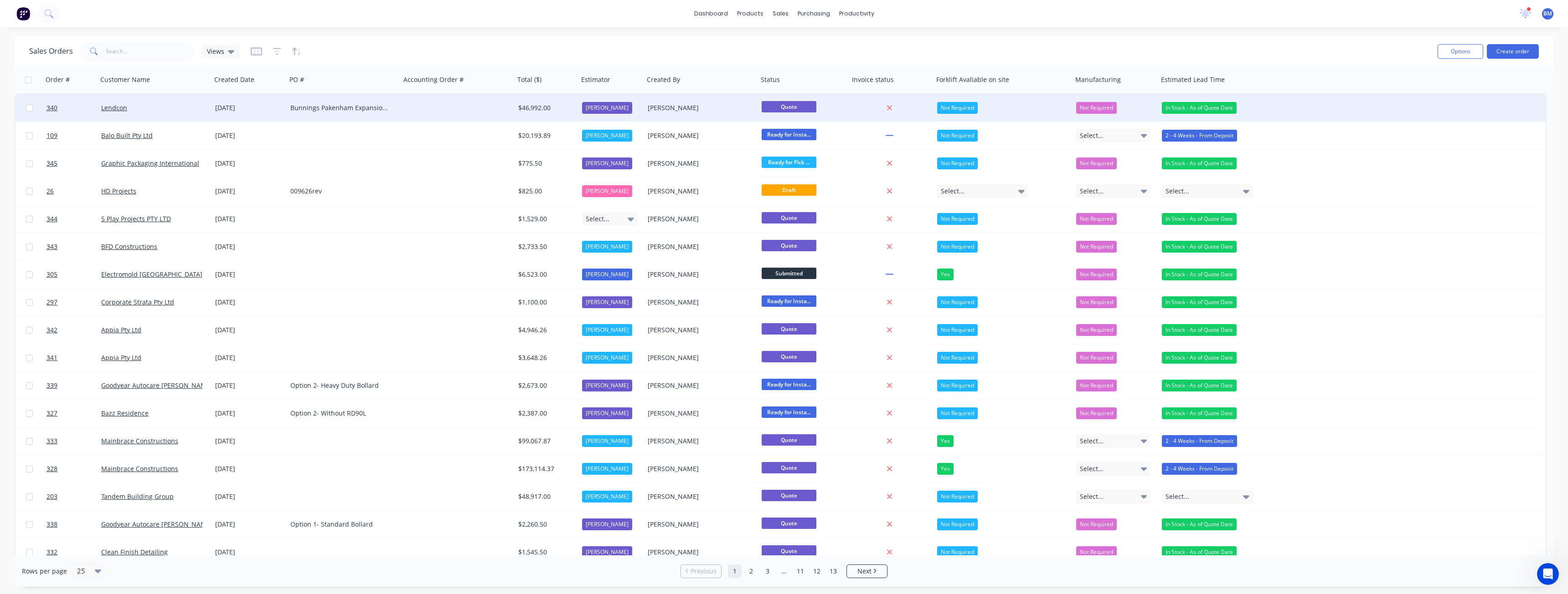
click at [437, 109] on div at bounding box center [458, 108] width 114 height 27
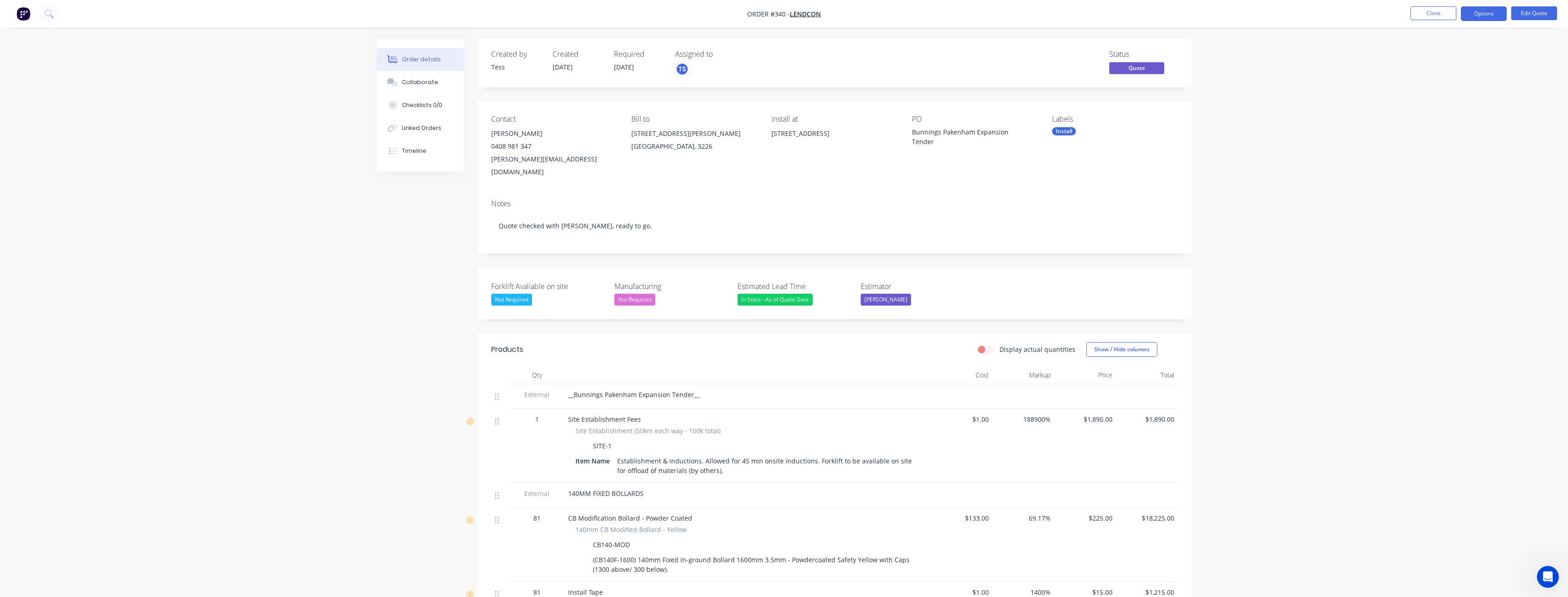
click at [22, 11] on img "button" at bounding box center [23, 14] width 14 height 14
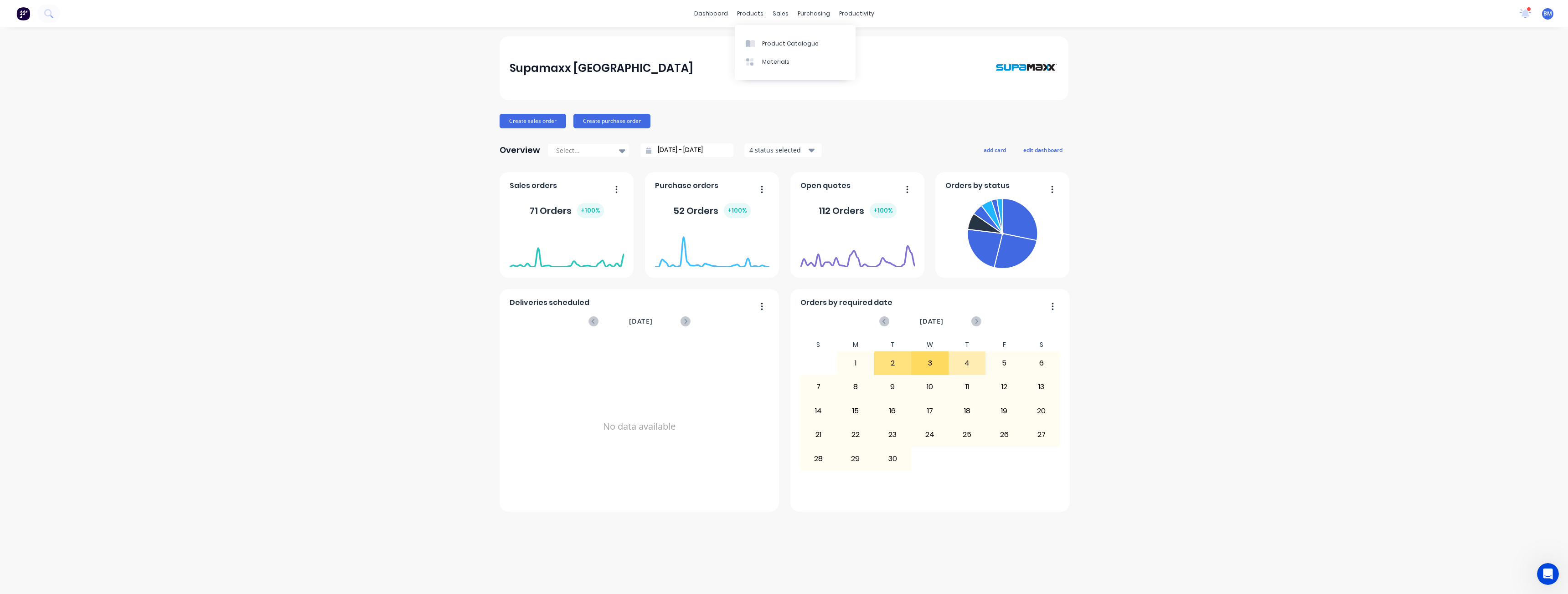
click at [197, 313] on div "Supamaxx [GEOGRAPHIC_DATA] Create sales order Create purchase order Overview Se…" at bounding box center [784, 311] width 1568 height 548
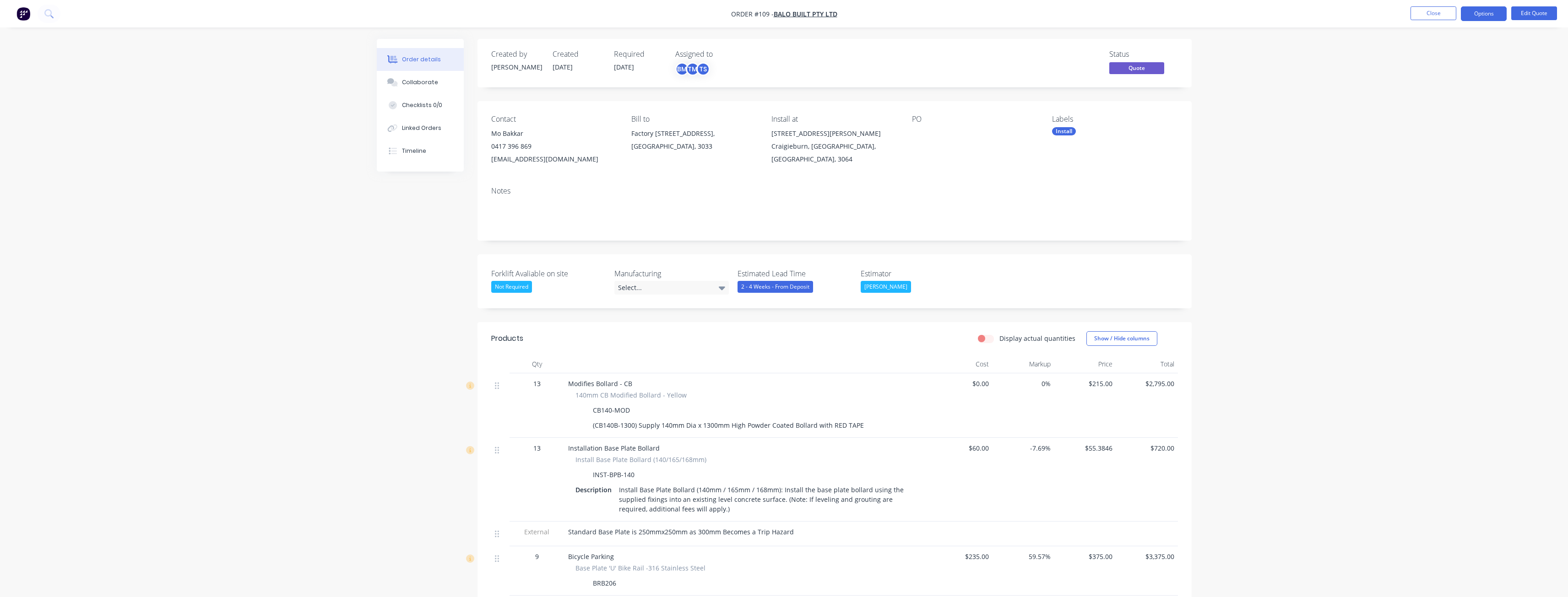
scroll to position [321, 0]
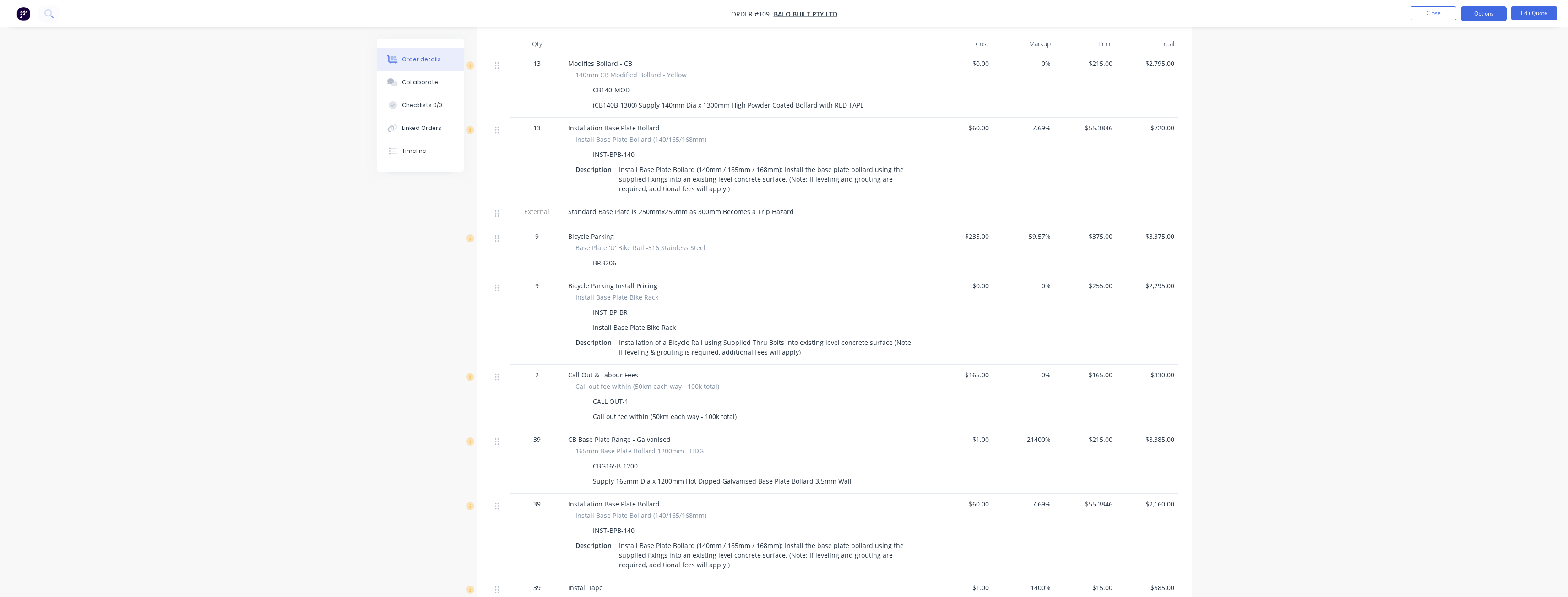
click at [238, 158] on div "Order details Collaborate Checklists 0/0 Linked Orders Timeline Order details C…" at bounding box center [784, 247] width 1568 height 1135
click at [266, 137] on div "Order details Collaborate Checklists 0/0 Linked Orders Timeline Order details C…" at bounding box center [784, 247] width 1568 height 1135
click at [326, 94] on div "Order details Collaborate Checklists 0/0 Linked Orders Timeline Order details C…" at bounding box center [784, 247] width 1568 height 1135
click at [304, 84] on div "Order details Collaborate Checklists 0/0 Linked Orders Timeline Order details C…" at bounding box center [784, 247] width 1568 height 1135
click at [319, 58] on div "Order details Collaborate Checklists 0/0 Linked Orders Timeline Order details C…" at bounding box center [784, 247] width 1568 height 1135
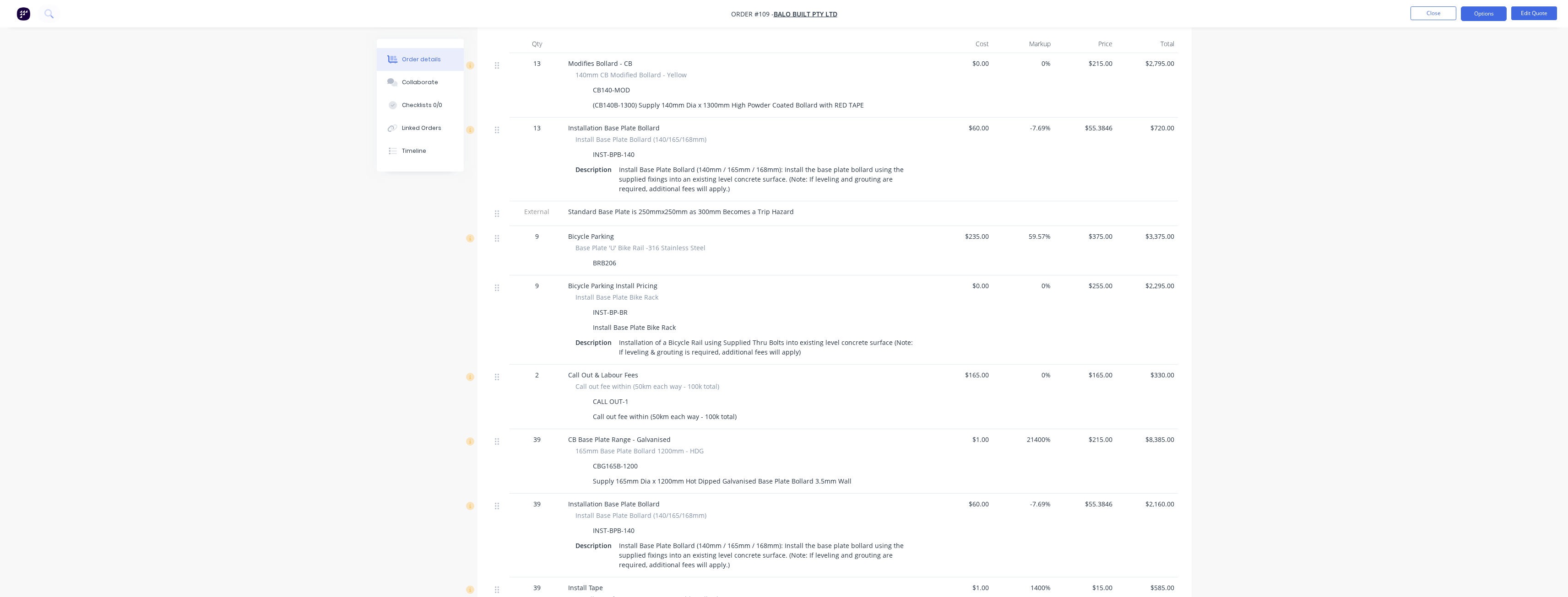
click at [308, 94] on div "Order details Collaborate Checklists 0/0 Linked Orders Timeline Order details C…" at bounding box center [784, 247] width 1568 height 1135
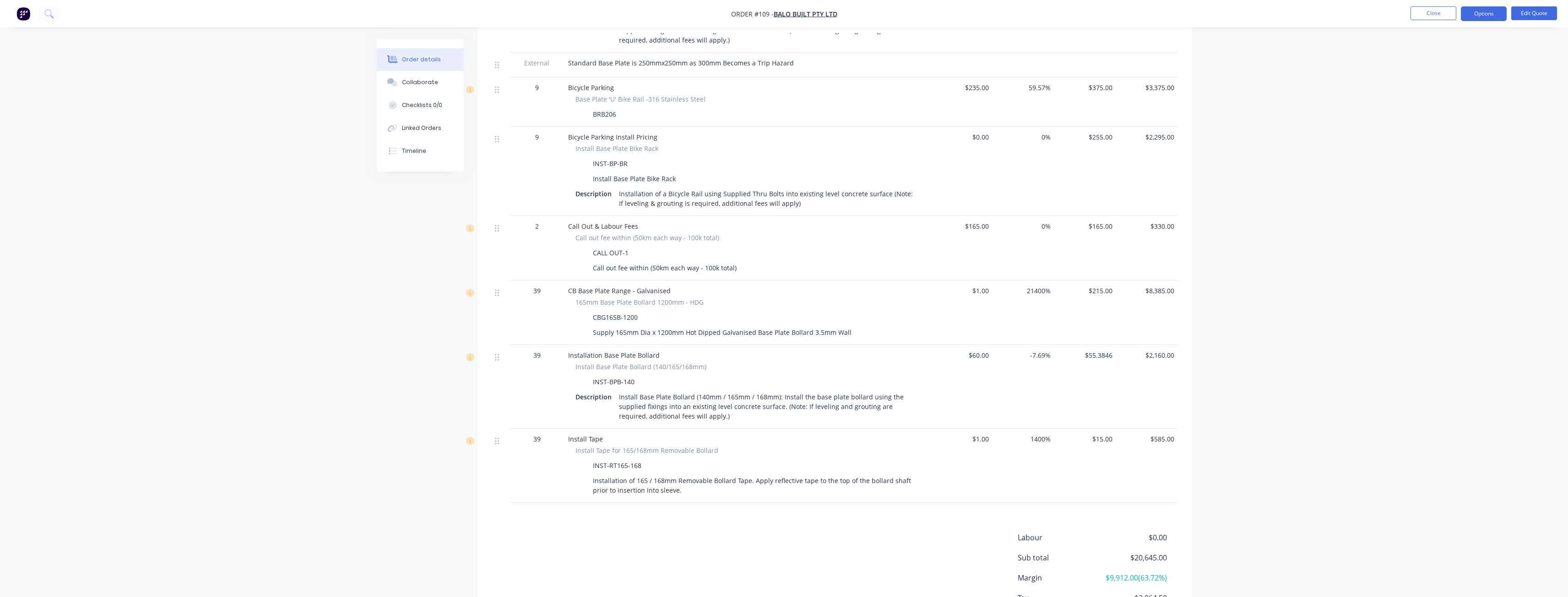
scroll to position [273, 0]
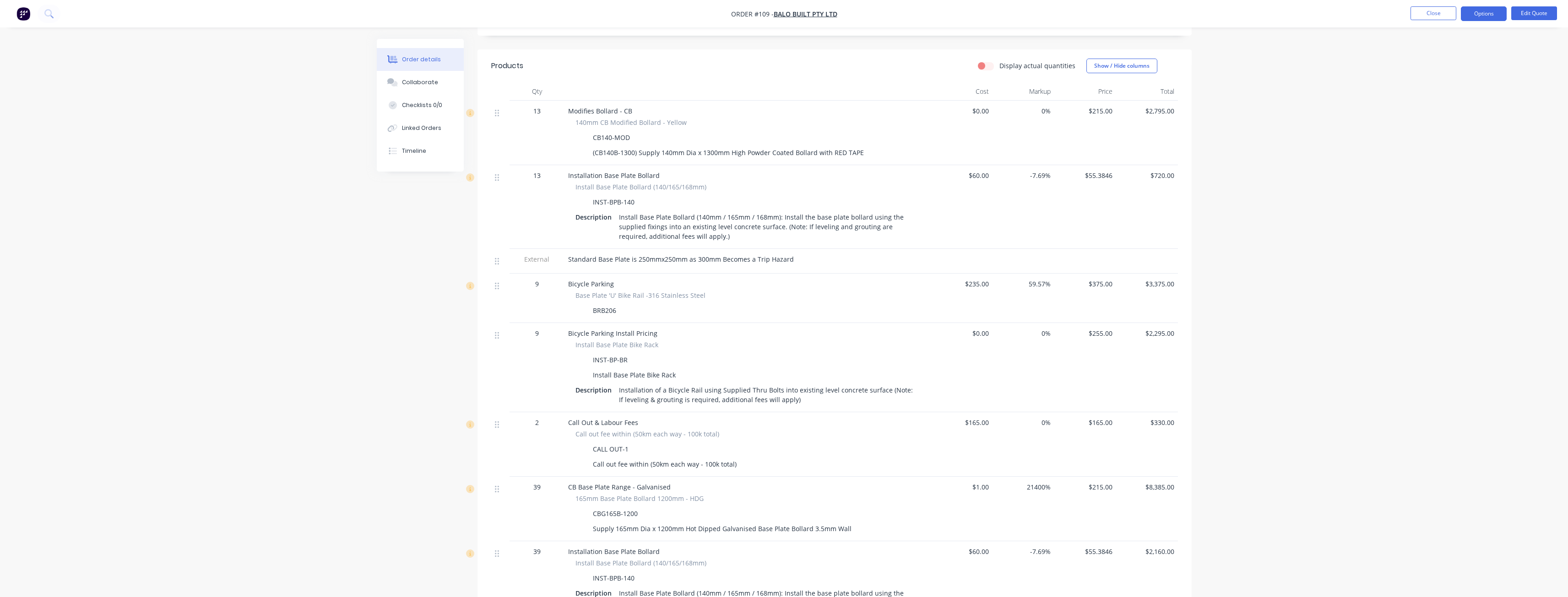
click at [25, 12] on img "button" at bounding box center [23, 14] width 14 height 14
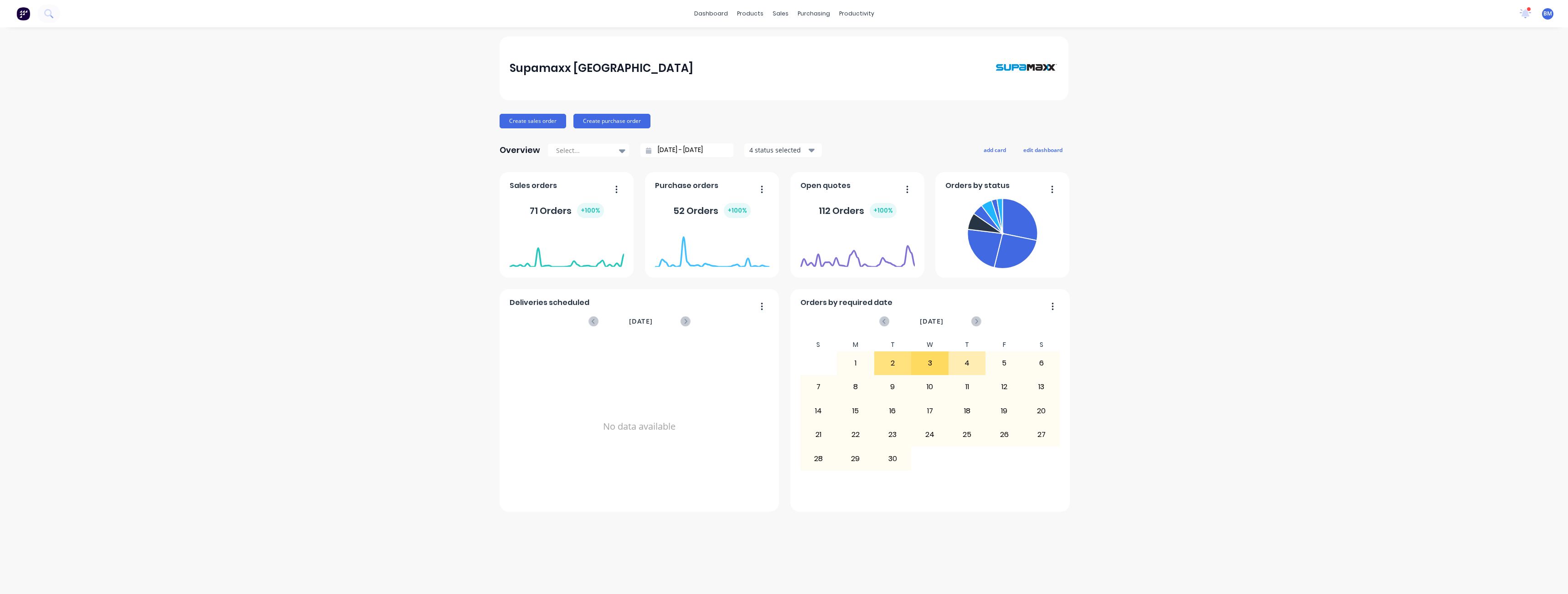
click at [216, 135] on div "Supamaxx [GEOGRAPHIC_DATA] Create sales order Create purchase order Overview Se…" at bounding box center [784, 311] width 1568 height 548
click at [183, 89] on div "Supamaxx [GEOGRAPHIC_DATA] Create sales order Create purchase order Overview Se…" at bounding box center [784, 311] width 1568 height 548
click at [334, 64] on div "Supamaxx [GEOGRAPHIC_DATA] Create sales order Create purchase order Overview Se…" at bounding box center [784, 311] width 1568 height 548
